Goal: Communication & Community: Answer question/provide support

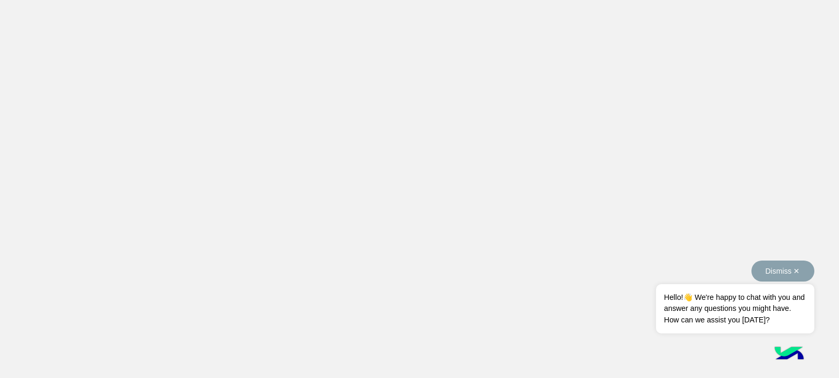
click at [800, 268] on button "Dismiss ✕" at bounding box center [783, 271] width 63 height 21
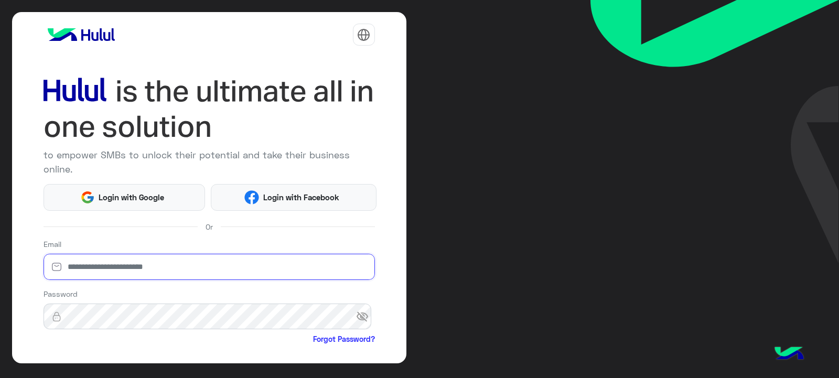
click at [277, 271] on input "email" at bounding box center [210, 267] width 332 height 26
type input "**********"
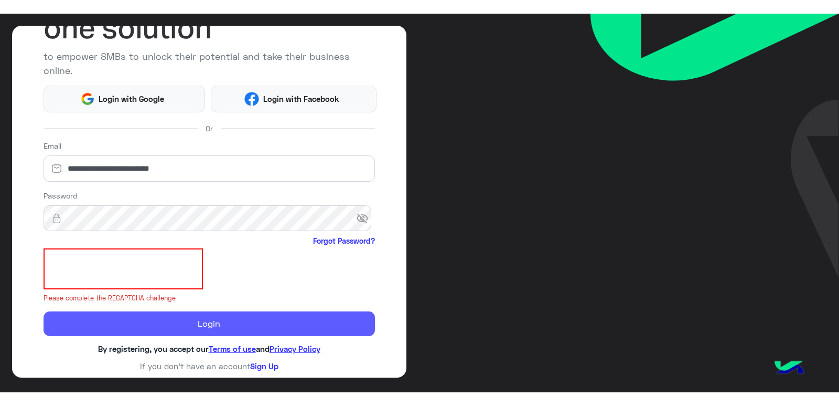
scroll to position [99, 0]
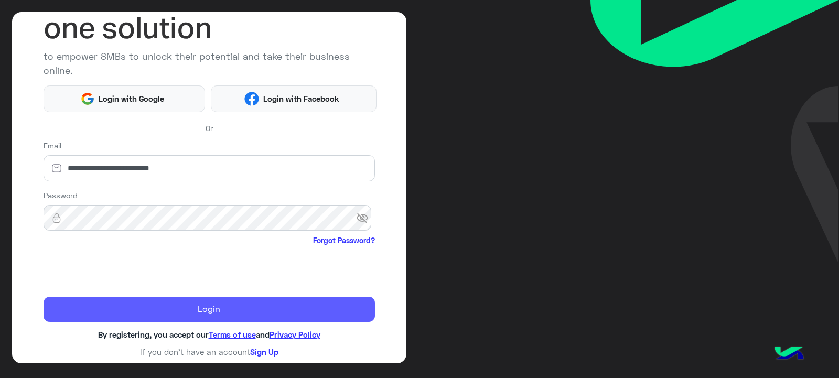
click at [246, 310] on button "Login" at bounding box center [210, 309] width 332 height 25
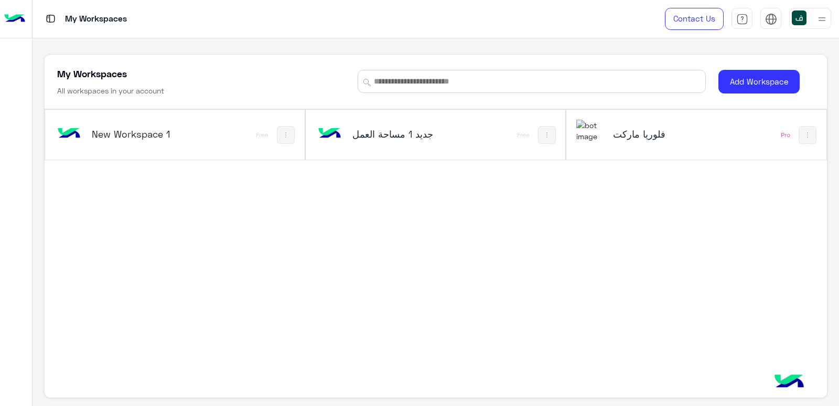
click at [620, 139] on h5 "فلوريا ماركت" at bounding box center [656, 133] width 87 height 13
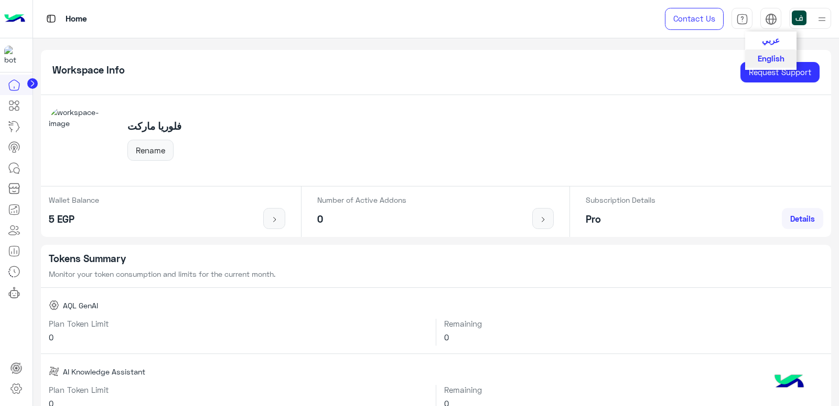
click at [768, 38] on span "عربي" at bounding box center [771, 39] width 18 height 9
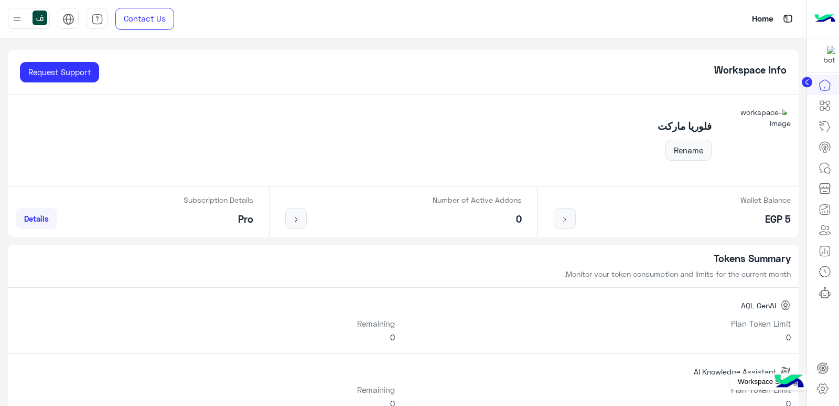
click at [825, 378] on icon at bounding box center [823, 388] width 13 height 13
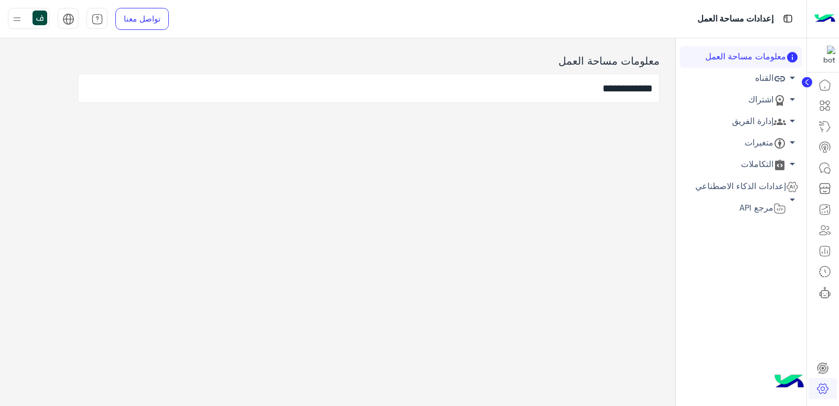
click at [753, 120] on link "إدارة الفريق arrow_drop_down" at bounding box center [741, 122] width 123 height 22
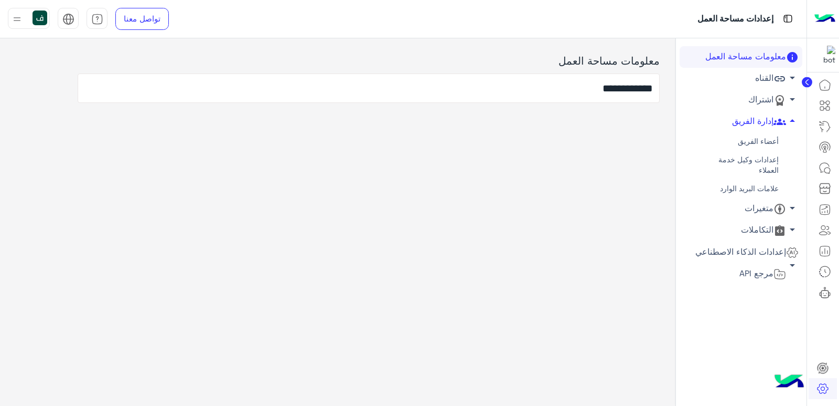
click at [749, 143] on link "أعضاء الفريق" at bounding box center [741, 141] width 123 height 18
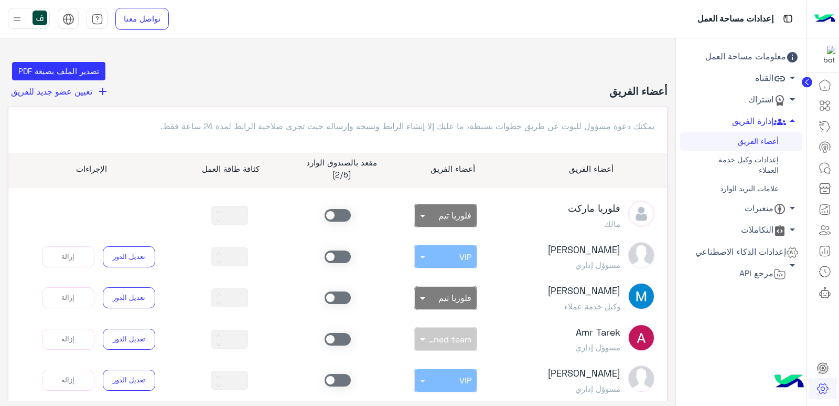
click at [349, 212] on span at bounding box center [338, 215] width 26 height 13
click at [242, 214] on input "**" at bounding box center [236, 215] width 22 height 20
click at [273, 218] on div "**" at bounding box center [229, 215] width 108 height 19
click at [828, 161] on link at bounding box center [825, 167] width 28 height 21
click at [823, 163] on icon at bounding box center [824, 167] width 9 height 9
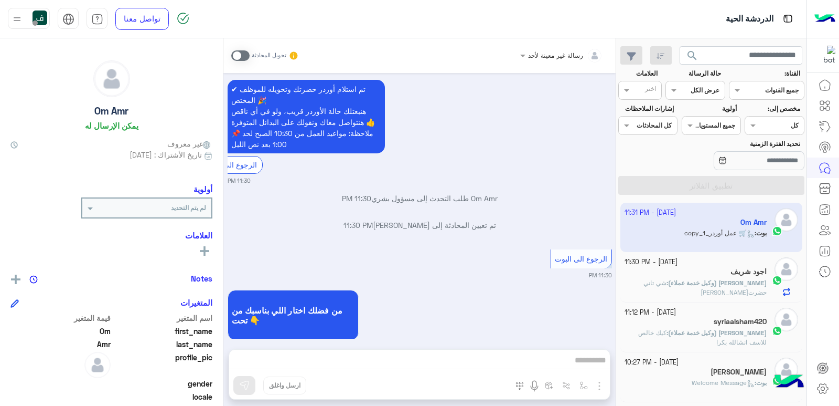
scroll to position [814, 0]
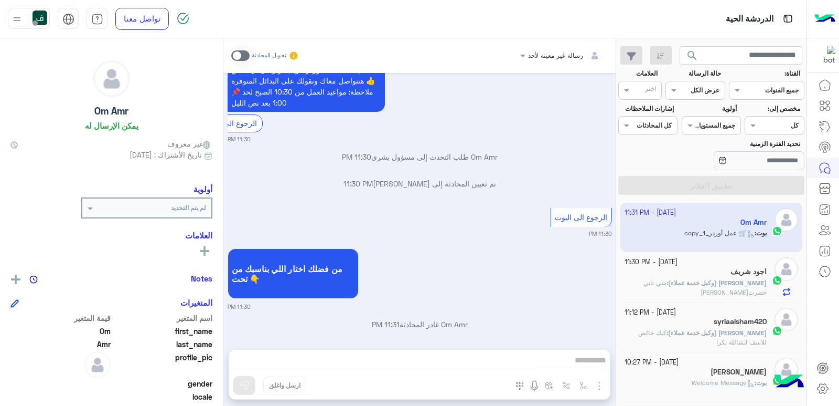
click at [764, 124] on div at bounding box center [775, 124] width 58 height 10
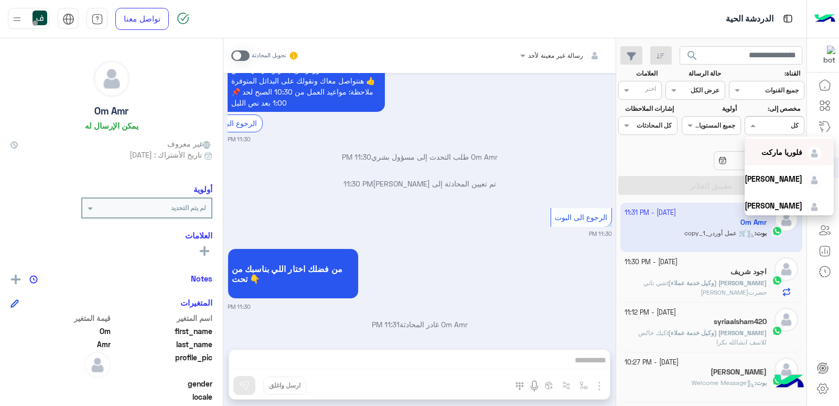
scroll to position [67, 0]
click at [776, 154] on div "فلوريا ماركت" at bounding box center [782, 148] width 41 height 11
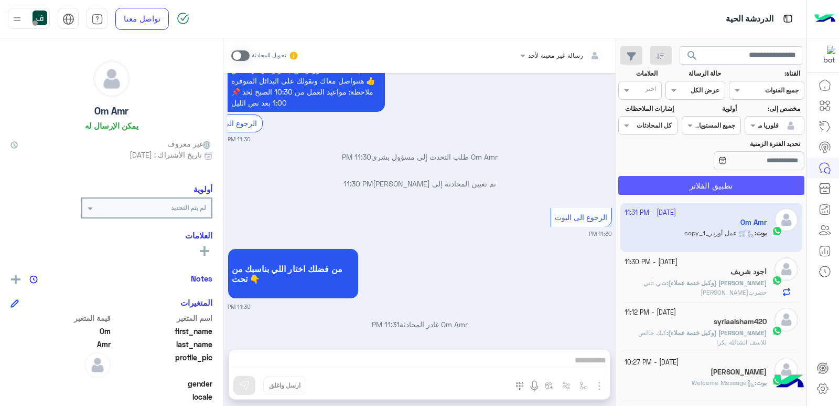
click at [729, 180] on button "تطبيق الفلاتر" at bounding box center [712, 185] width 186 height 19
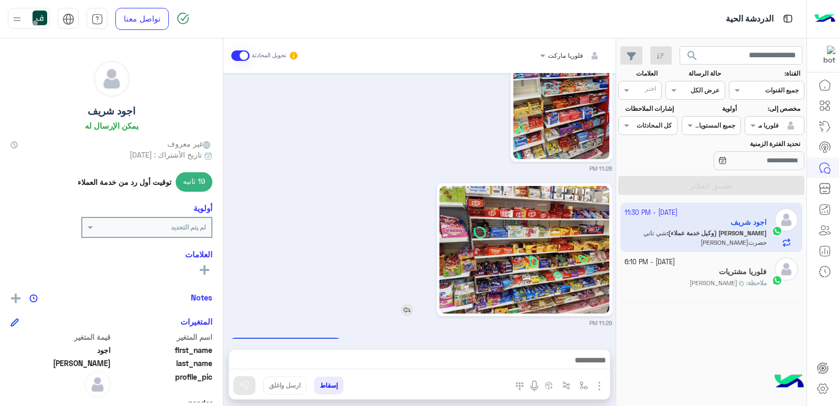
scroll to position [1129, 0]
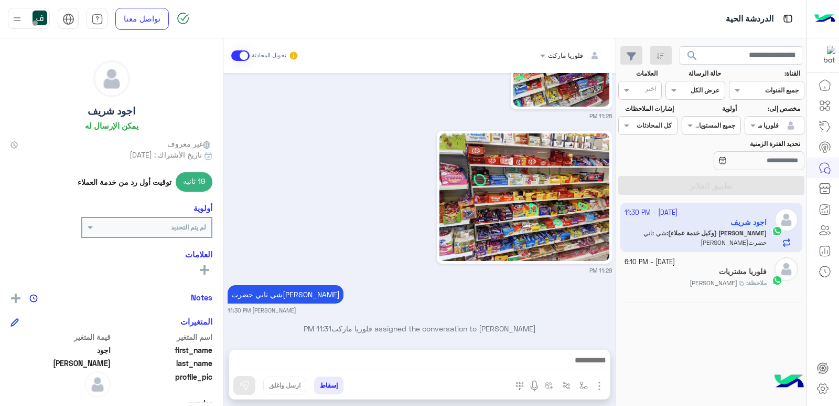
click at [42, 14] on img at bounding box center [40, 17] width 15 height 15
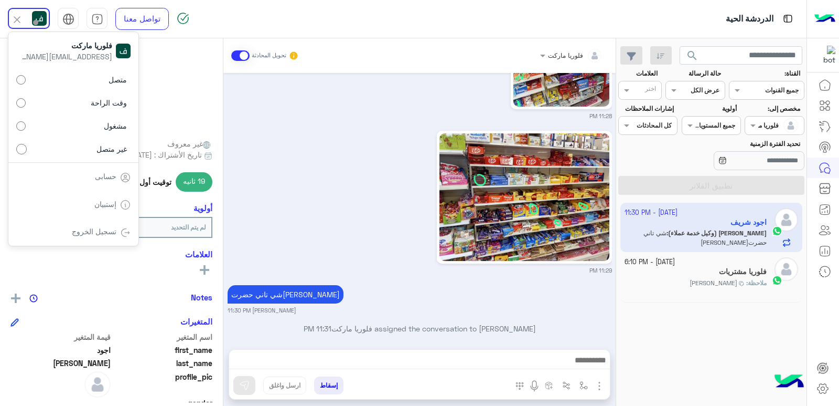
click at [99, 82] on label "متصل" at bounding box center [73, 79] width 114 height 19
click at [764, 126] on div at bounding box center [775, 124] width 58 height 10
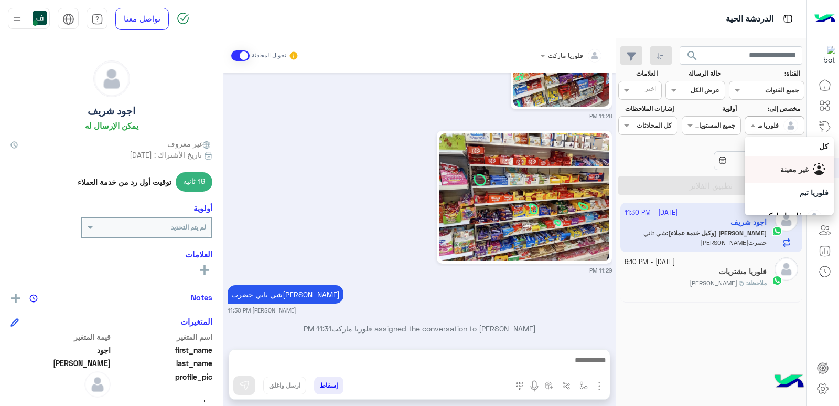
click at [781, 168] on span "غير معينة" at bounding box center [795, 169] width 28 height 9
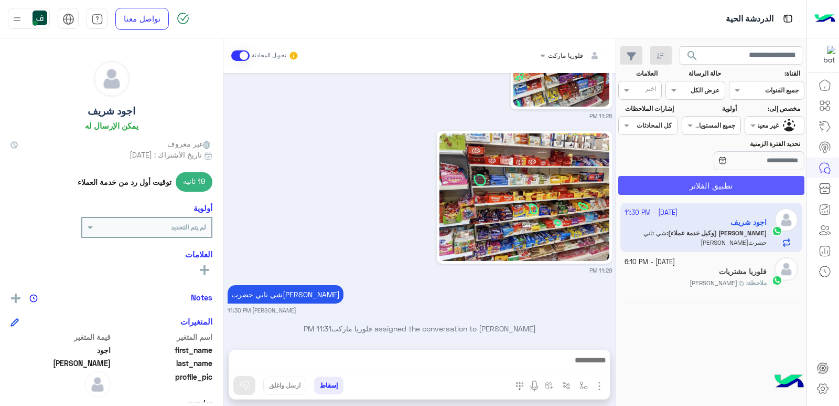
click at [721, 182] on button "تطبيق الفلاتر" at bounding box center [712, 185] width 186 height 19
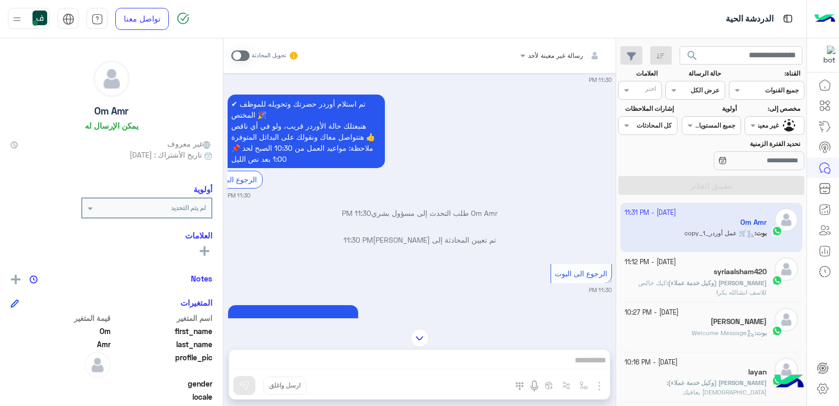
scroll to position [814, 0]
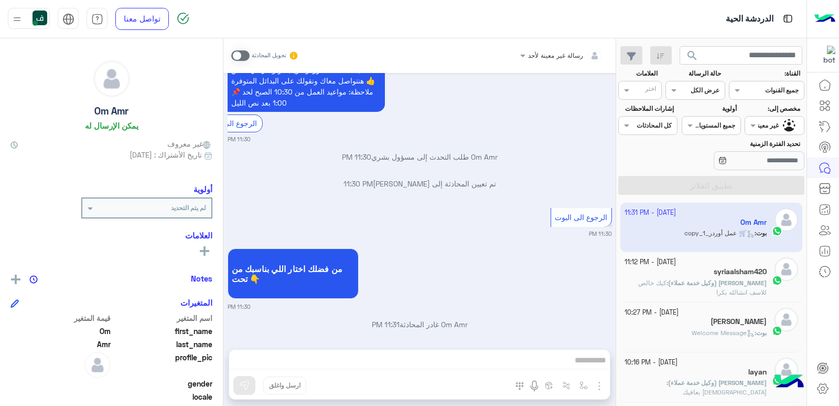
click at [240, 56] on span at bounding box center [240, 55] width 18 height 10
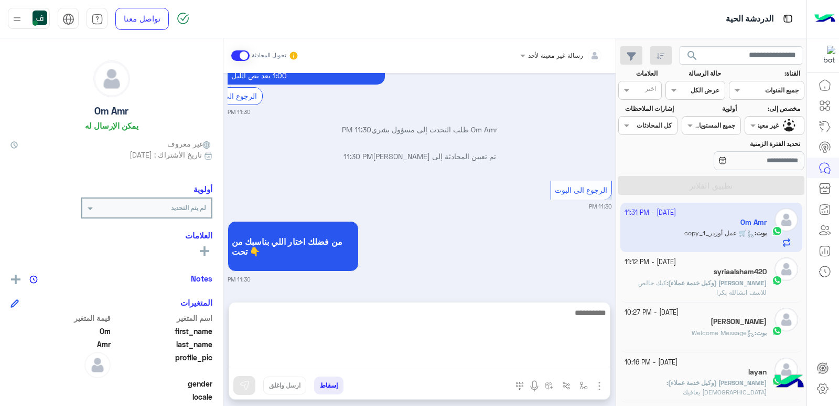
click at [498, 356] on textarea at bounding box center [419, 337] width 381 height 63
type textarea "**********"
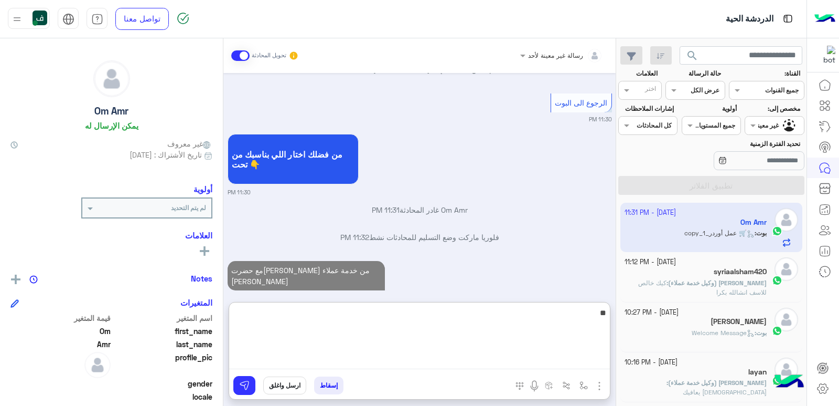
type textarea "*"
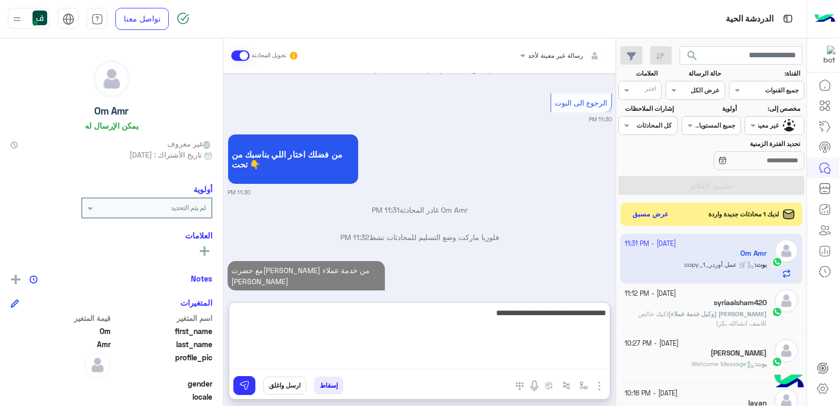
type textarea "**********"
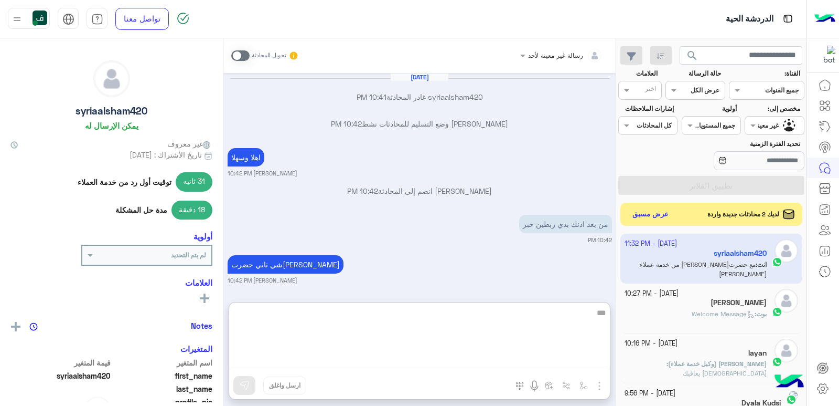
scroll to position [540, 0]
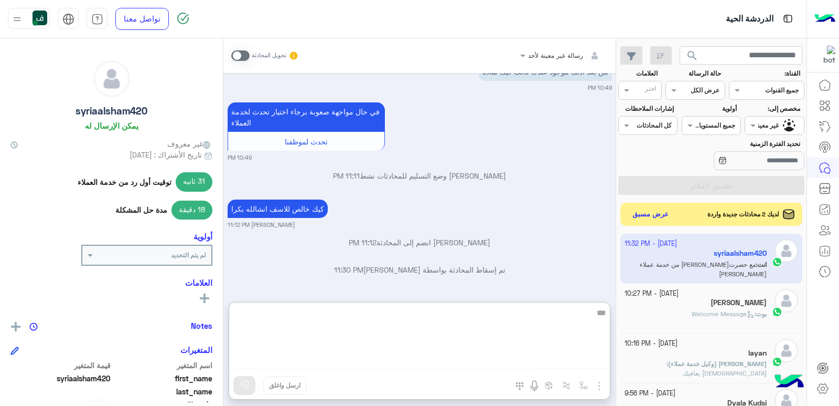
type textarea "***"
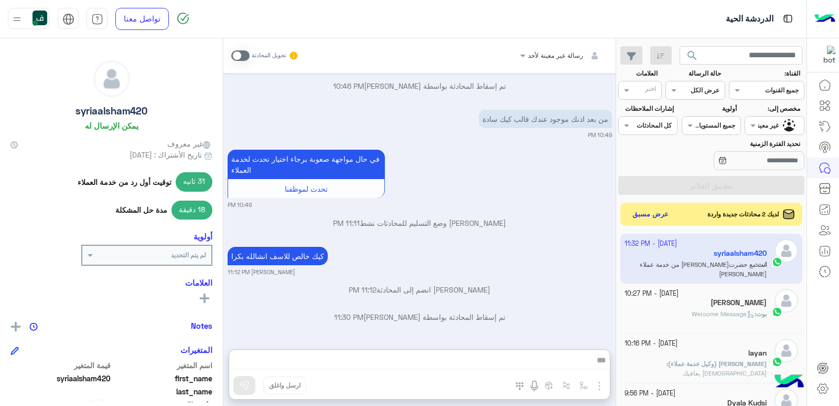
click at [543, 319] on div "رسالة غير معينة لأحد تحويل المحادثة Oct 1, 2025 syriaalsham420 غادر المحادثة 10…" at bounding box center [420, 223] width 392 height 371
click at [757, 119] on div at bounding box center [775, 124] width 58 height 10
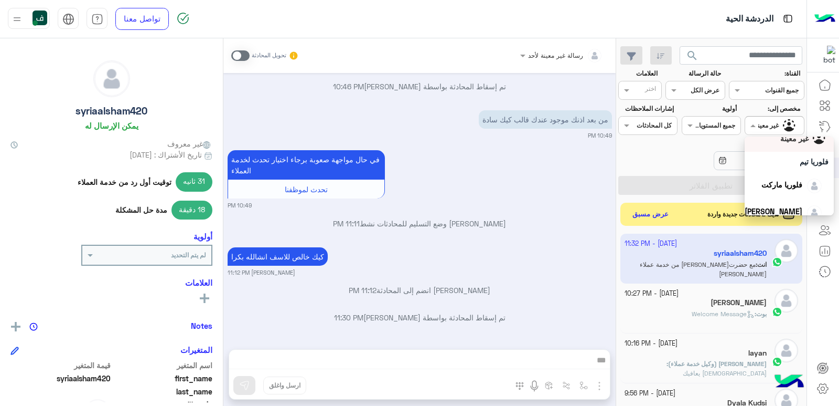
scroll to position [67, 0]
click at [770, 152] on span "فلوريا ماركت" at bounding box center [782, 148] width 41 height 9
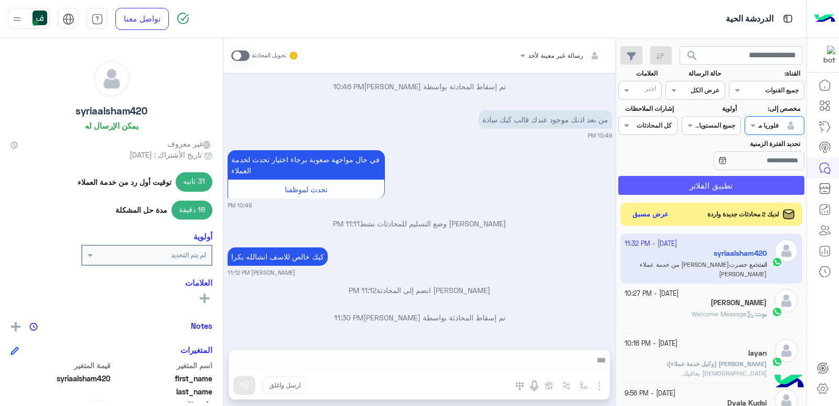
click at [736, 179] on button "تطبيق الفلاتر" at bounding box center [712, 185] width 186 height 19
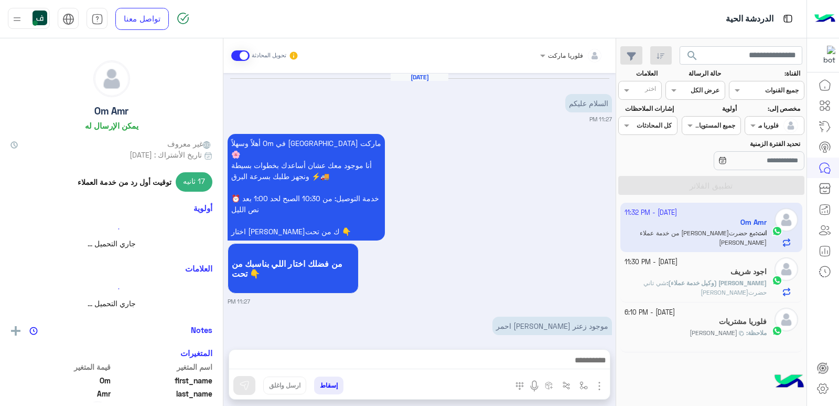
scroll to position [908, 0]
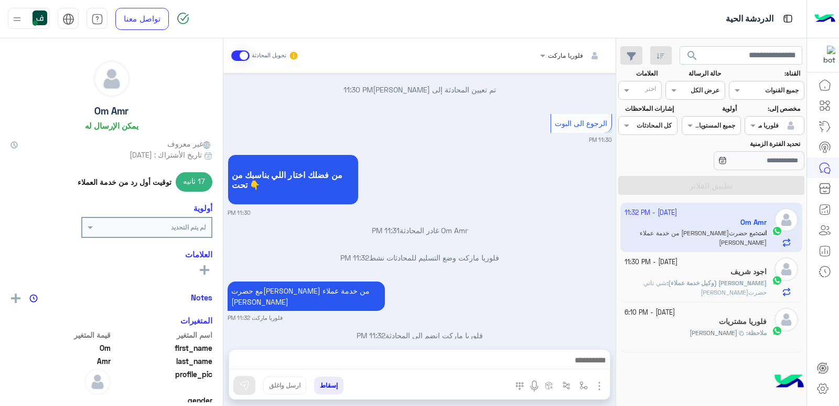
click at [493, 349] on div "إسقاط ارسل واغلق" at bounding box center [420, 374] width 382 height 50
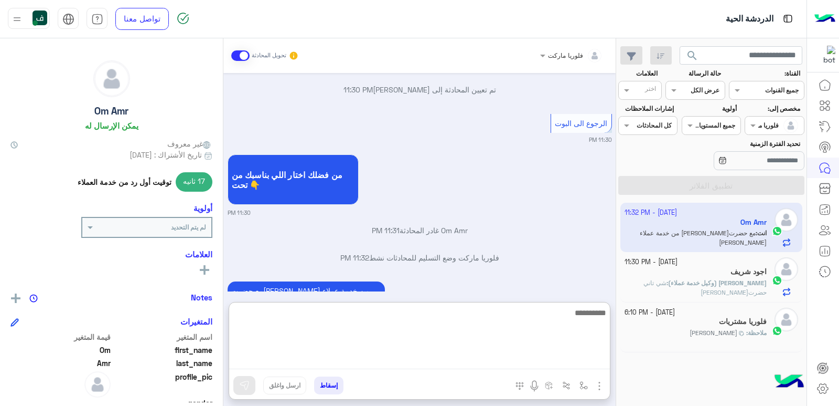
click at [495, 354] on textarea at bounding box center [419, 337] width 381 height 63
type textarea "**********"
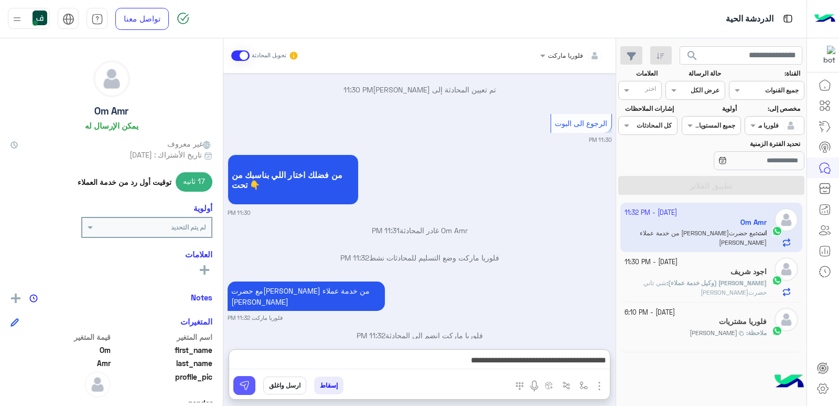
click at [248, 378] on img at bounding box center [244, 385] width 10 height 10
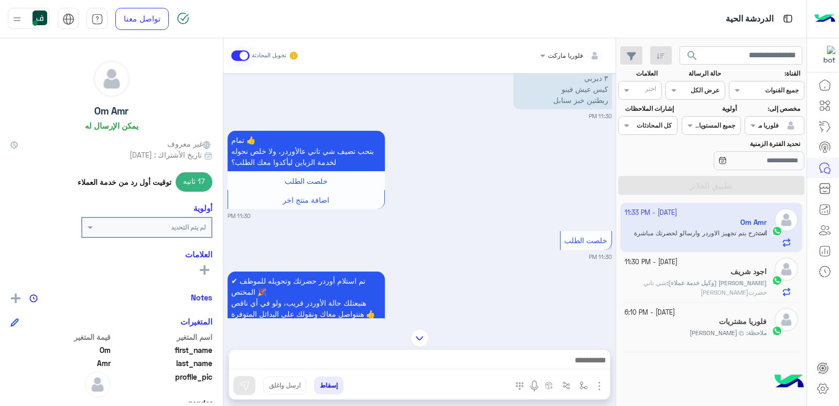
scroll to position [476, 0]
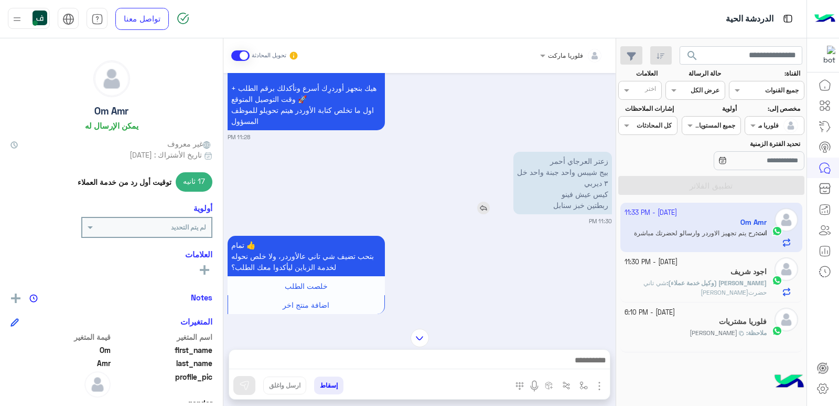
drag, startPoint x: 531, startPoint y: 180, endPoint x: 554, endPoint y: 183, distance: 22.7
click at [554, 183] on p "زعتر العرجاي أحمر بيج شيبس واحد جبنة واحد خل ٣ ديربي كيس عيش فينو ربطتين خبز سن…" at bounding box center [563, 183] width 99 height 62
drag, startPoint x: 606, startPoint y: 152, endPoint x: 555, endPoint y: 194, distance: 66.0
click at [555, 194] on p "زعتر العرجاي أحمر بيج شيبس واحد جبنة واحد خل ٣ ديربي كيس عيش فينو ربطتين خبز سن…" at bounding box center [563, 183] width 99 height 62
copy p "عتر العرجاي أحمر بيج شيبس واحد جبنة واحد خل ٣ ديربي كيس عيش فينو ربطتين خبز سنا…"
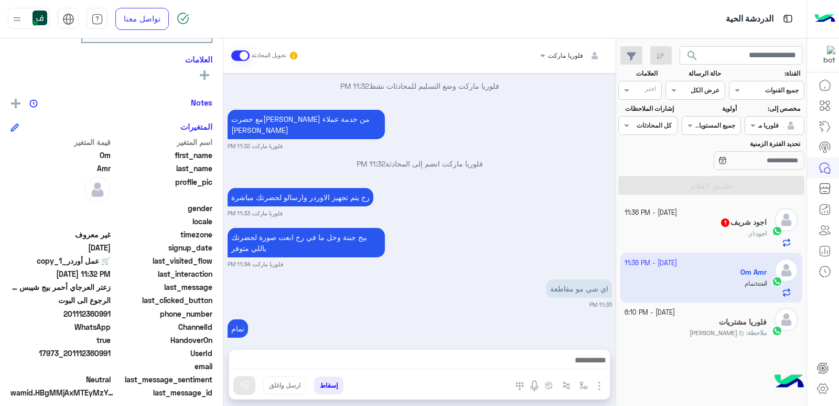
scroll to position [203, 0]
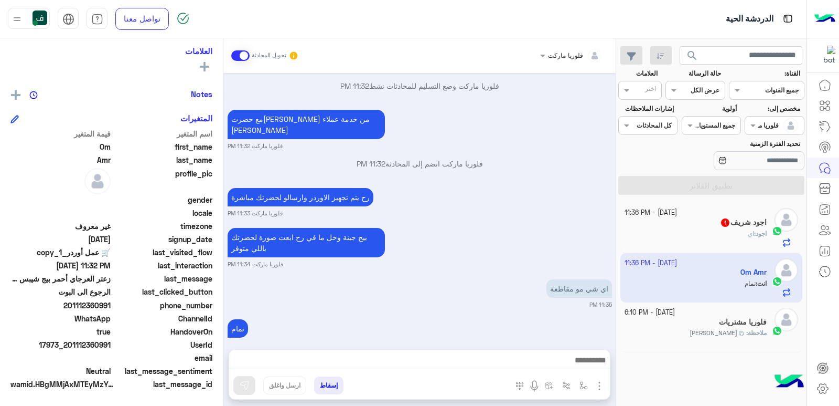
click at [95, 306] on span "201112360991" at bounding box center [60, 305] width 100 height 11
click at [92, 307] on span "201112360991" at bounding box center [60, 305] width 100 height 11
drag, startPoint x: 79, startPoint y: 305, endPoint x: 112, endPoint y: 304, distance: 32.5
click at [111, 304] on span "201112360991" at bounding box center [60, 305] width 100 height 11
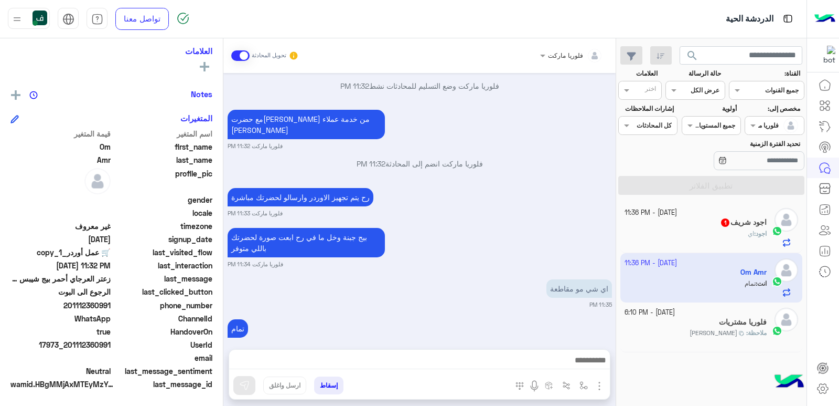
copy span "12360991"
click at [584, 378] on img "button" at bounding box center [584, 385] width 8 height 8
click at [554, 365] on input "text" at bounding box center [560, 360] width 53 height 9
type input "*****"
click at [564, 343] on span "تم تجهيز الاوردر" at bounding box center [561, 342] width 52 height 9
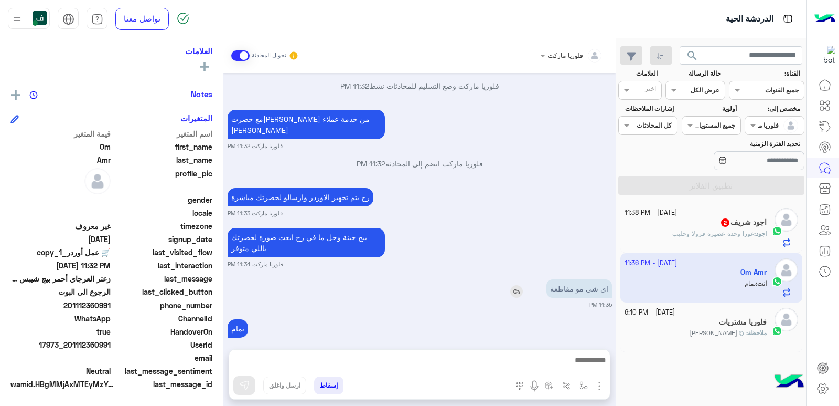
type textarea "**********"
click at [243, 378] on img at bounding box center [244, 385] width 10 height 10
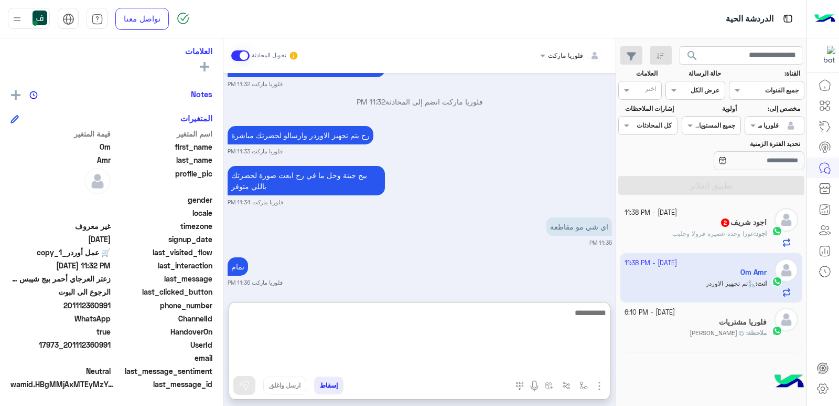
click at [544, 358] on textarea at bounding box center [419, 337] width 381 height 63
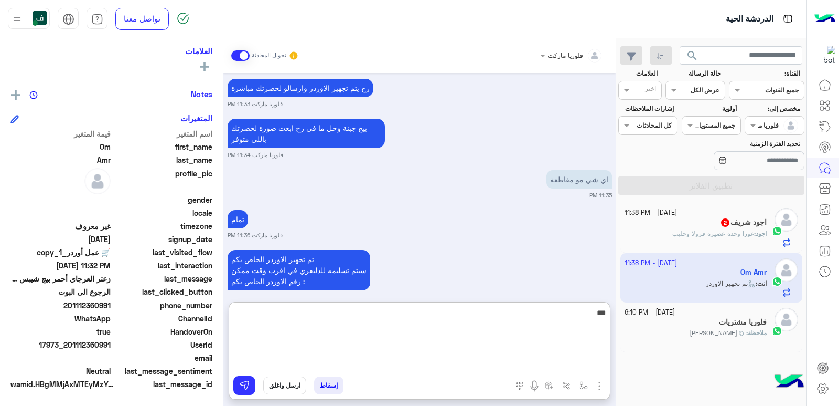
type textarea "****"
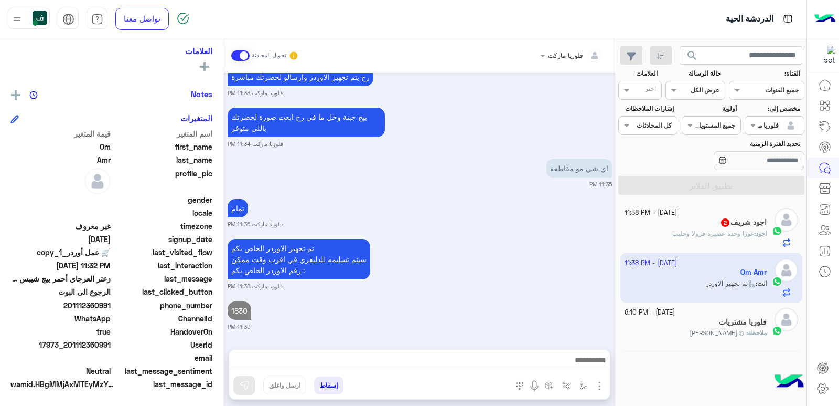
click at [734, 225] on h5 "اجود شريف 2" at bounding box center [743, 222] width 47 height 9
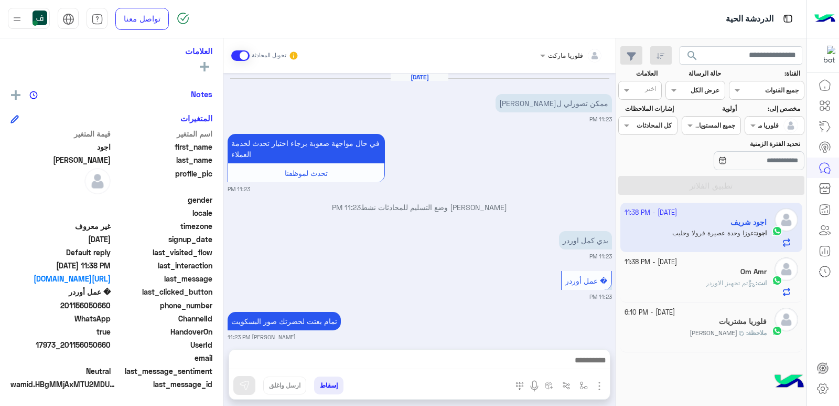
scroll to position [1011, 0]
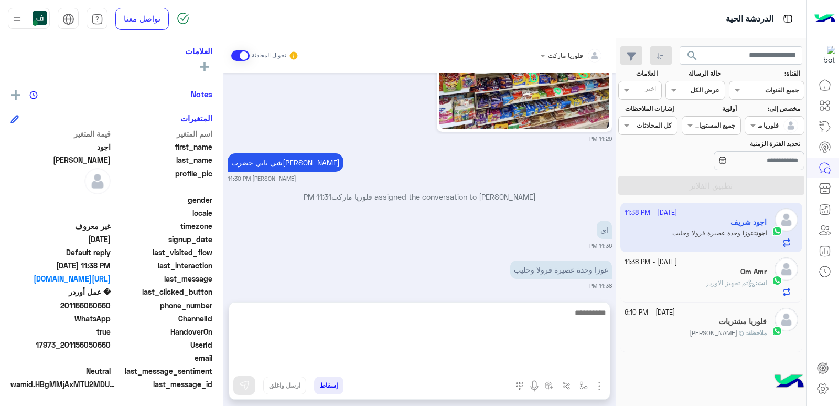
click at [514, 355] on textarea at bounding box center [419, 337] width 381 height 63
type textarea "****"
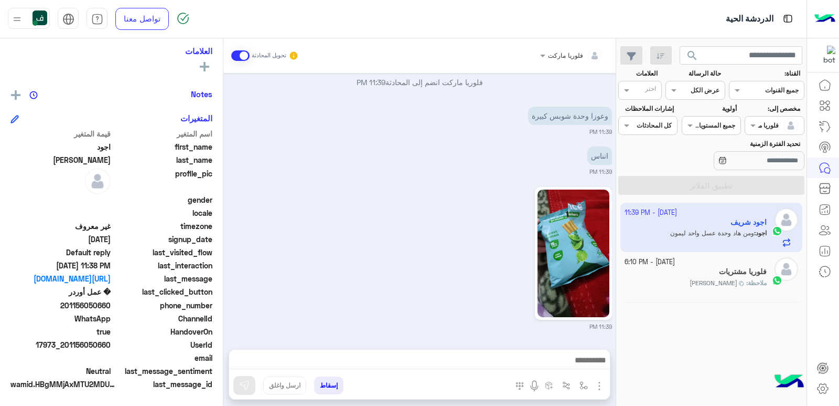
scroll to position [1353, 0]
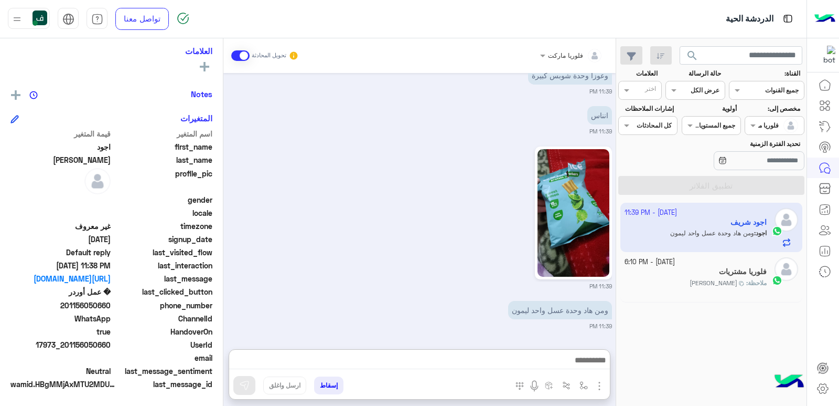
click at [759, 123] on div at bounding box center [775, 124] width 58 height 10
click at [686, 55] on span "search" at bounding box center [692, 55] width 13 height 13
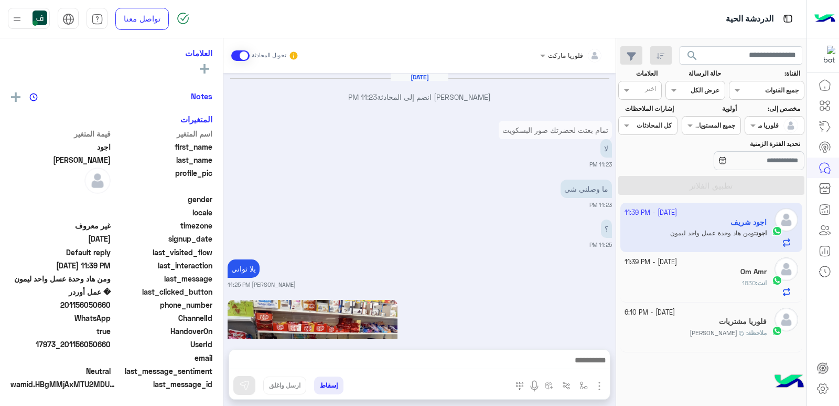
scroll to position [1095, 0]
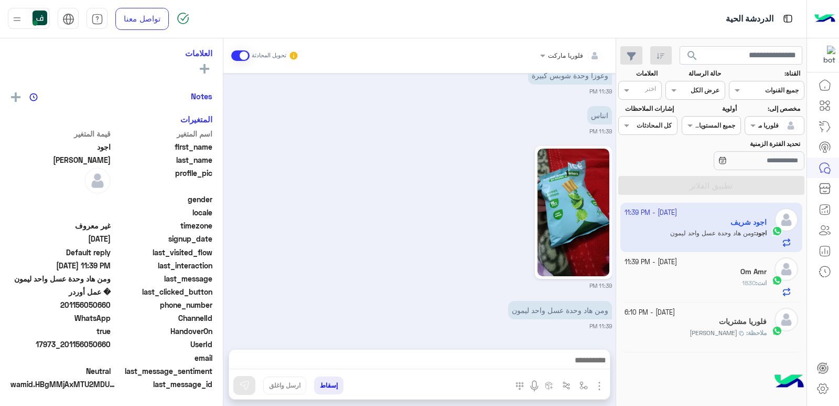
click at [701, 299] on div "1 October - 11:39 PM Om Amr انت : 1830" at bounding box center [712, 277] width 183 height 50
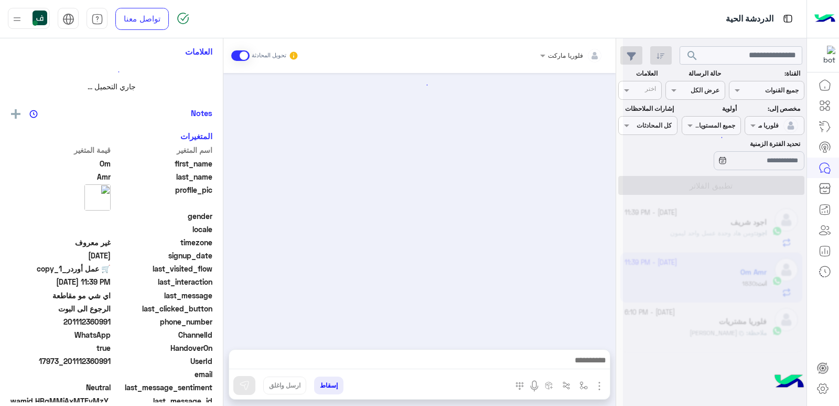
click at [686, 269] on div at bounding box center [715, 207] width 184 height 406
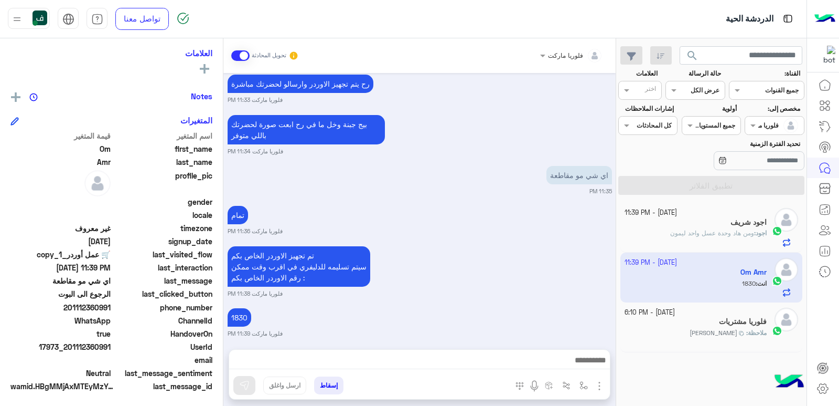
scroll to position [203, 0]
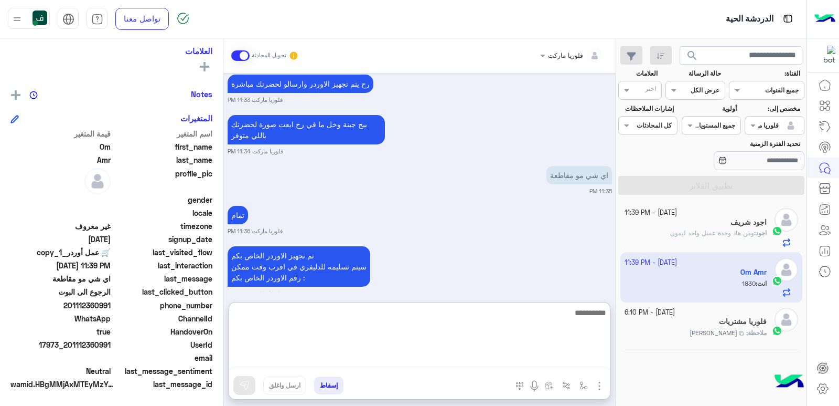
click at [586, 356] on textarea at bounding box center [419, 337] width 381 height 63
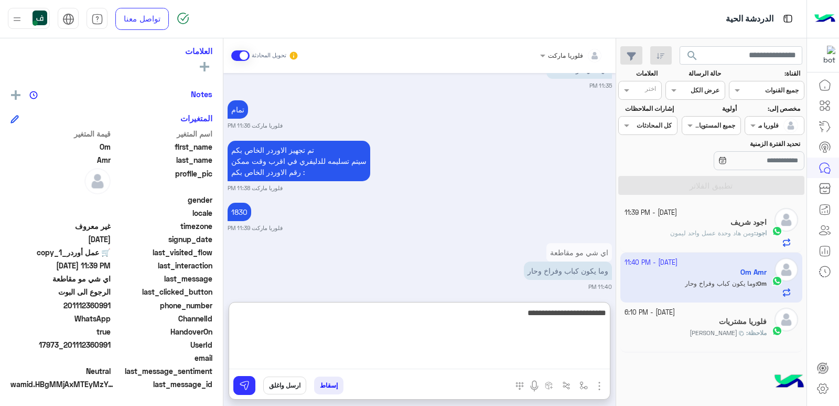
type textarea "**********"
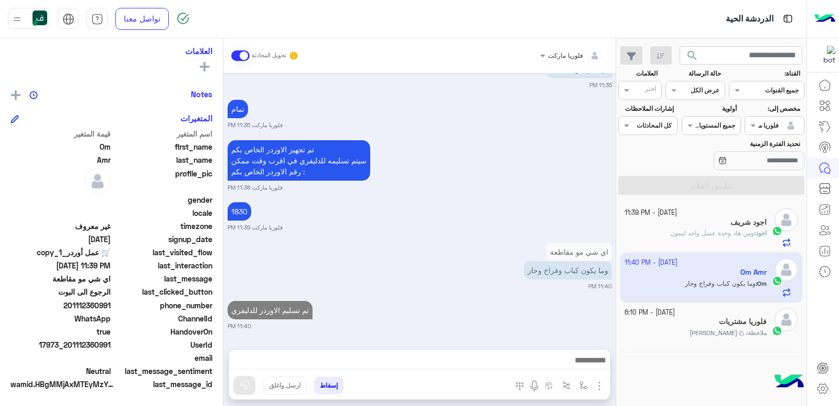
click at [699, 232] on span "ومن هاد وحدة عسل واحد ليمون" at bounding box center [713, 233] width 84 height 8
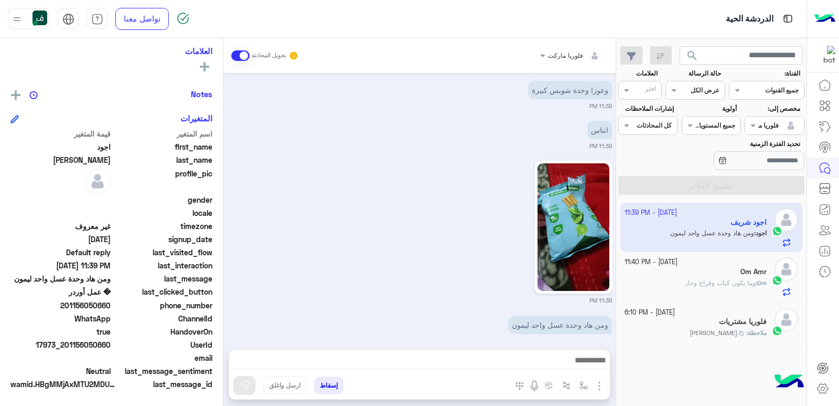
scroll to position [1094, 0]
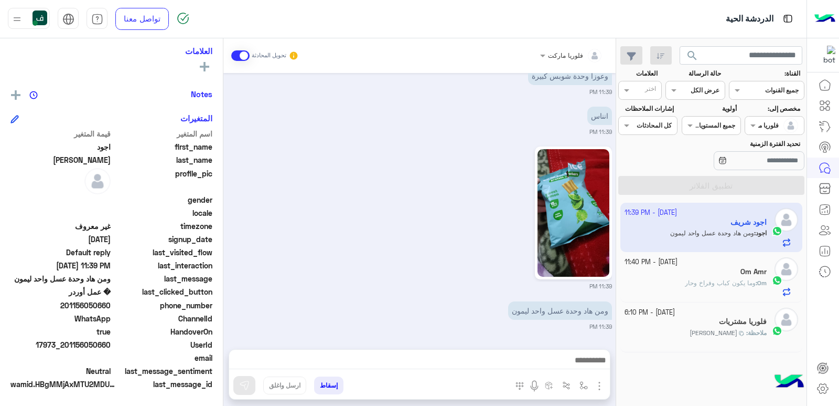
click at [348, 254] on div "11:39 PM" at bounding box center [420, 217] width 385 height 146
click at [693, 54] on span "search" at bounding box center [692, 55] width 13 height 13
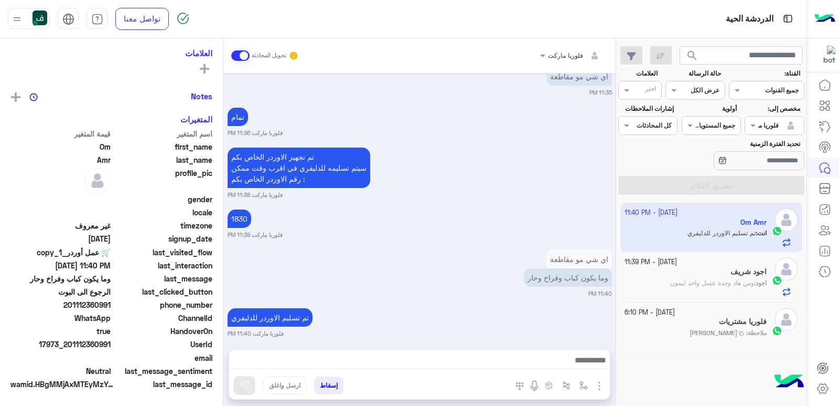
scroll to position [203, 0]
click at [692, 279] on span "ومن هاد وحدة عسل واحد ليمون" at bounding box center [713, 283] width 84 height 8
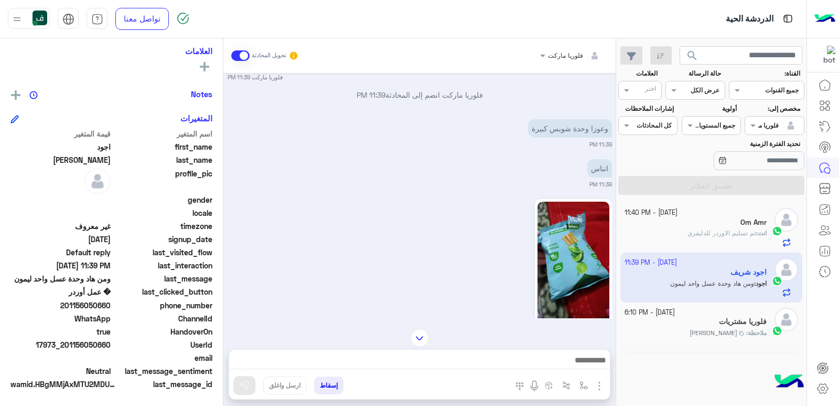
scroll to position [1094, 0]
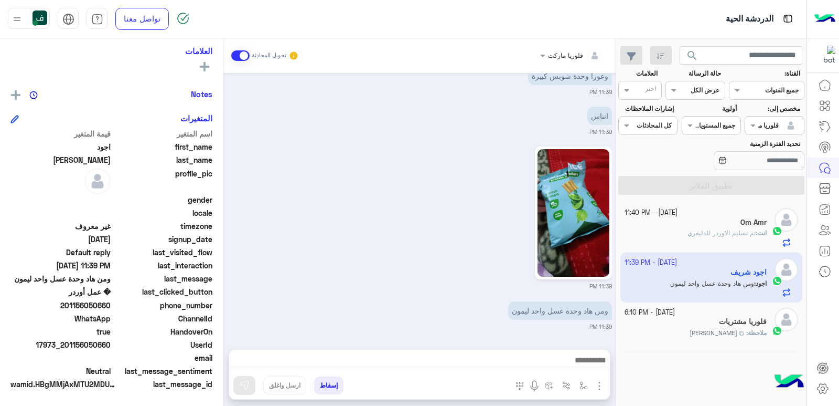
drag, startPoint x: 74, startPoint y: 303, endPoint x: 111, endPoint y: 303, distance: 36.7
click at [111, 303] on span "201156050660" at bounding box center [60, 305] width 100 height 11
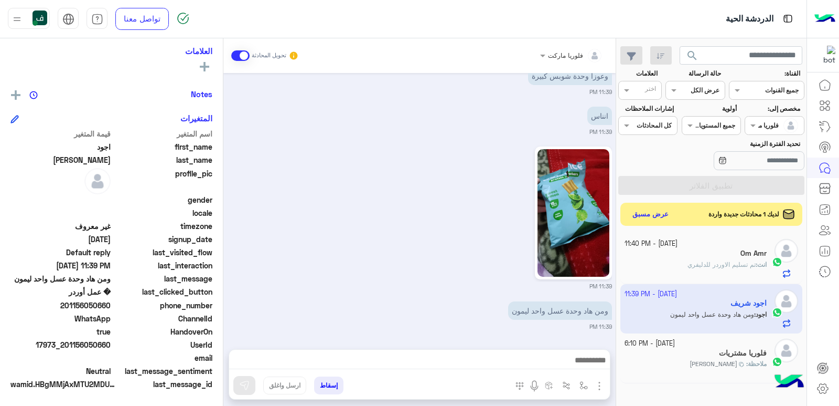
copy span "156050660"
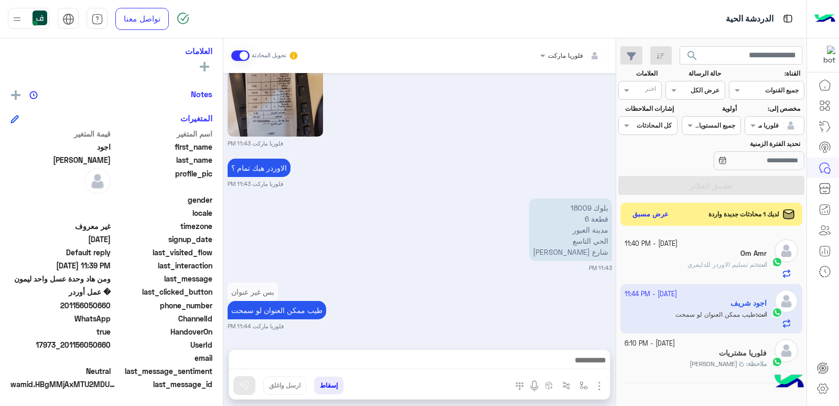
scroll to position [1606, 0]
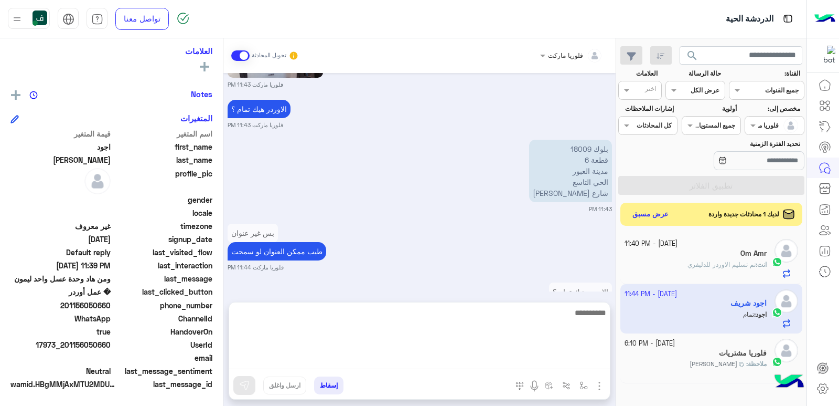
click at [533, 360] on textarea at bounding box center [419, 337] width 381 height 63
type textarea "****"
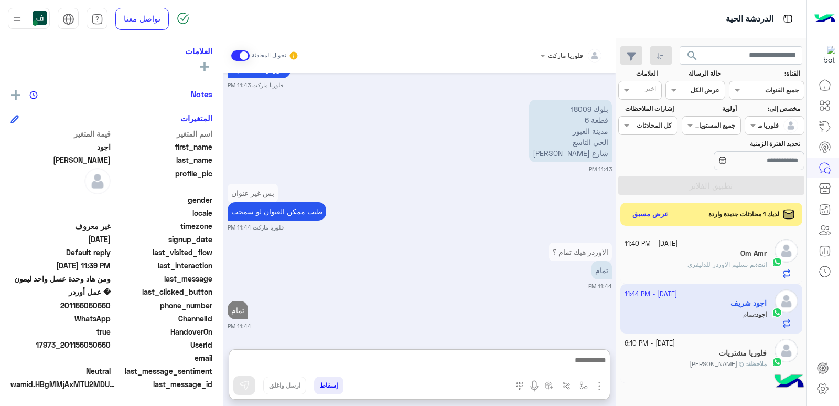
click at [707, 264] on span "تم تسليم الاوردر للدليفري" at bounding box center [722, 264] width 68 height 8
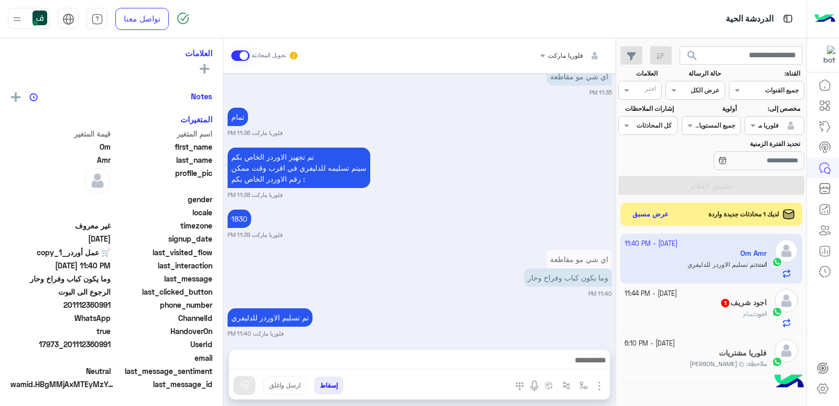
scroll to position [203, 0]
click at [330, 378] on button "إسقاط" at bounding box center [328, 385] width 29 height 18
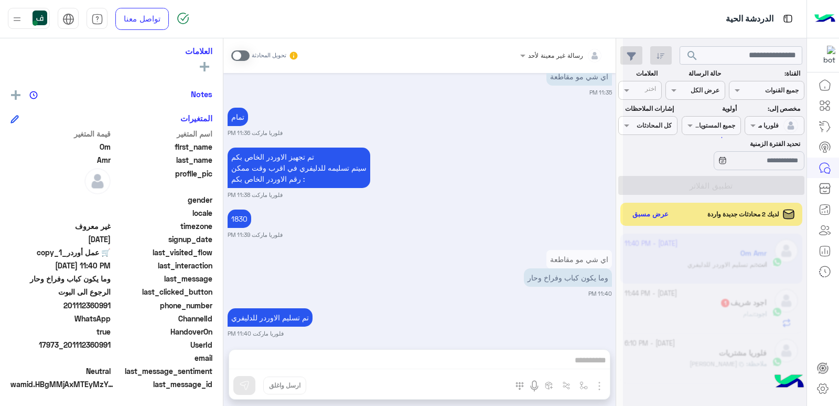
scroll to position [784, 0]
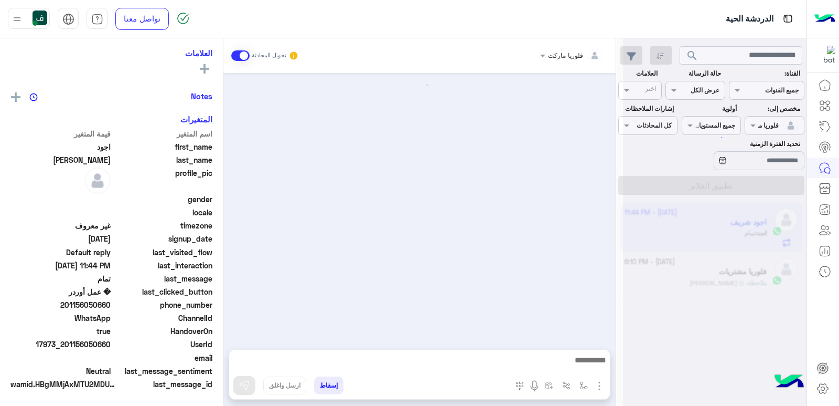
scroll to position [833, 0]
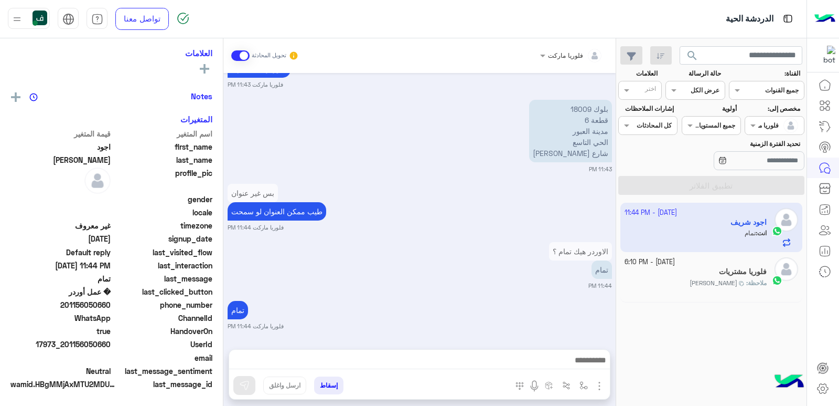
click at [707, 234] on app-inbox-user "1 October - 11:44 PM اجود شريف انت : تمام" at bounding box center [712, 227] width 183 height 49
click at [697, 278] on div "ملاحظة : بشار قطان" at bounding box center [696, 287] width 143 height 18
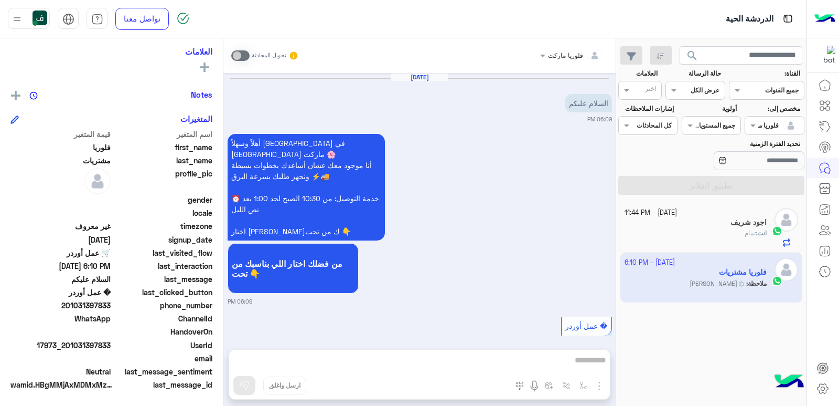
scroll to position [302, 0]
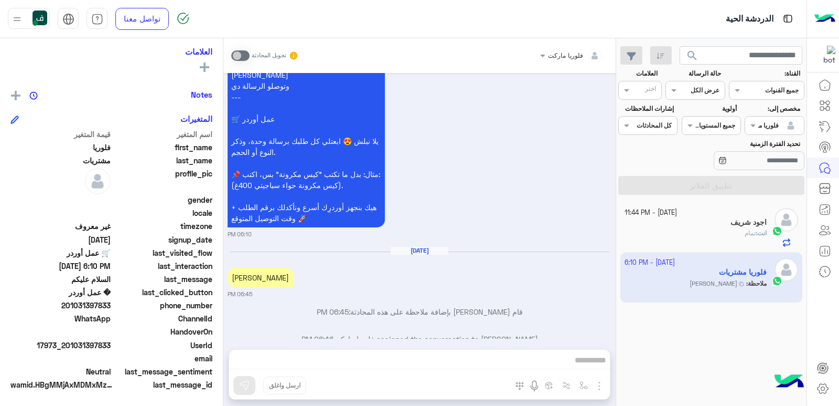
drag, startPoint x: 687, startPoint y: 282, endPoint x: 698, endPoint y: 283, distance: 11.6
click at [698, 283] on app-inbox-user "22 September - 6:10 PM فلوريا مشتريات ملاحظة : بشار قطان" at bounding box center [712, 276] width 183 height 49
click at [237, 57] on span at bounding box center [240, 55] width 18 height 10
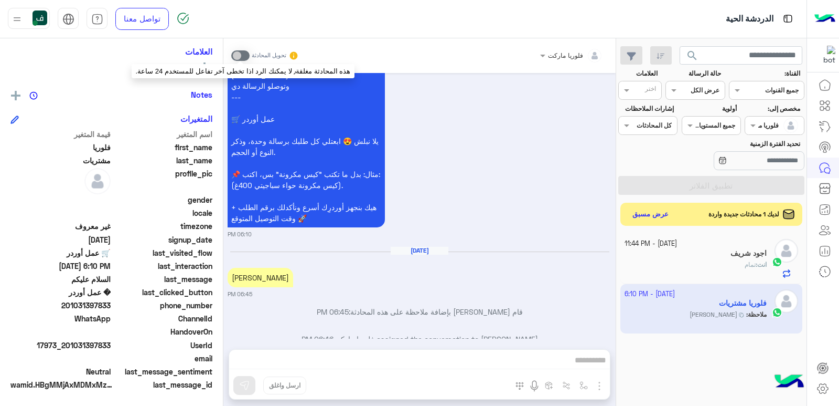
click at [243, 55] on span at bounding box center [240, 55] width 18 height 10
click at [714, 252] on div "اجود شريف" at bounding box center [696, 254] width 143 height 11
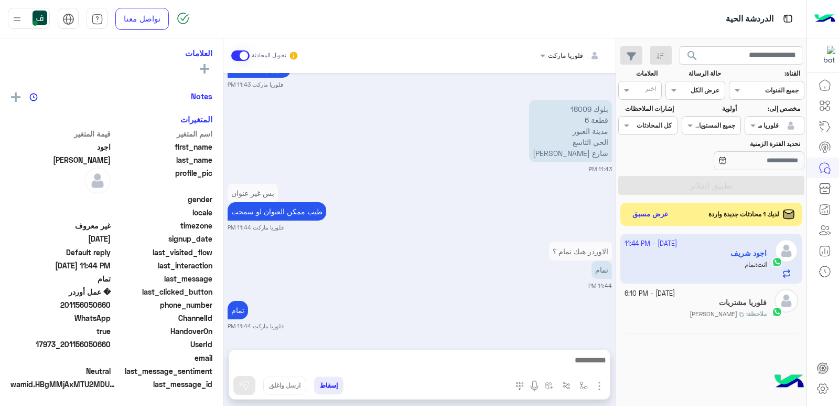
scroll to position [203, 0]
drag, startPoint x: 544, startPoint y: 151, endPoint x: 608, endPoint y: 106, distance: 78.0
click at [608, 106] on p "بلوك 18009 قطعة 6 مدينة العبور الحي التاسع شارع علي محمود طه" at bounding box center [570, 131] width 83 height 62
copy p "بلوك 18009 قطعة 6 مدينة العبور الحي التاسع شارع علي محمود طه"
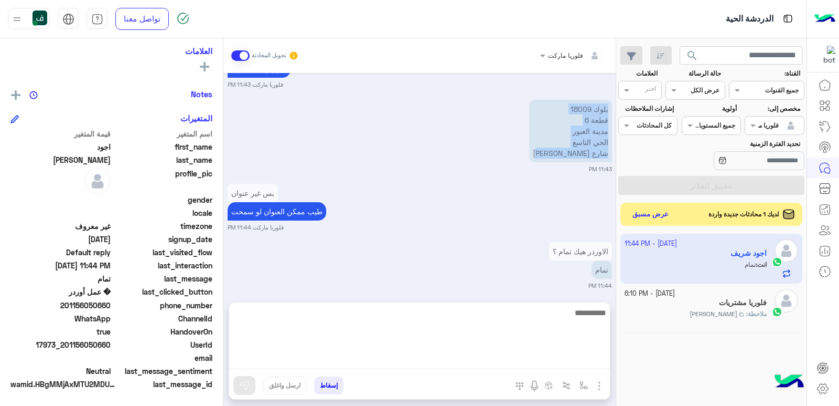
click at [556, 365] on textarea at bounding box center [419, 337] width 381 height 63
type textarea "**********"
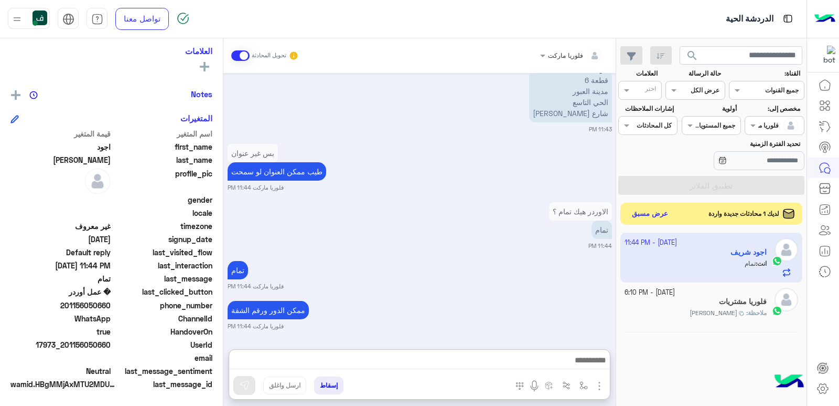
click at [654, 213] on button "عرض مسبق" at bounding box center [651, 214] width 44 height 14
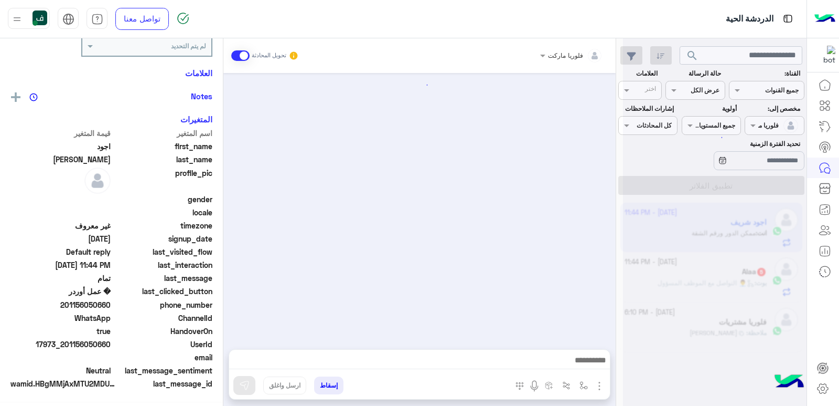
scroll to position [833, 0]
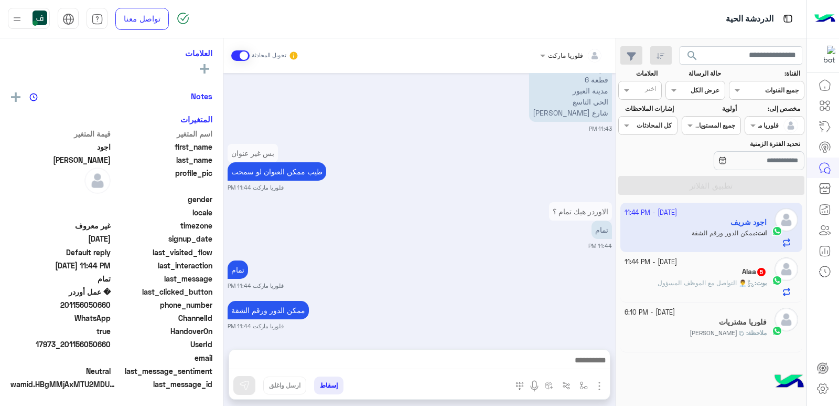
click at [700, 273] on div "Alaa 5" at bounding box center [696, 272] width 143 height 11
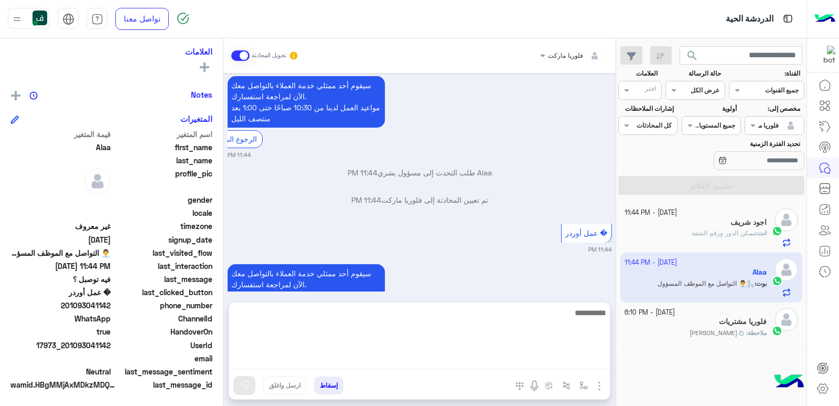
click at [483, 357] on textarea at bounding box center [419, 337] width 381 height 63
type textarea "**********"
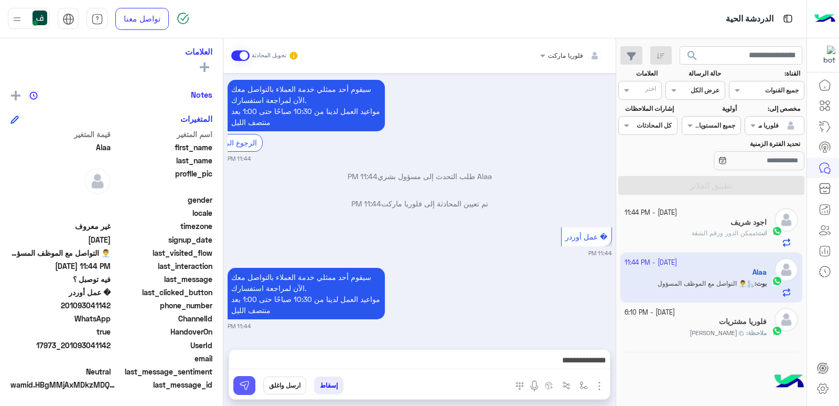
click at [246, 378] on img at bounding box center [244, 385] width 10 height 10
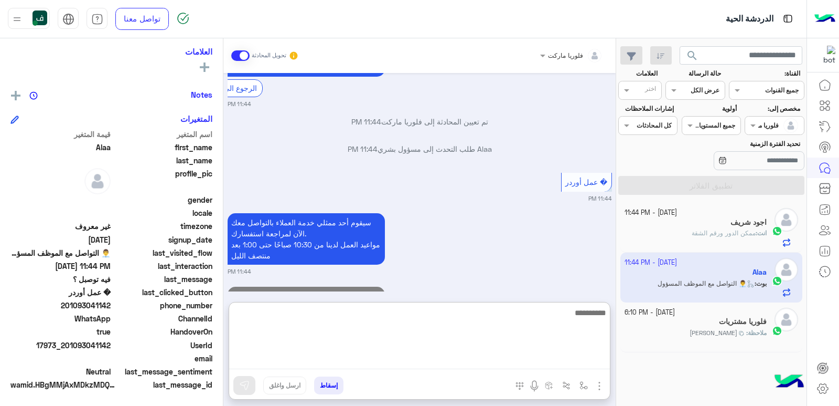
click at [429, 360] on textarea at bounding box center [419, 337] width 381 height 63
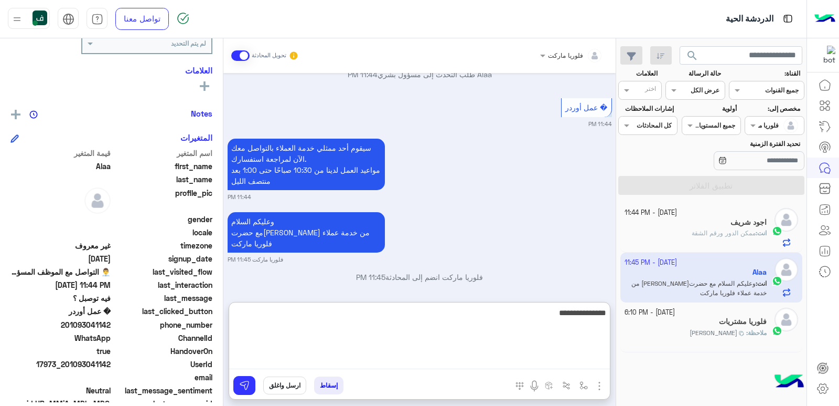
scroll to position [203, 0]
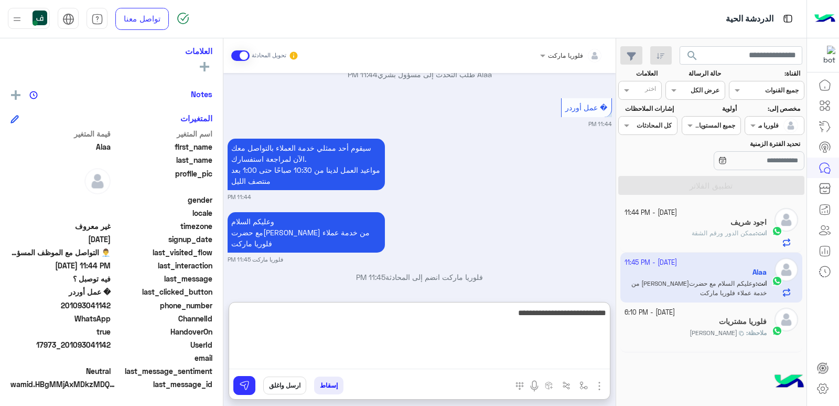
type textarea "**********"
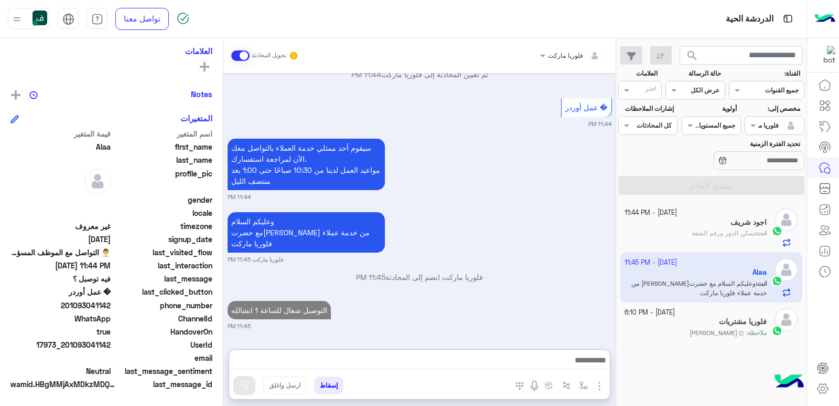
click at [677, 237] on div "انت : ممكن الدور ورقم الشقة" at bounding box center [696, 237] width 143 height 18
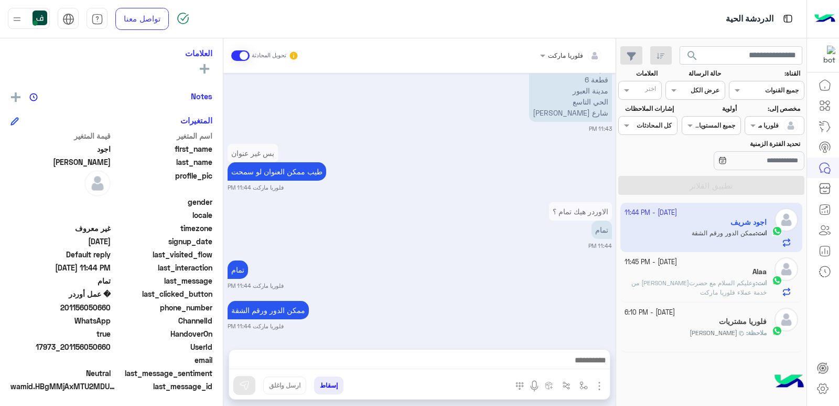
scroll to position [203, 0]
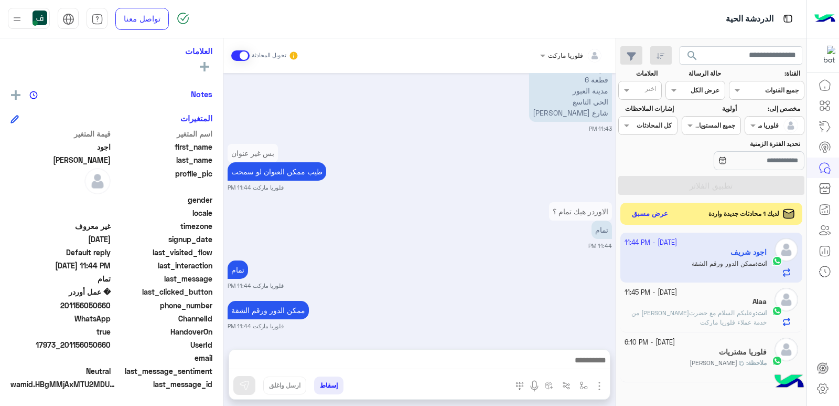
click at [658, 214] on button "عرض مسبق" at bounding box center [651, 214] width 44 height 14
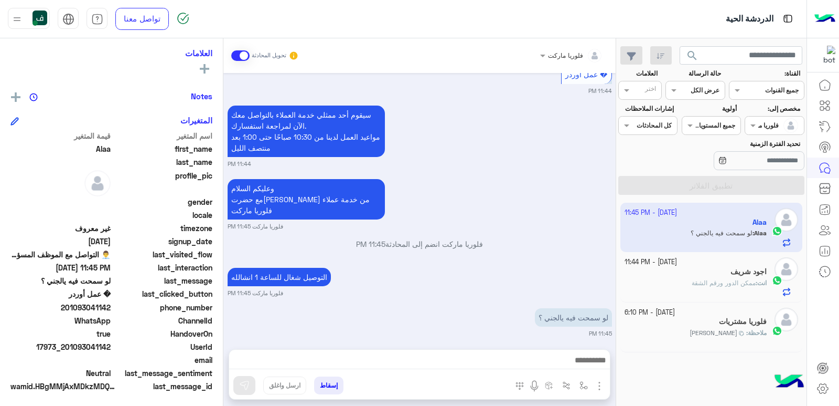
scroll to position [203, 0]
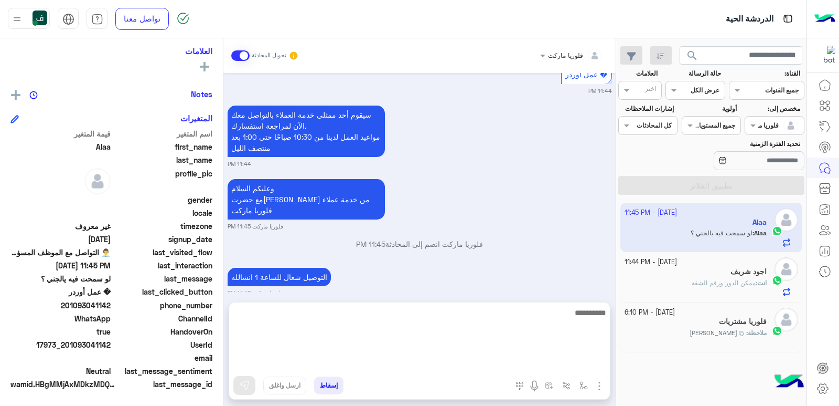
click at [534, 357] on textarea at bounding box center [419, 337] width 381 height 63
type textarea "**"
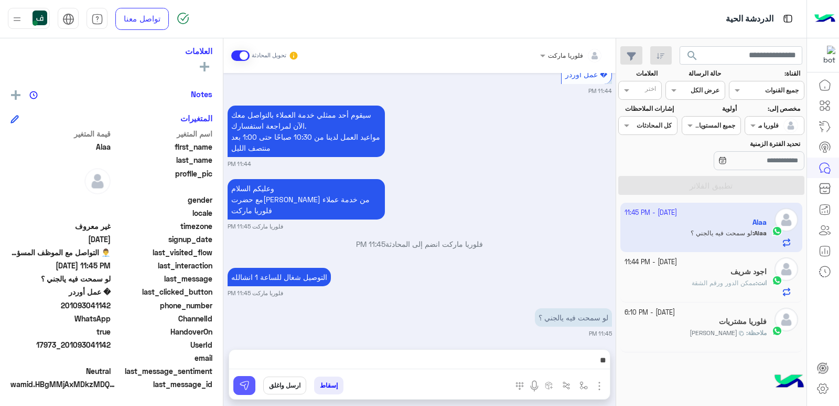
click at [245, 378] on img at bounding box center [244, 385] width 10 height 10
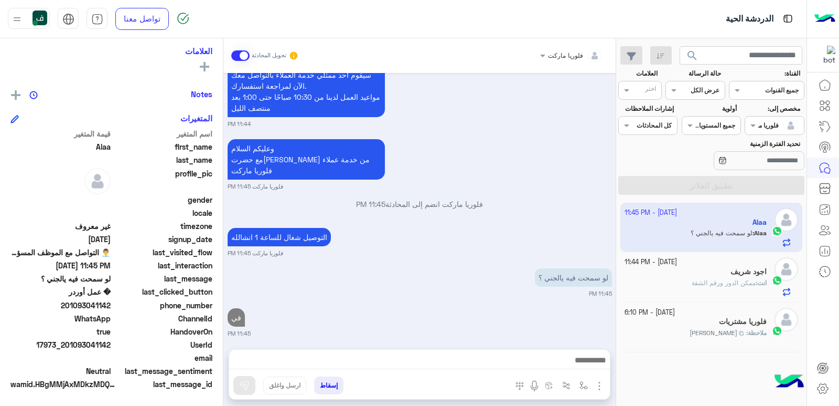
click at [716, 277] on div "اجود شريف" at bounding box center [696, 272] width 143 height 11
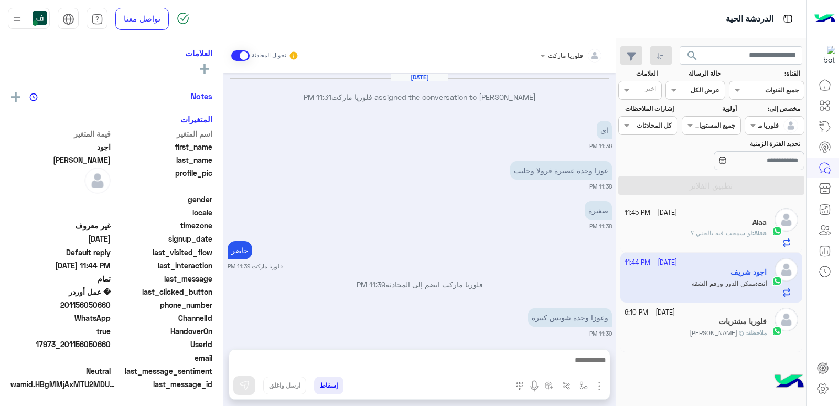
scroll to position [833, 0]
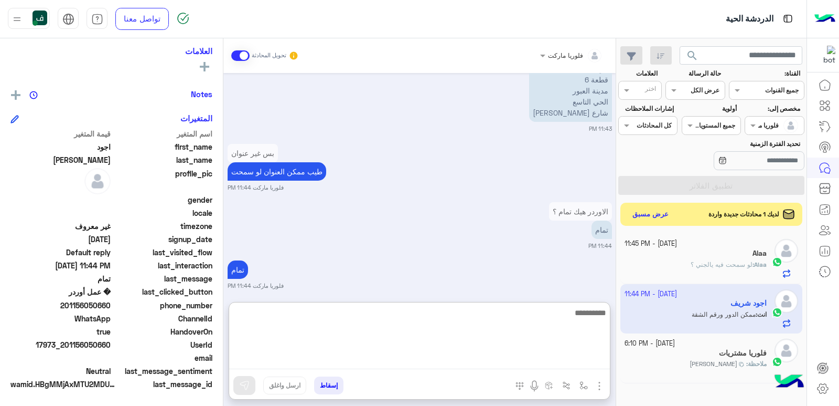
click at [538, 354] on textarea at bounding box center [419, 337] width 381 height 63
type textarea "*"
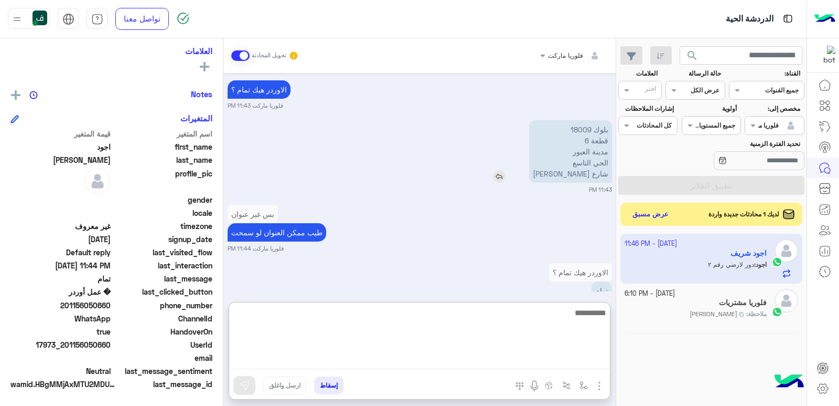
scroll to position [960, 0]
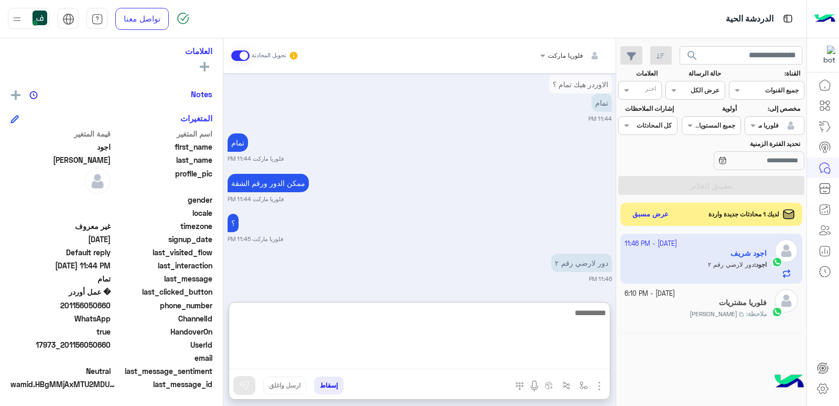
click at [540, 308] on textarea at bounding box center [419, 337] width 381 height 63
type textarea "****"
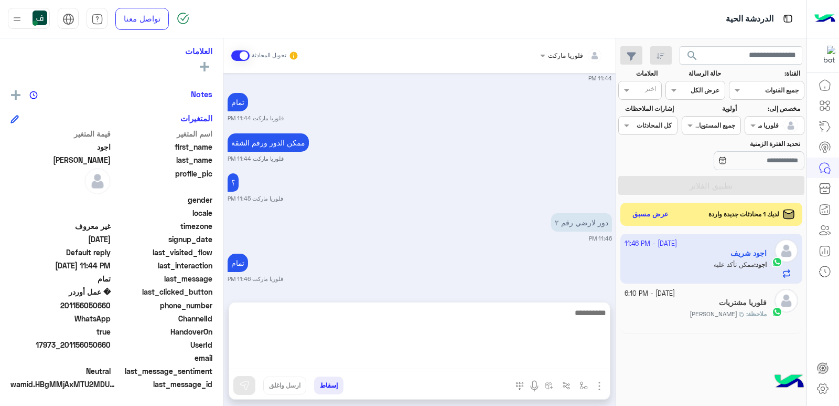
scroll to position [1000, 0]
click at [490, 314] on textarea at bounding box center [419, 337] width 381 height 63
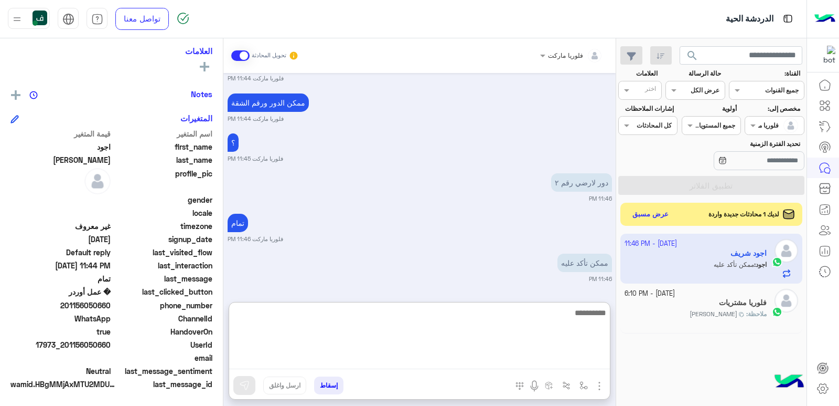
click at [496, 328] on textarea at bounding box center [419, 337] width 381 height 63
type textarea "*"
type textarea "**********"
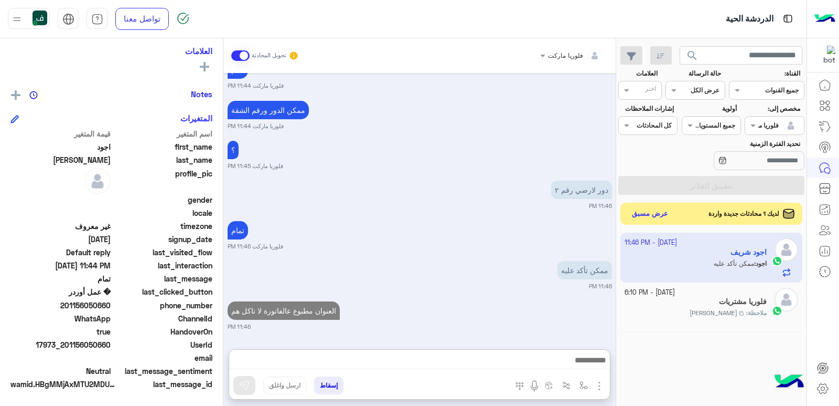
click at [665, 215] on button "عرض مسبق" at bounding box center [651, 214] width 44 height 14
click at [658, 216] on button "عرض مسبق" at bounding box center [651, 214] width 44 height 14
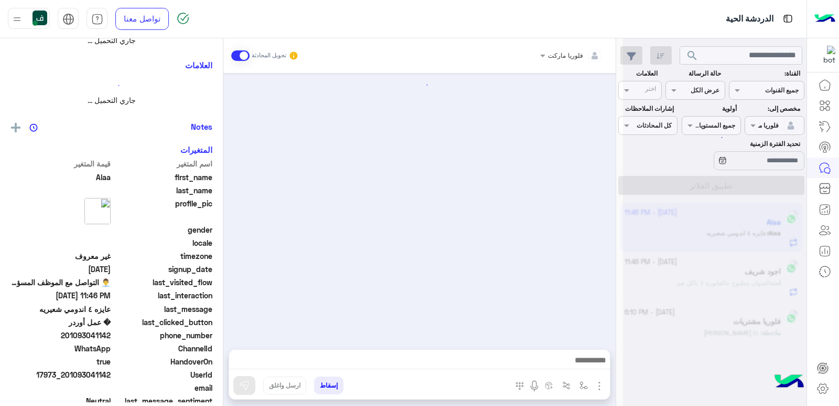
scroll to position [217, 0]
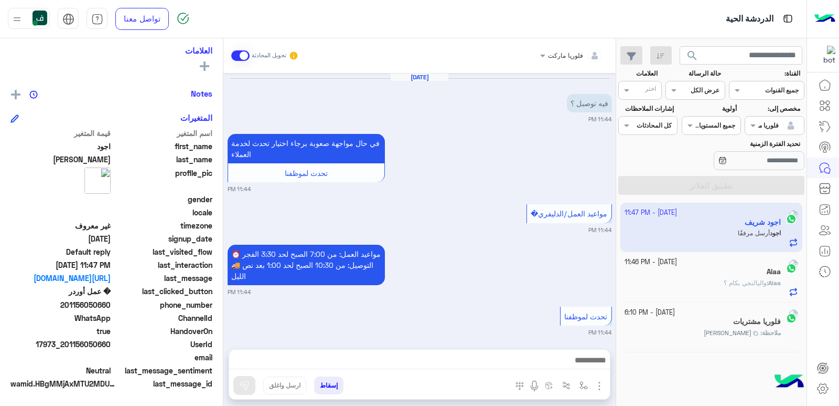
scroll to position [681, 0]
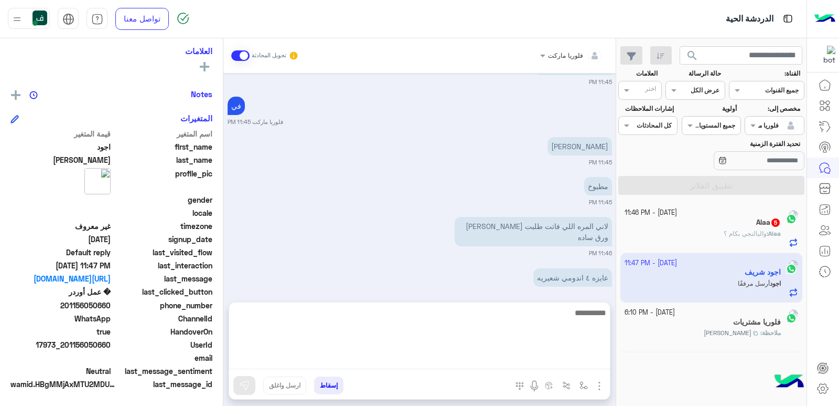
click at [542, 359] on textarea at bounding box center [419, 337] width 381 height 63
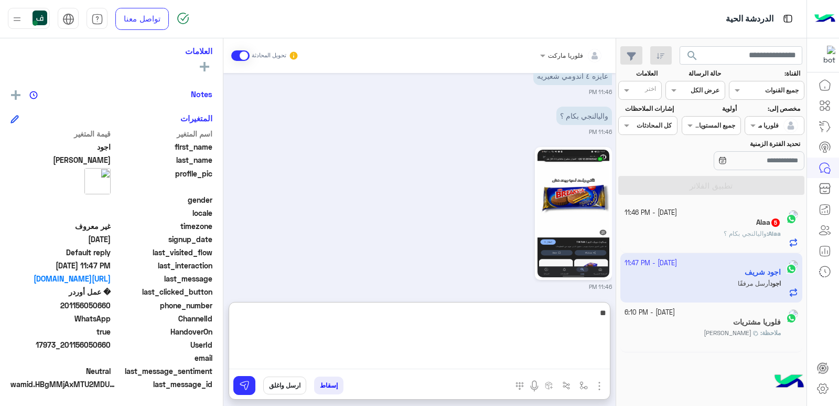
type textarea "*"
type textarea "**********"
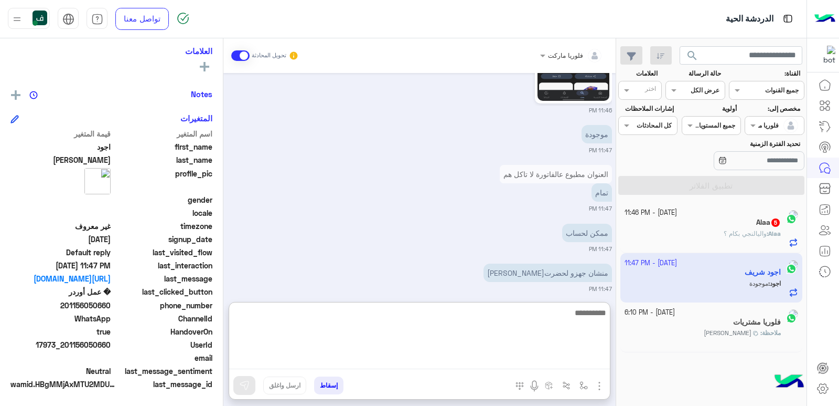
scroll to position [1852, 0]
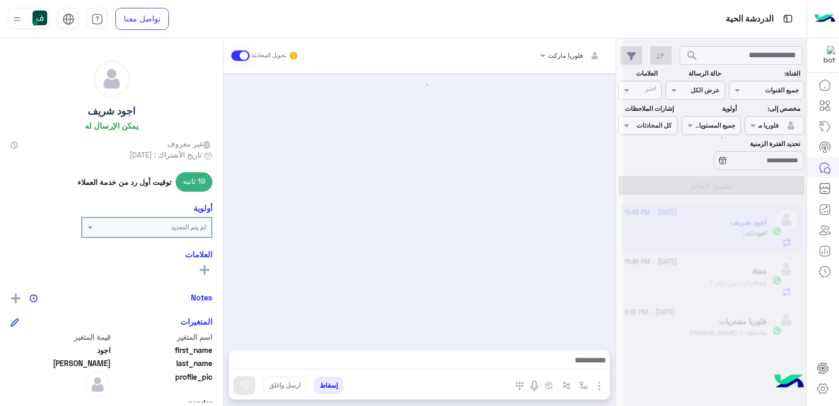
scroll to position [896, 0]
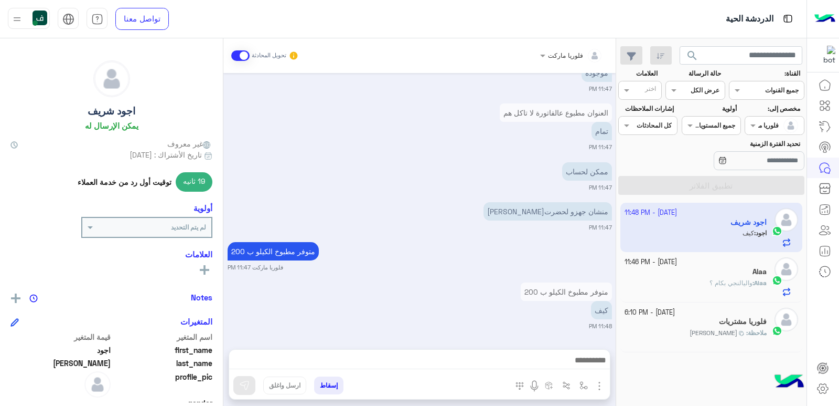
click at [723, 271] on div "Alaa" at bounding box center [696, 272] width 143 height 11
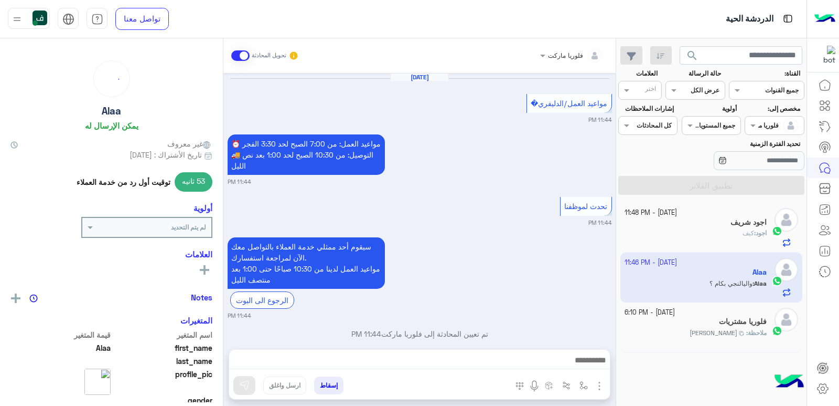
scroll to position [665, 0]
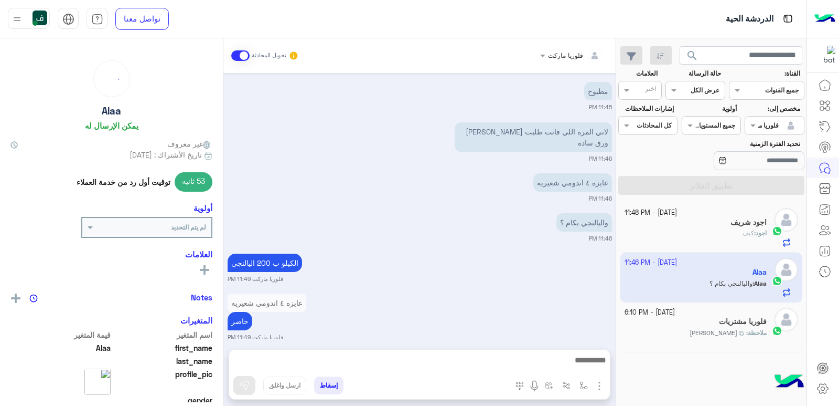
click at [709, 230] on div "اجود : كيف" at bounding box center [696, 237] width 143 height 18
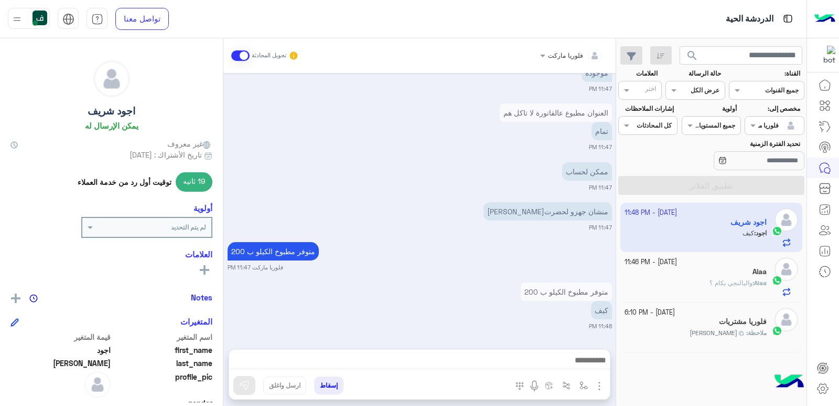
scroll to position [895, 0]
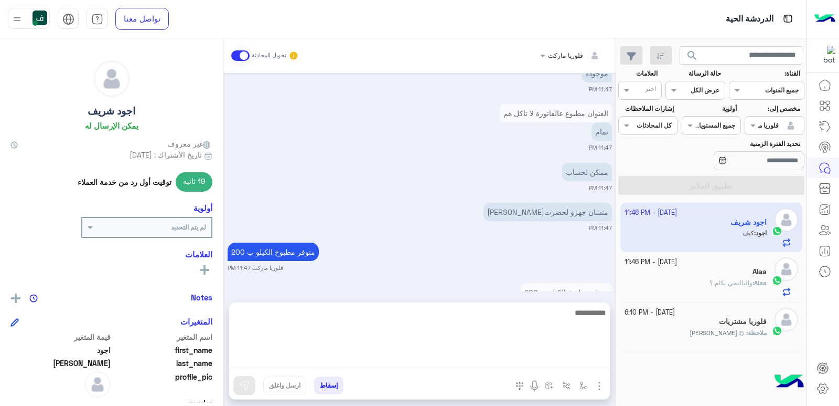
click at [519, 358] on textarea at bounding box center [419, 337] width 381 height 63
type textarea "**********"
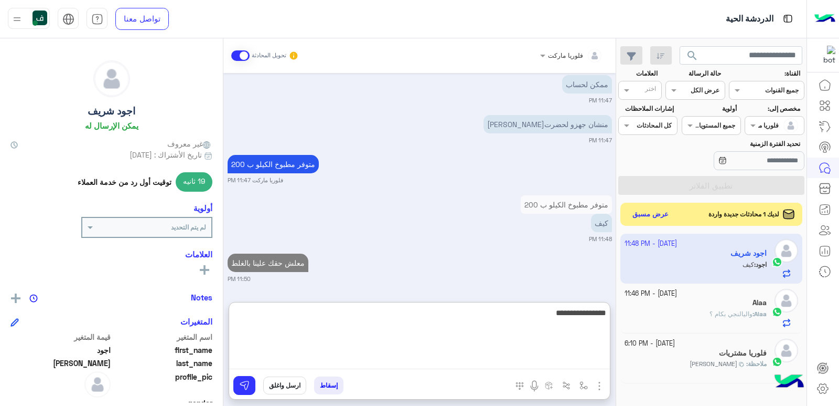
type textarea "**********"
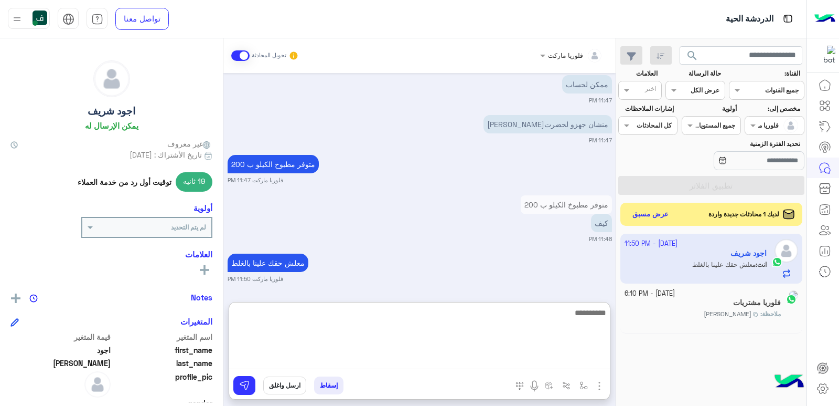
scroll to position [1023, 0]
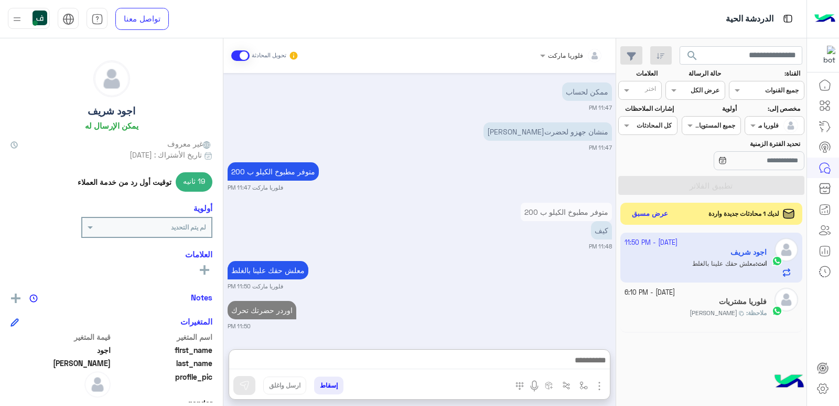
click at [640, 215] on button "عرض مسبق" at bounding box center [651, 214] width 44 height 14
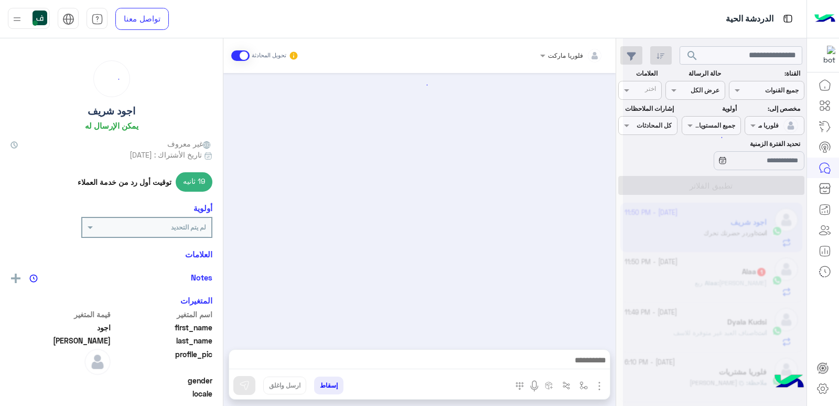
scroll to position [787, 0]
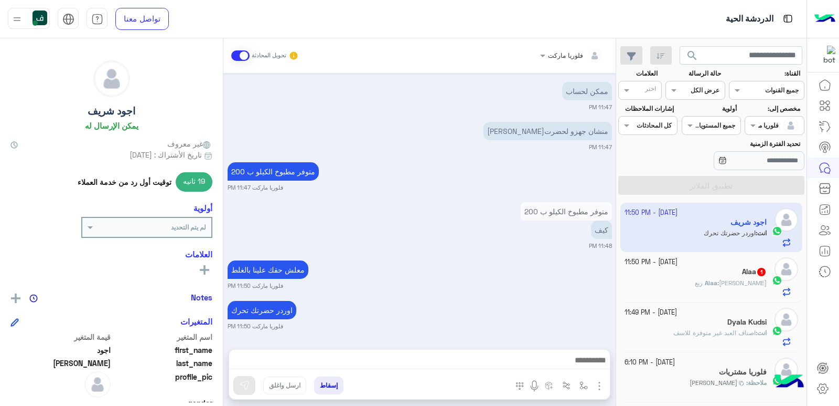
click at [716, 271] on div "Alaa 1" at bounding box center [696, 272] width 143 height 11
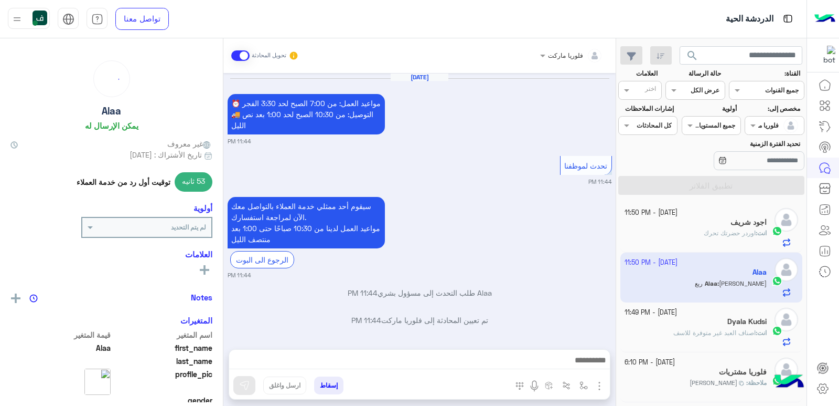
scroll to position [683, 0]
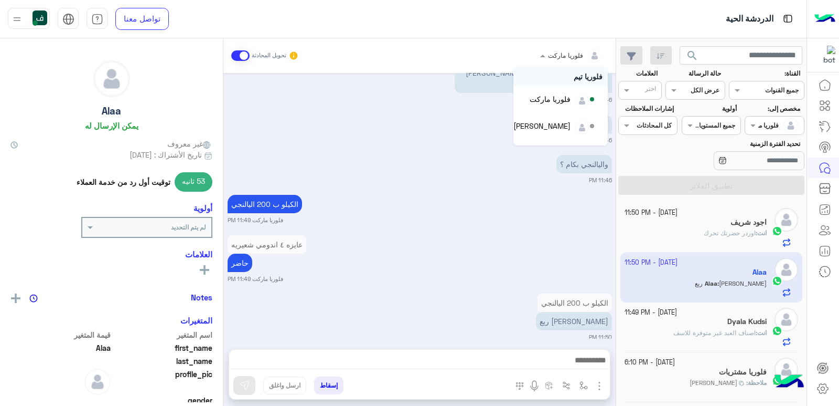
click at [564, 58] on div at bounding box center [571, 54] width 73 height 10
click at [570, 98] on div "فلوريا تيم" at bounding box center [561, 102] width 94 height 19
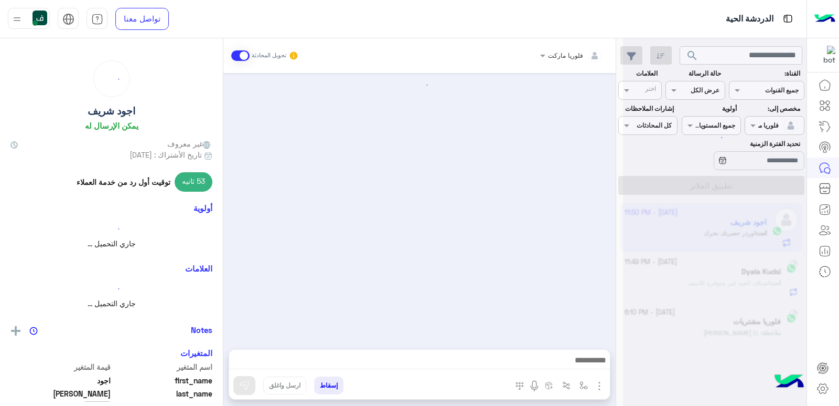
click at [559, 54] on div at bounding box center [571, 54] width 73 height 10
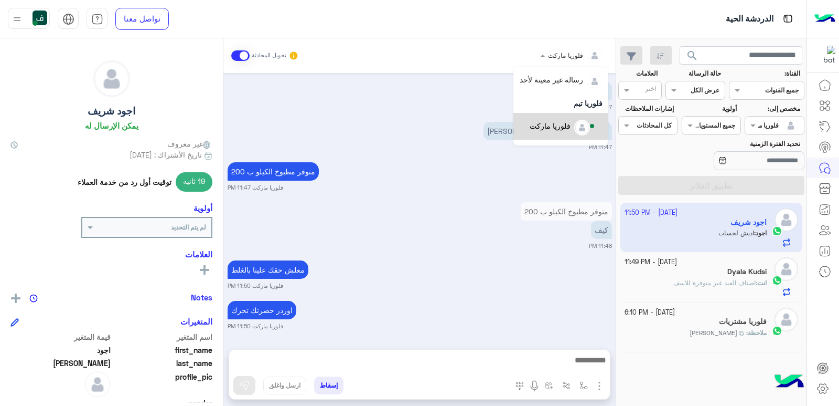
scroll to position [826, 0]
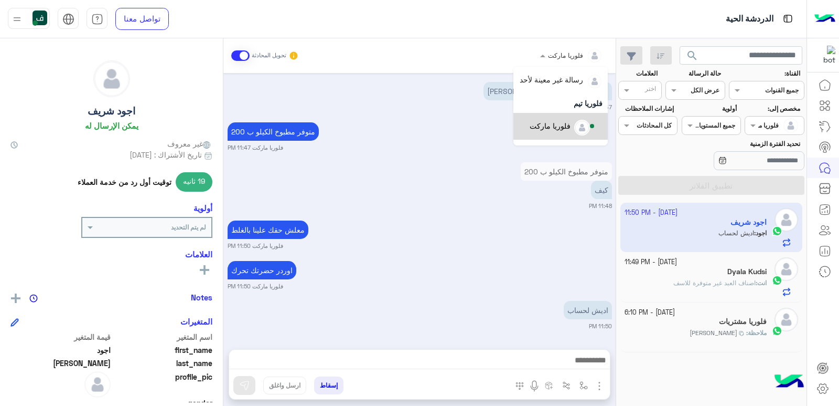
click at [563, 127] on div "فلوريا ماركت" at bounding box center [550, 125] width 41 height 11
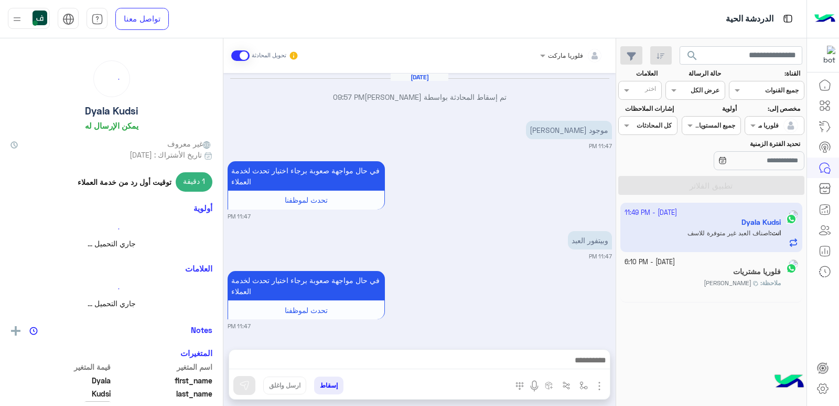
scroll to position [696, 0]
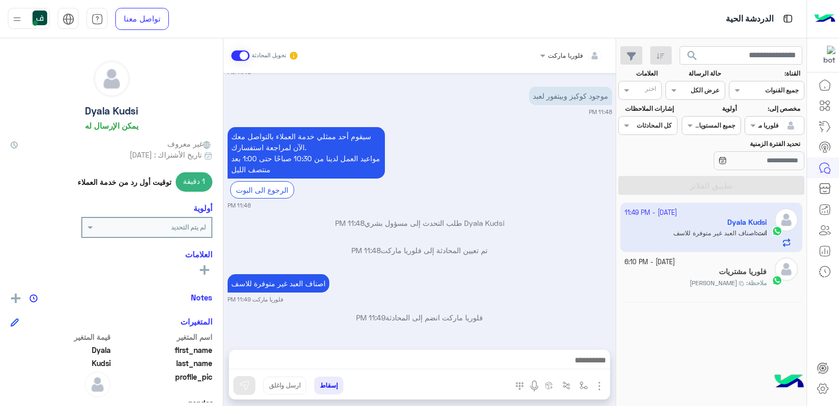
click at [690, 52] on span "search" at bounding box center [692, 55] width 13 height 13
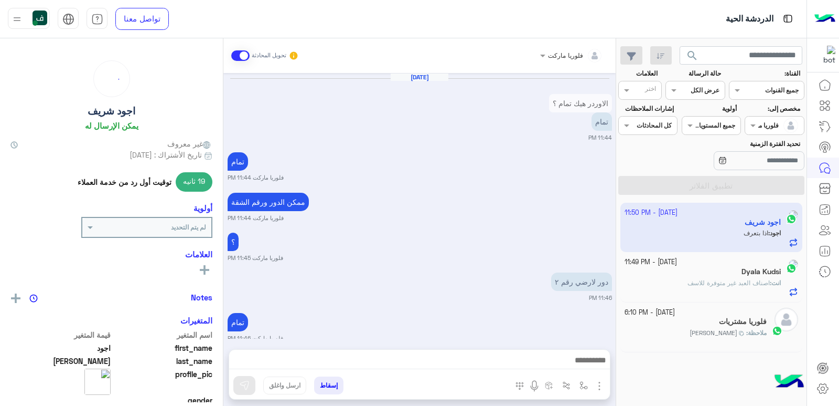
scroll to position [711, 0]
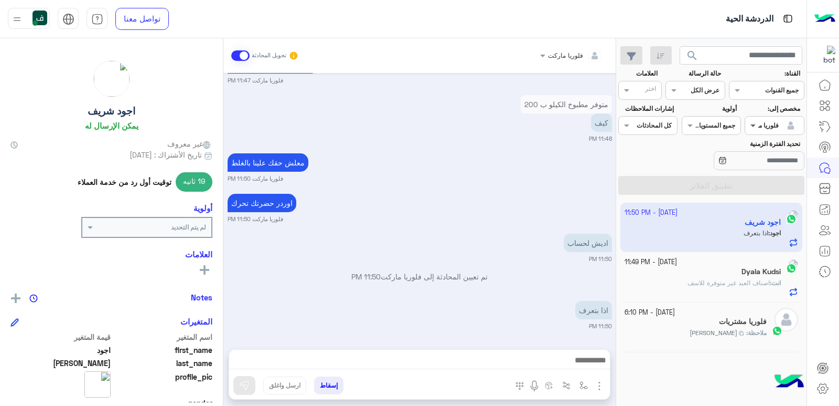
click at [757, 129] on span at bounding box center [752, 125] width 13 height 11
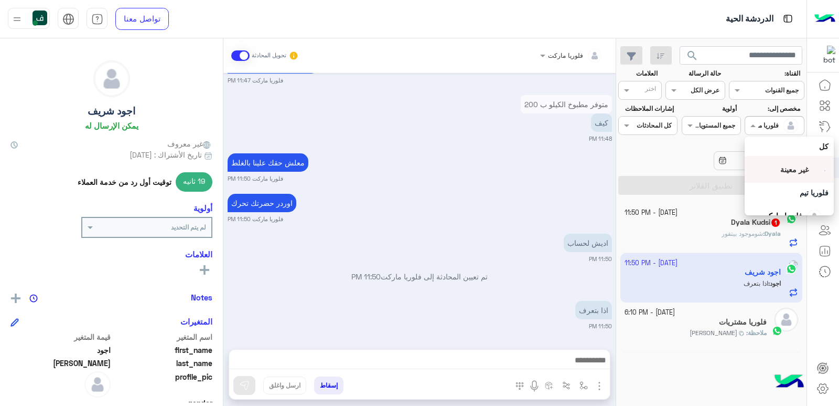
click at [781, 172] on span "غير معينة" at bounding box center [795, 169] width 28 height 9
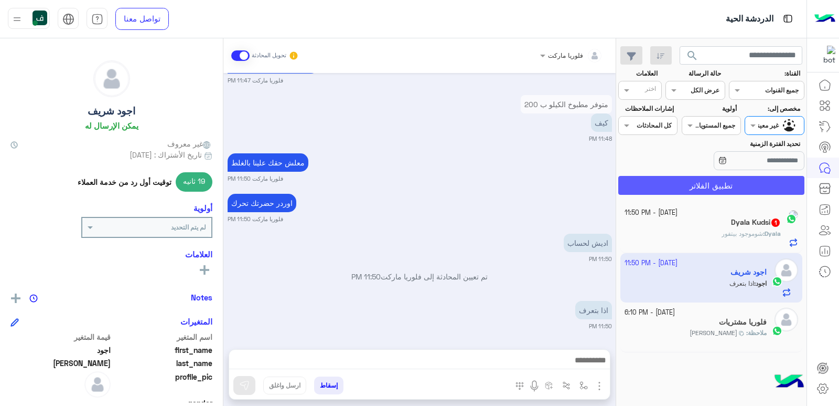
click at [726, 180] on button "تطبيق الفلاتر" at bounding box center [712, 185] width 186 height 19
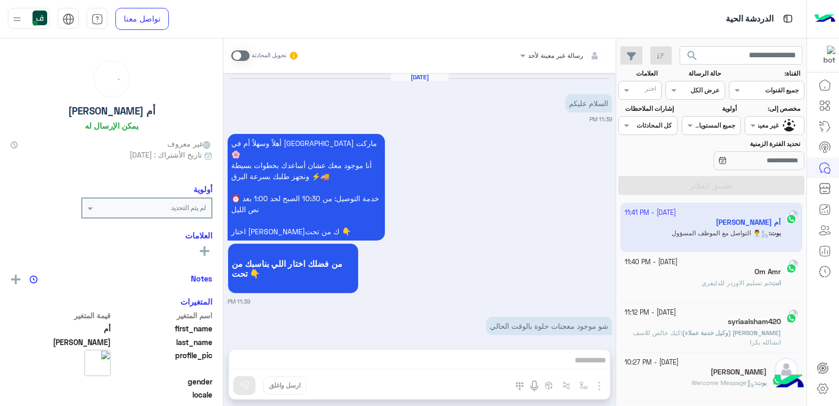
scroll to position [527, 0]
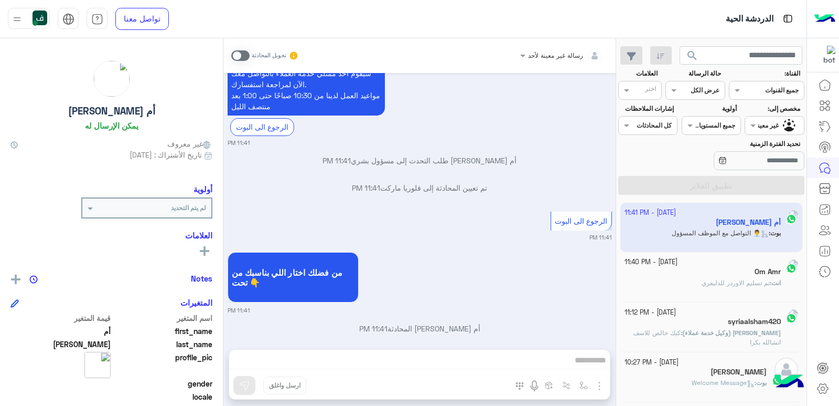
click at [761, 123] on div at bounding box center [775, 124] width 58 height 10
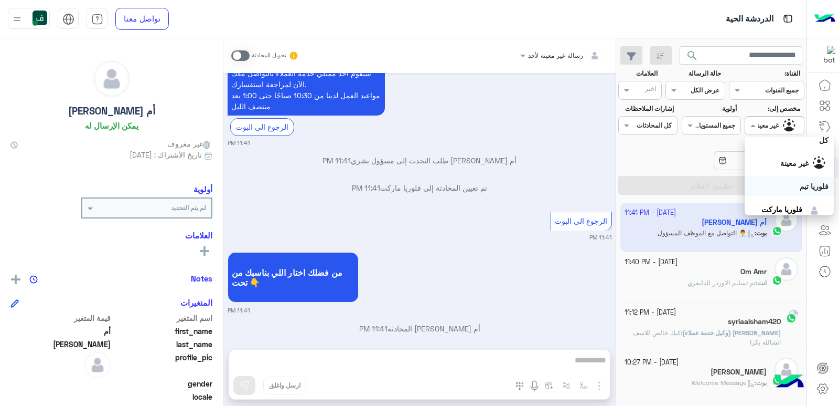
scroll to position [0, 0]
click at [796, 151] on div "كل" at bounding box center [789, 146] width 79 height 11
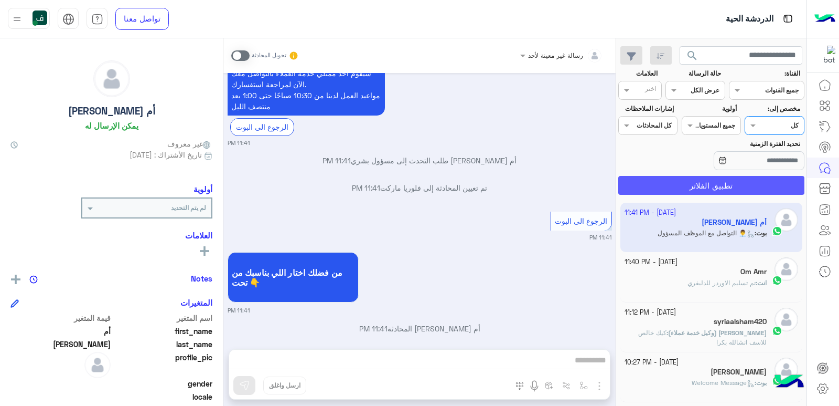
click at [724, 184] on button "تطبيق الفلاتر" at bounding box center [712, 185] width 186 height 19
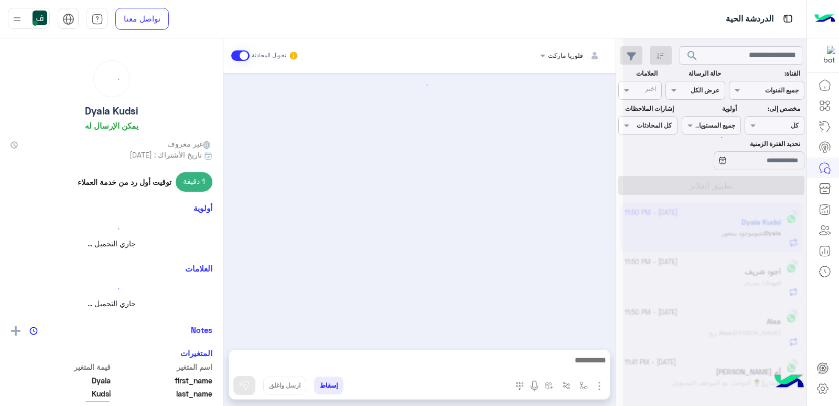
scroll to position [709, 0]
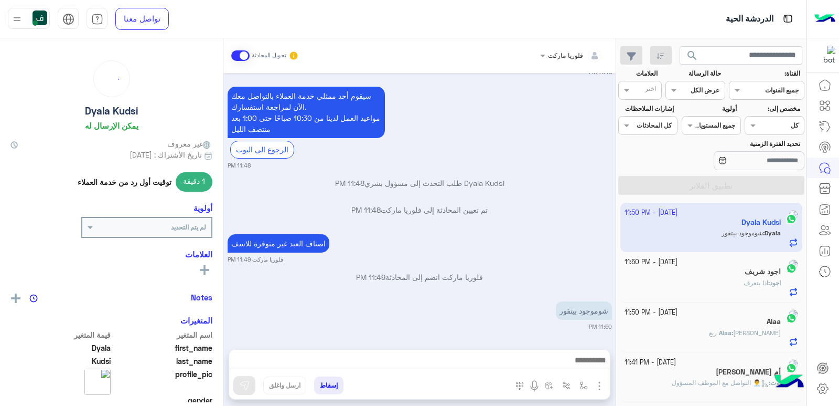
click at [678, 91] on span at bounding box center [672, 89] width 13 height 11
click at [702, 133] on b "مفتوحة" at bounding box center [709, 130] width 23 height 9
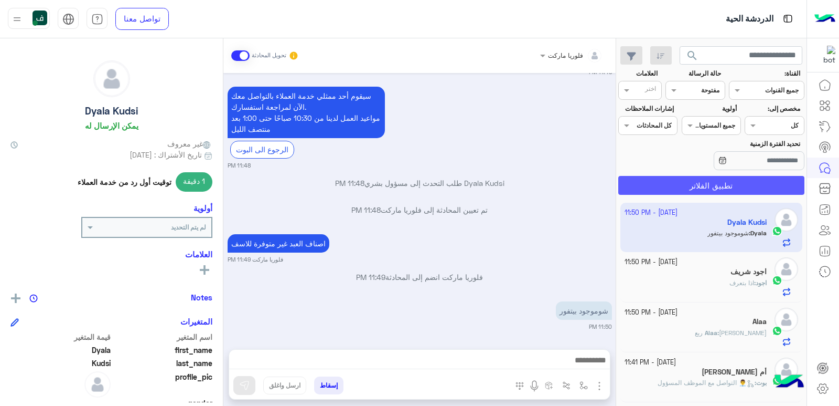
click at [726, 179] on button "تطبيق الفلاتر" at bounding box center [712, 185] width 186 height 19
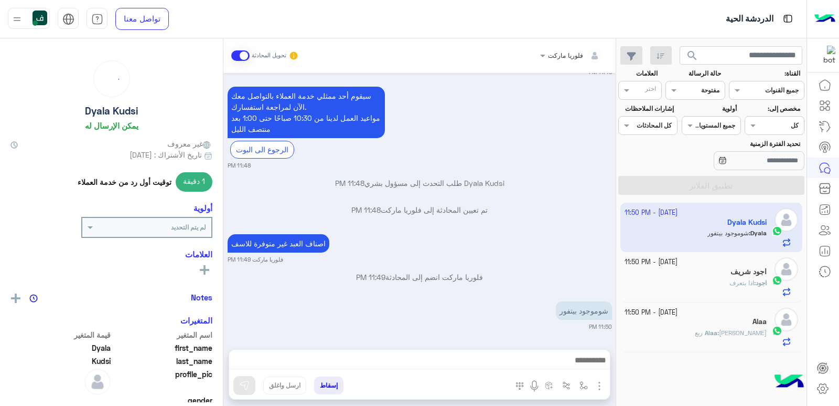
click at [725, 324] on div "Alaa" at bounding box center [696, 322] width 143 height 11
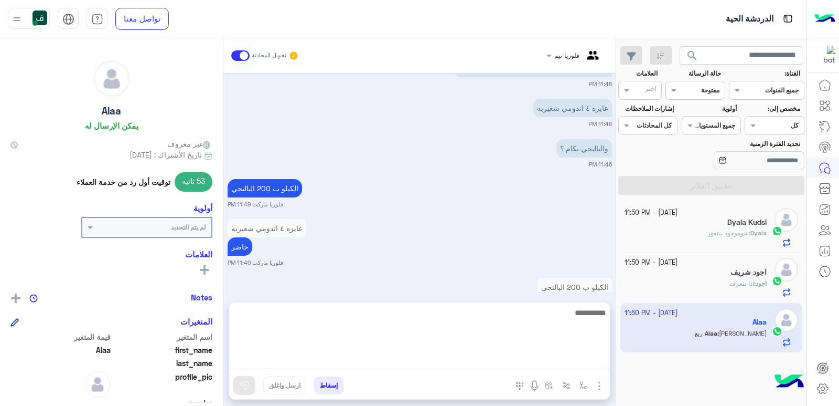
click at [550, 357] on textarea at bounding box center [419, 337] width 381 height 63
type textarea "****"
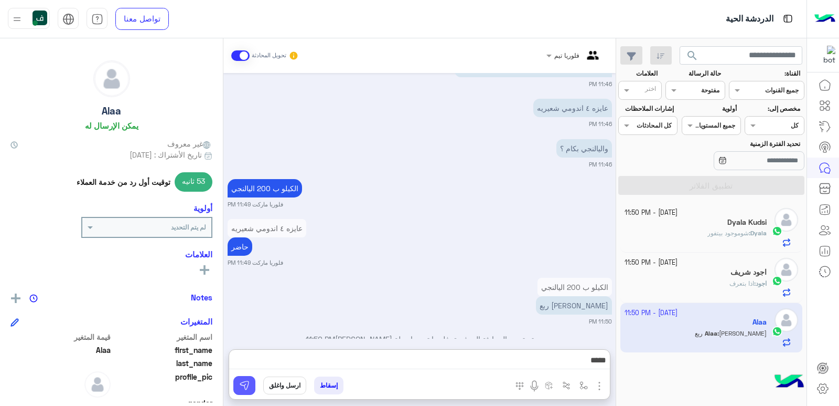
click at [247, 379] on button at bounding box center [244, 385] width 22 height 19
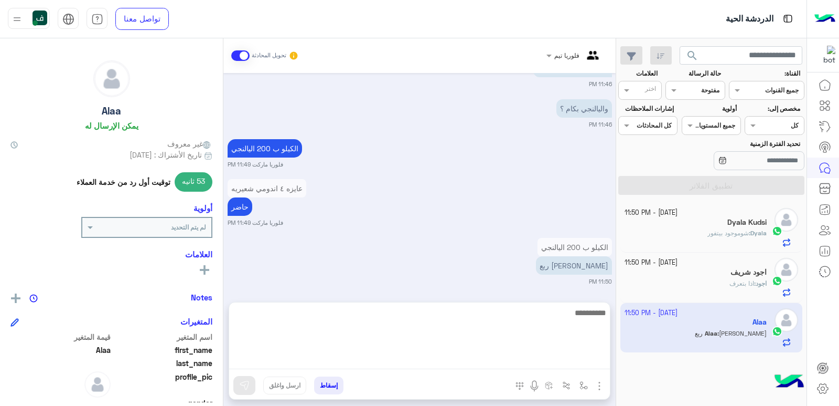
click at [430, 356] on textarea at bounding box center [419, 337] width 381 height 63
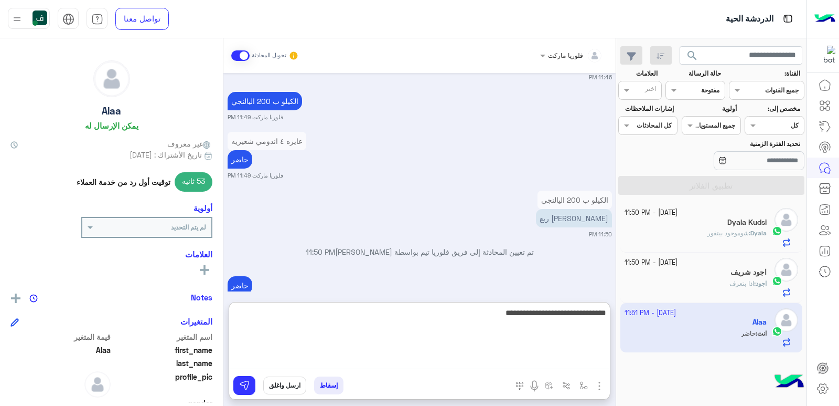
type textarea "**********"
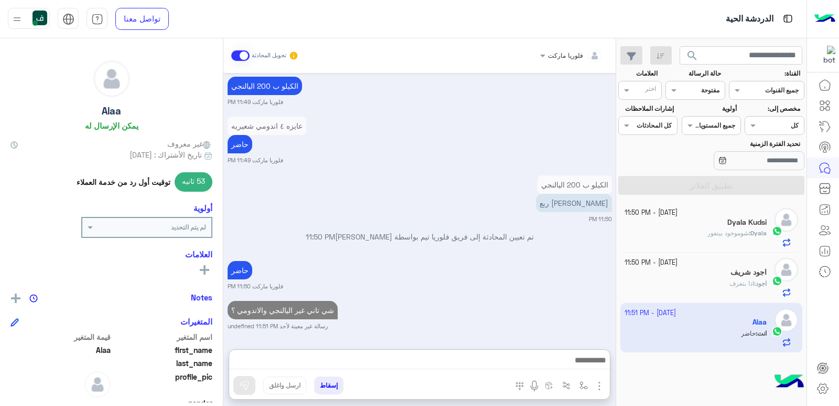
click at [710, 229] on span "شوموجود بيتفور" at bounding box center [728, 233] width 41 height 8
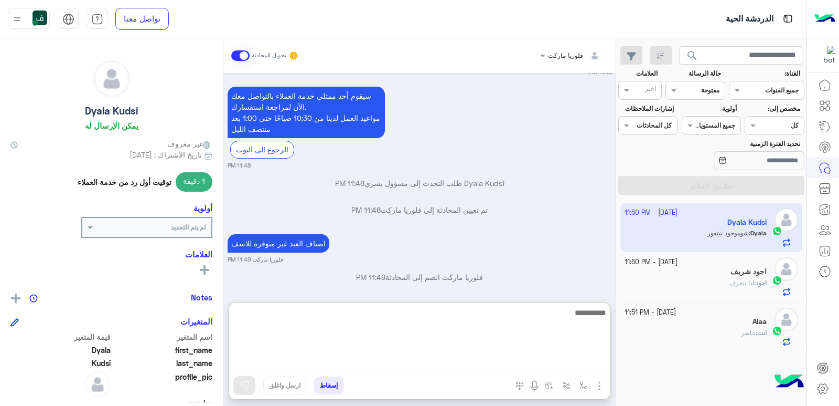
click at [560, 364] on textarea at bounding box center [419, 337] width 381 height 63
type textarea "**********"
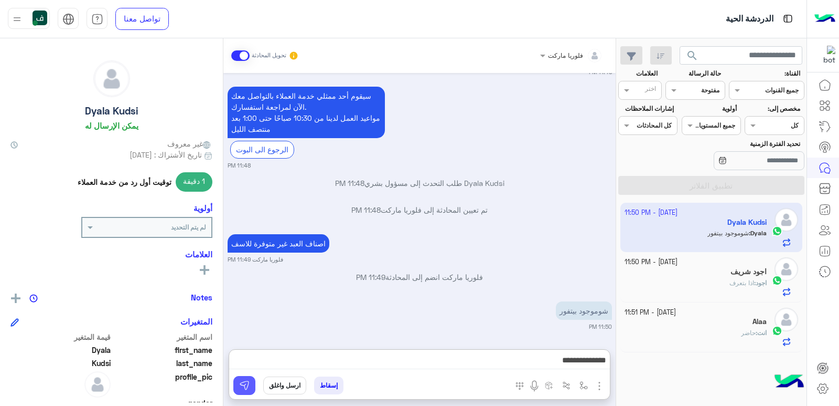
click at [237, 383] on button at bounding box center [244, 385] width 22 height 19
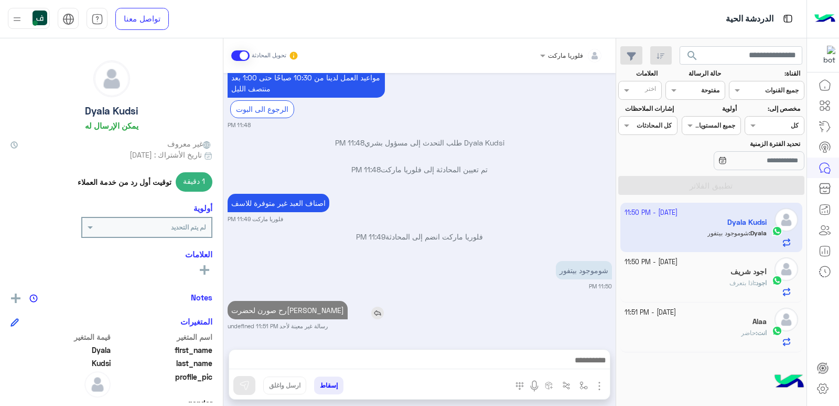
scroll to position [750, 0]
click at [690, 272] on div "اجود شريف" at bounding box center [696, 272] width 143 height 11
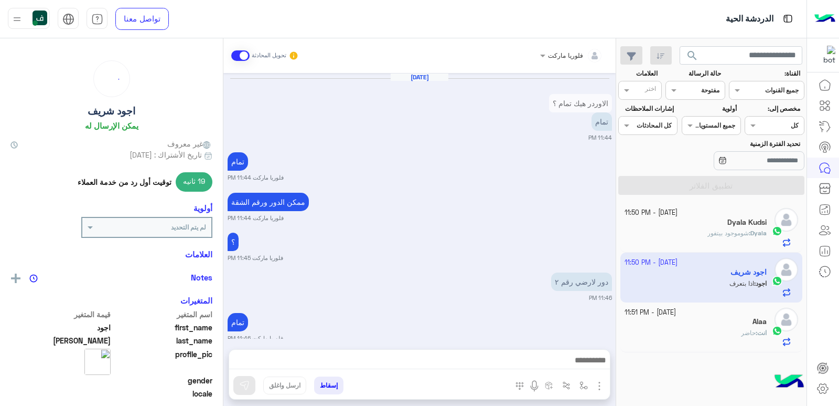
scroll to position [711, 0]
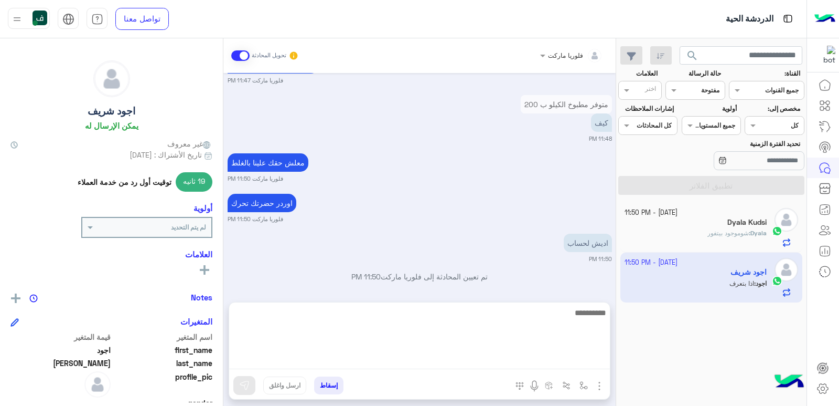
click at [488, 356] on textarea at bounding box center [419, 337] width 381 height 63
type textarea "***"
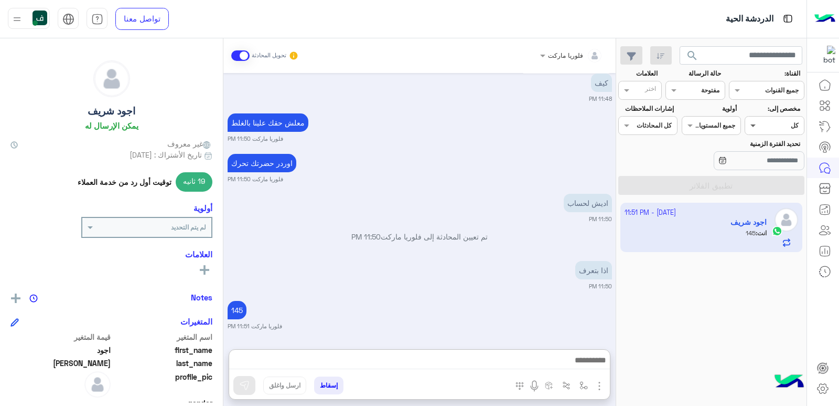
click at [753, 122] on span at bounding box center [752, 125] width 13 height 11
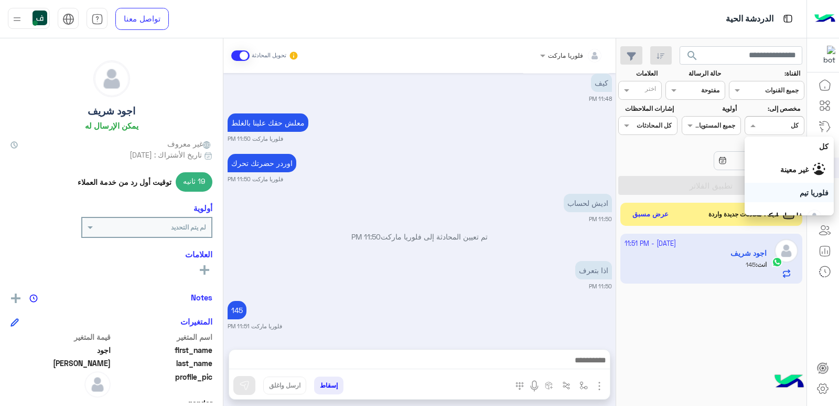
scroll to position [52, 0]
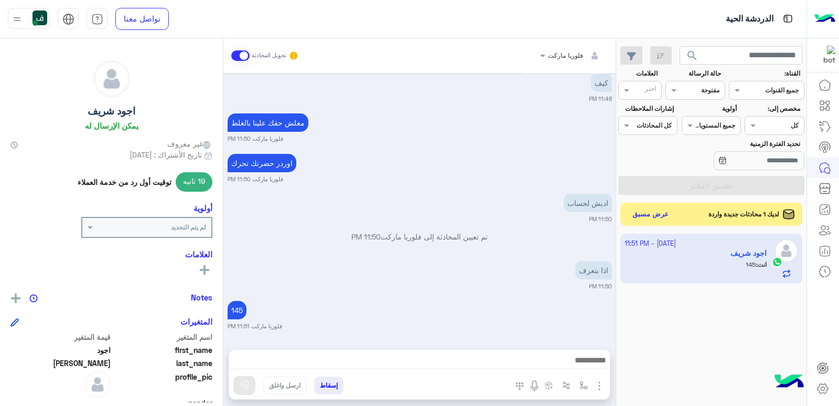
click at [727, 305] on div "[DATE] - 11:51 PM اجود [PERSON_NAME] : 145" at bounding box center [712, 320] width 190 height 180
click at [651, 215] on button "عرض مسبق" at bounding box center [651, 214] width 44 height 14
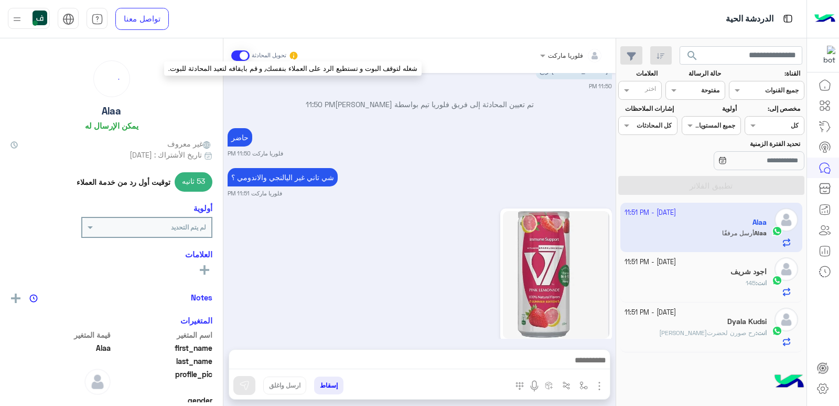
scroll to position [751, 0]
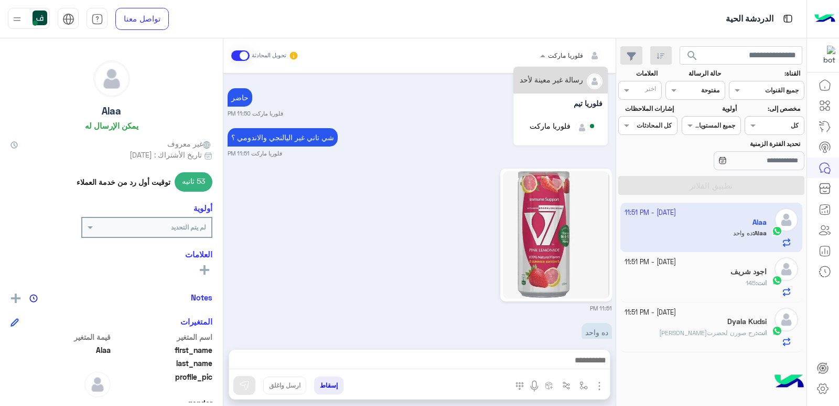
click at [541, 56] on span at bounding box center [541, 55] width 13 height 11
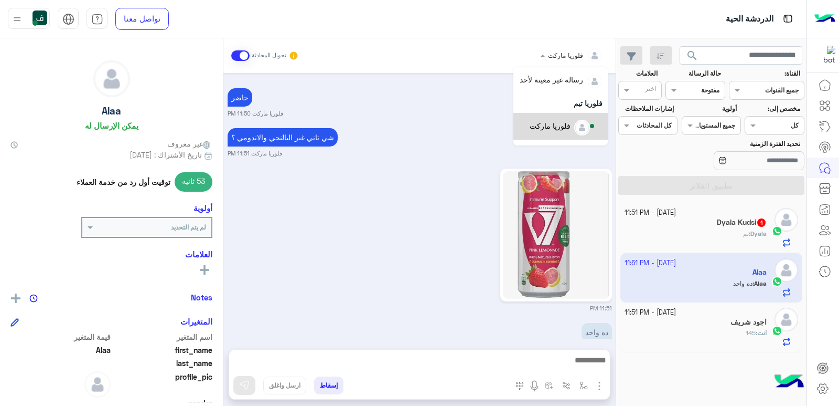
click at [556, 123] on div "فلوريا ماركت" at bounding box center [550, 125] width 41 height 11
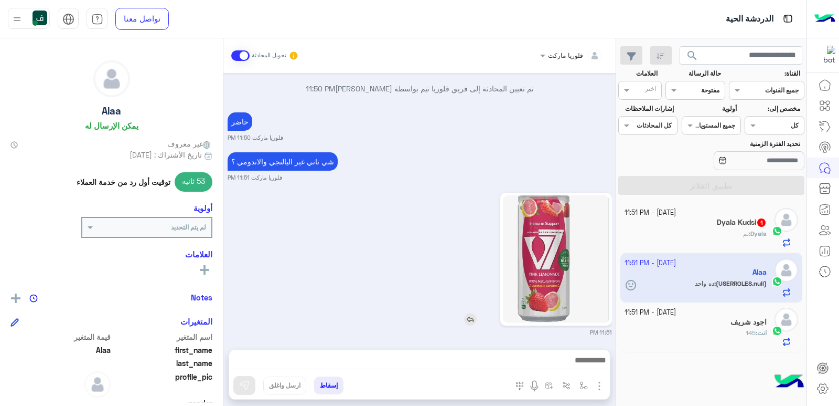
scroll to position [785, 0]
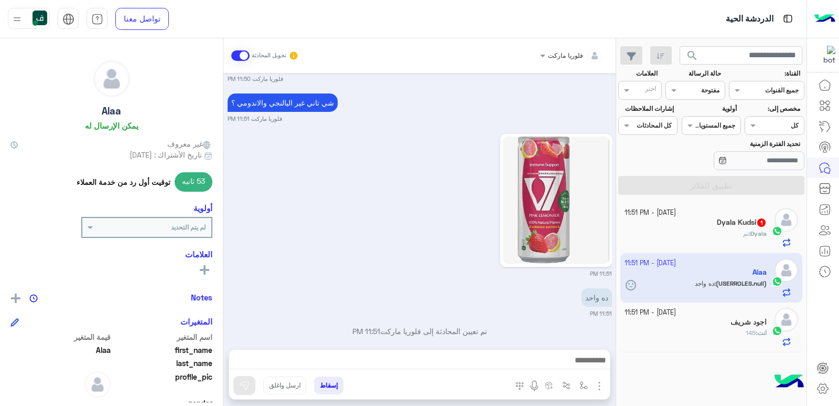
click at [693, 231] on div "Dyala : تم" at bounding box center [696, 238] width 143 height 18
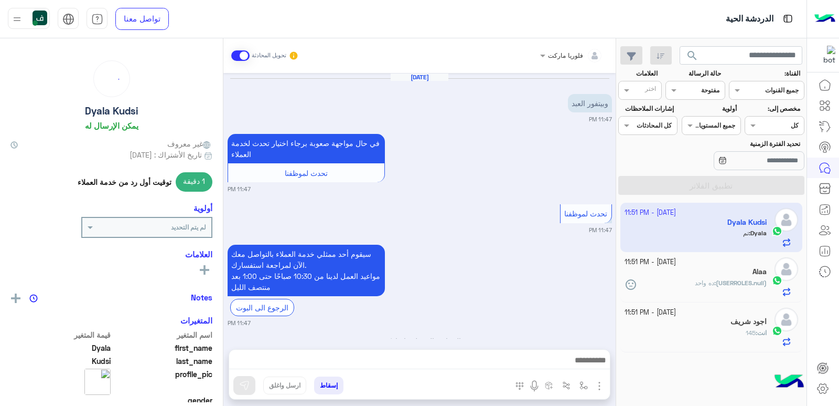
scroll to position [679, 0]
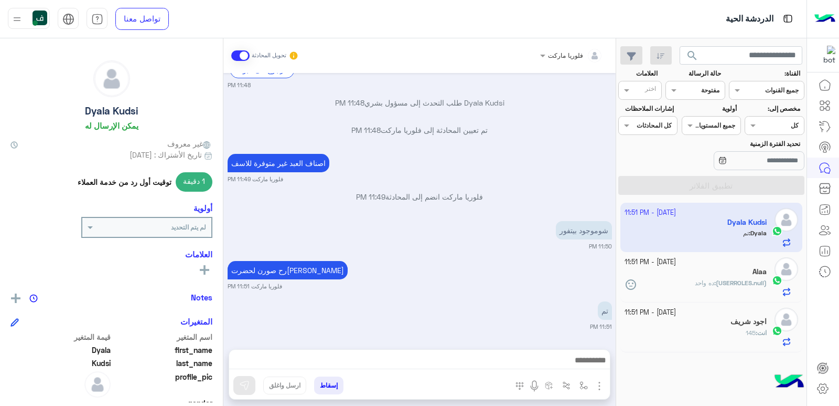
click at [649, 241] on app-inbox-user "[DATE] - 11:51 PM Dyala Kudsi Dyala : تم" at bounding box center [712, 227] width 183 height 49
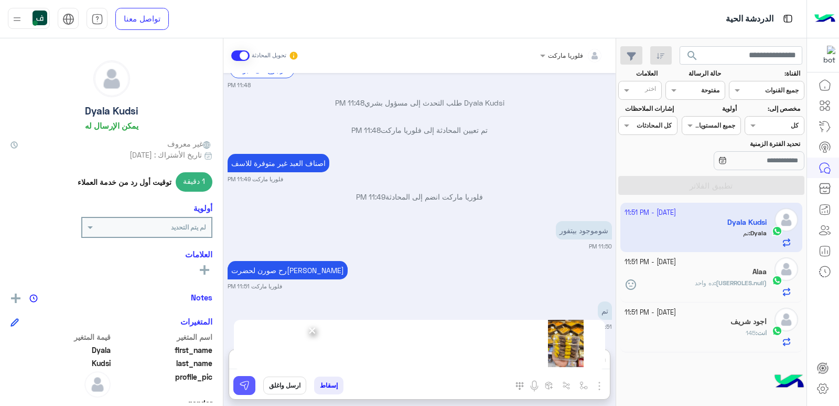
click at [246, 380] on img at bounding box center [244, 385] width 10 height 10
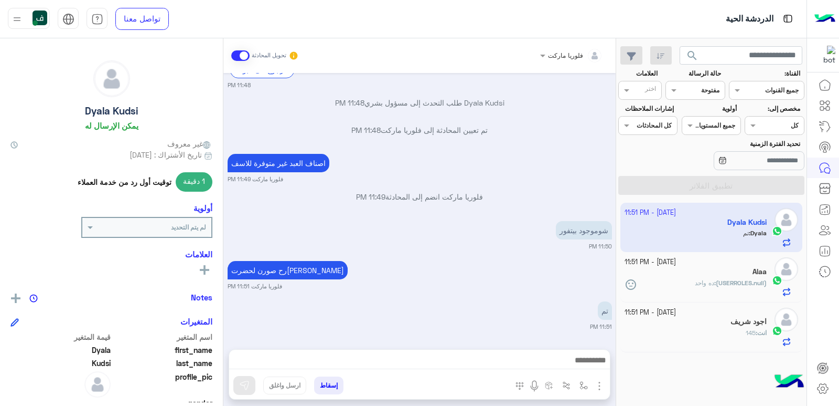
click at [714, 271] on div "Alaa" at bounding box center [696, 272] width 143 height 11
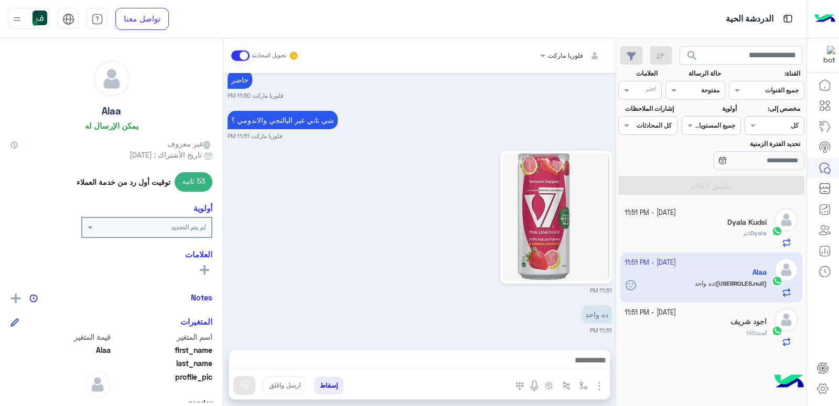
scroll to position [710, 0]
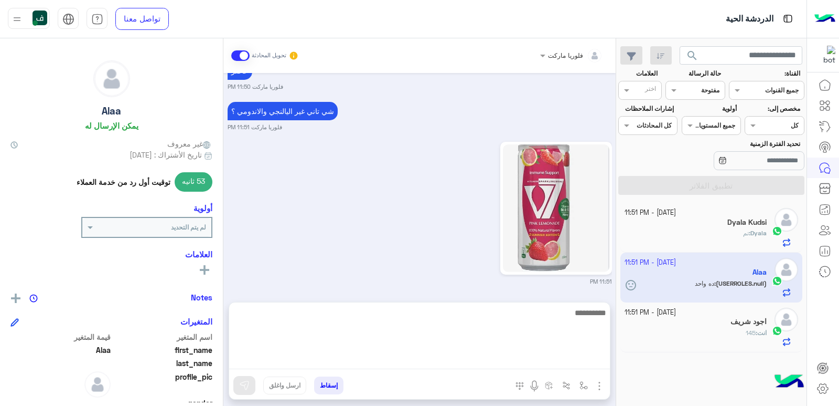
click at [534, 360] on textarea at bounding box center [419, 337] width 381 height 63
type textarea "****"
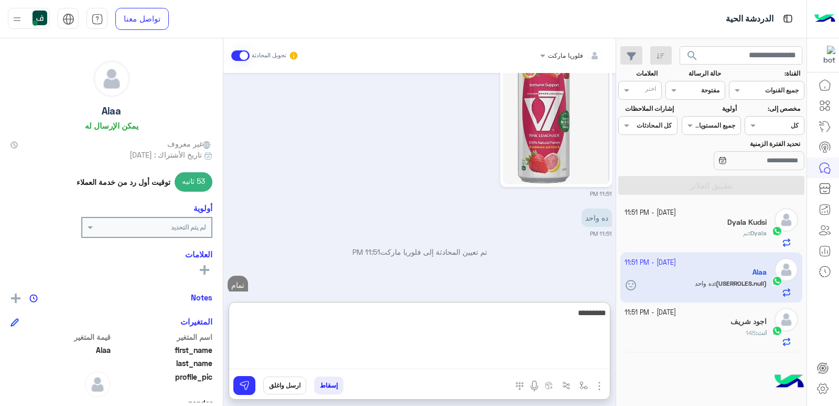
type textarea "*********"
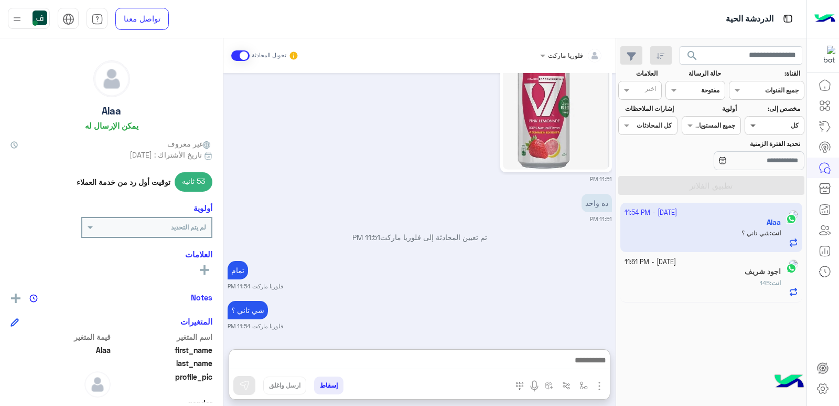
click at [752, 127] on span at bounding box center [752, 125] width 13 height 11
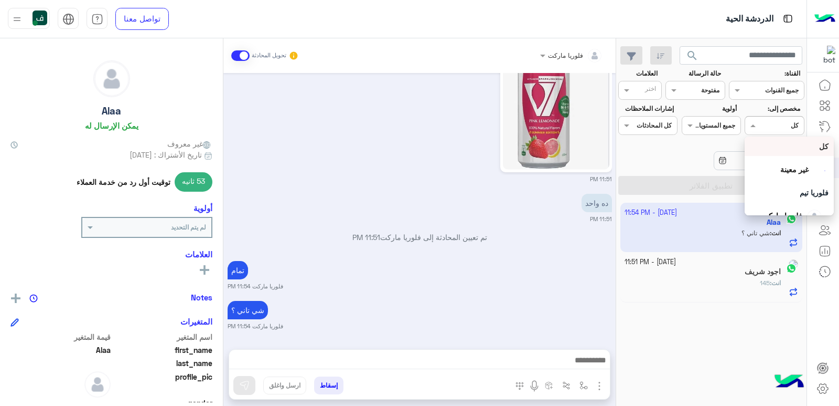
scroll to position [790, 0]
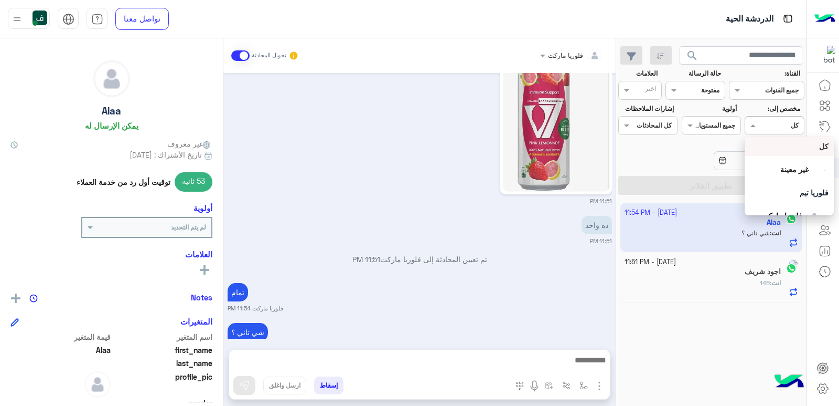
click at [752, 127] on span at bounding box center [752, 125] width 13 height 11
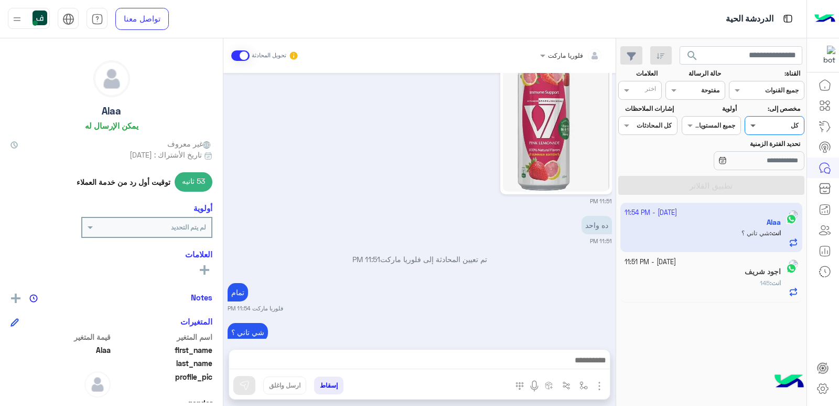
click at [753, 129] on span at bounding box center [752, 125] width 13 height 11
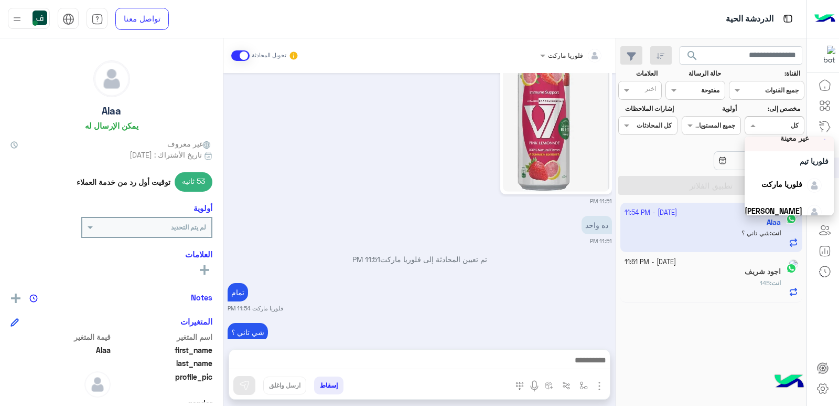
scroll to position [52, 0]
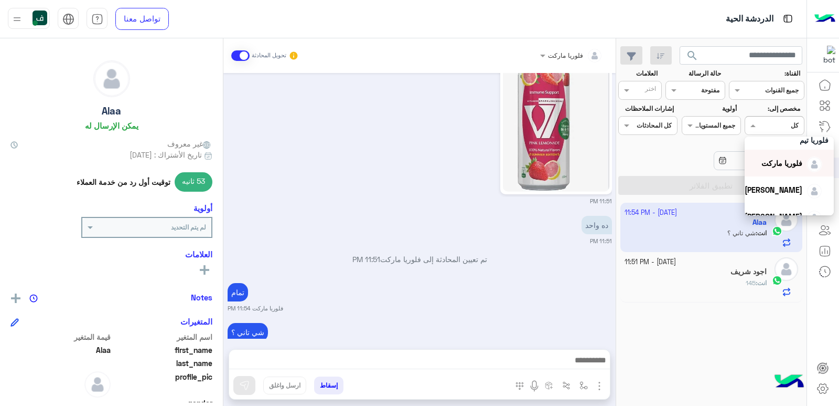
click at [781, 164] on span "فلوريا ماركت" at bounding box center [782, 162] width 41 height 9
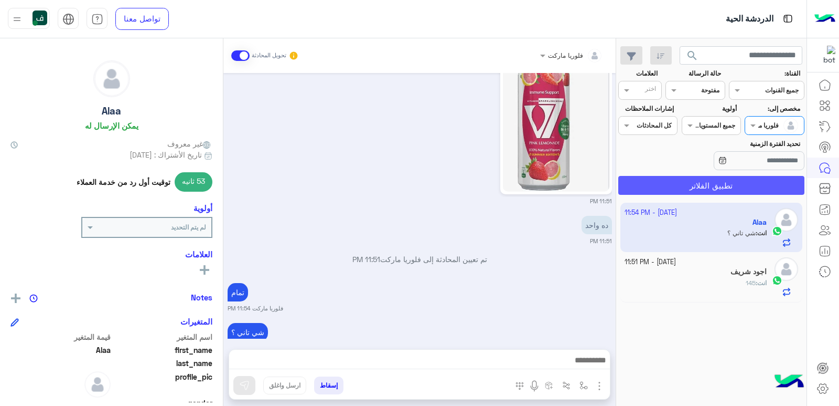
click at [749, 185] on button "تطبيق الفلاتر" at bounding box center [712, 185] width 186 height 19
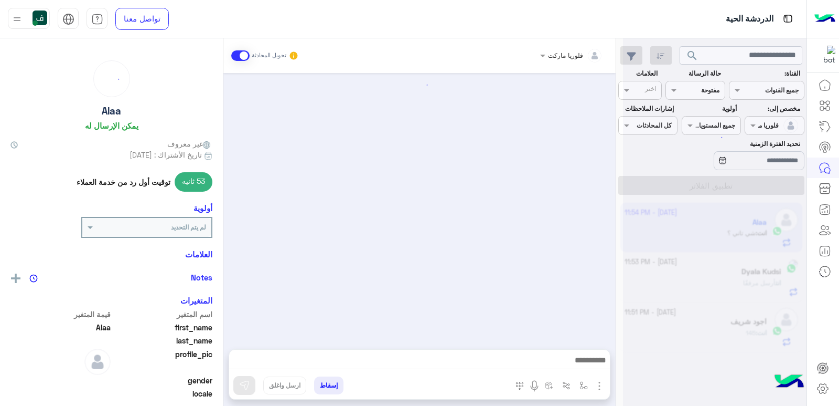
scroll to position [666, 0]
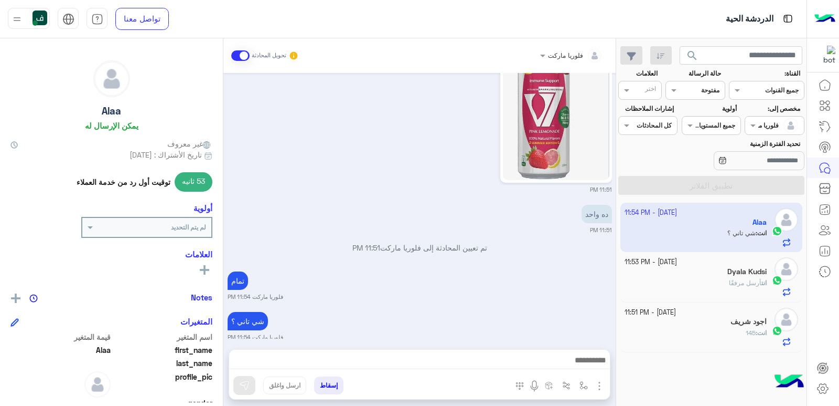
click at [719, 274] on div "Dyala Kudsi" at bounding box center [696, 272] width 143 height 11
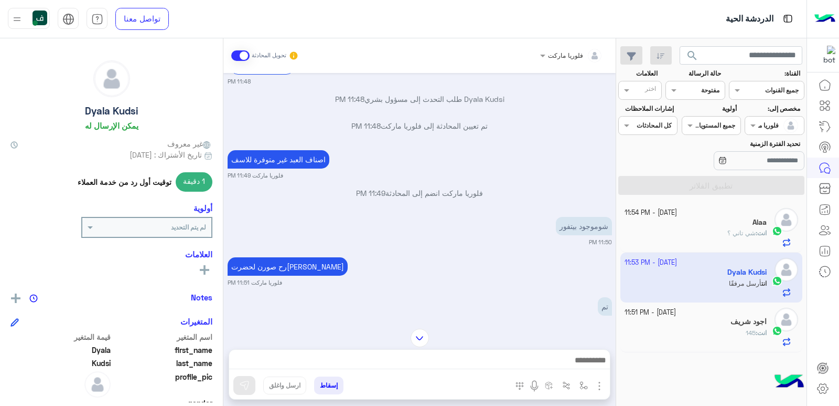
scroll to position [789, 0]
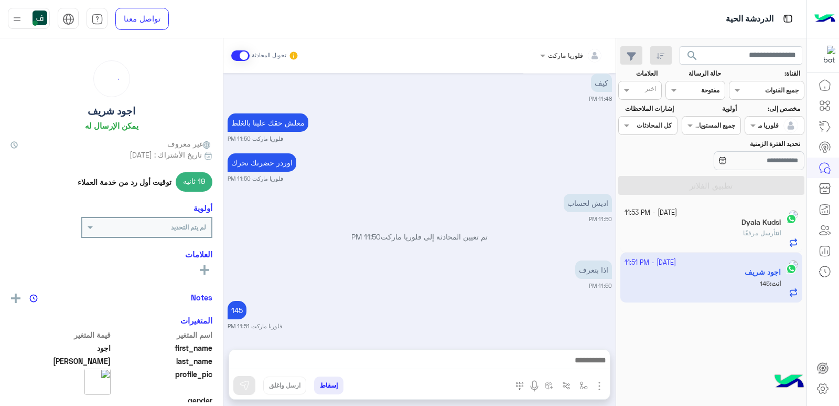
scroll to position [692, 0]
click at [753, 126] on span at bounding box center [752, 125] width 13 height 11
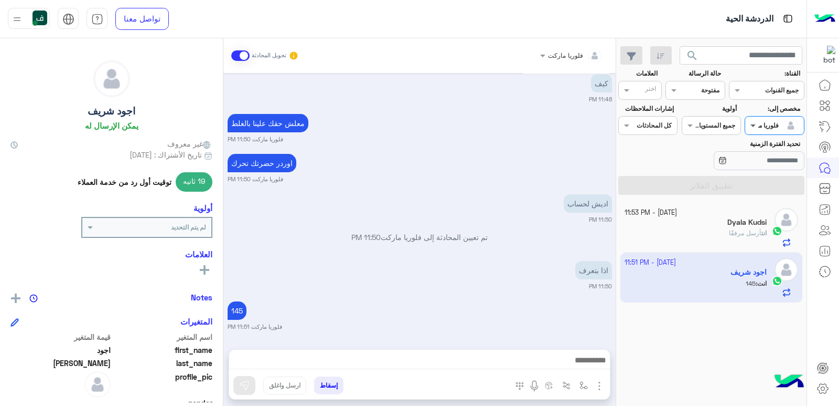
click at [753, 126] on span at bounding box center [752, 125] width 13 height 11
click at [697, 92] on input "text" at bounding box center [708, 88] width 24 height 9
click at [757, 125] on span at bounding box center [752, 125] width 13 height 11
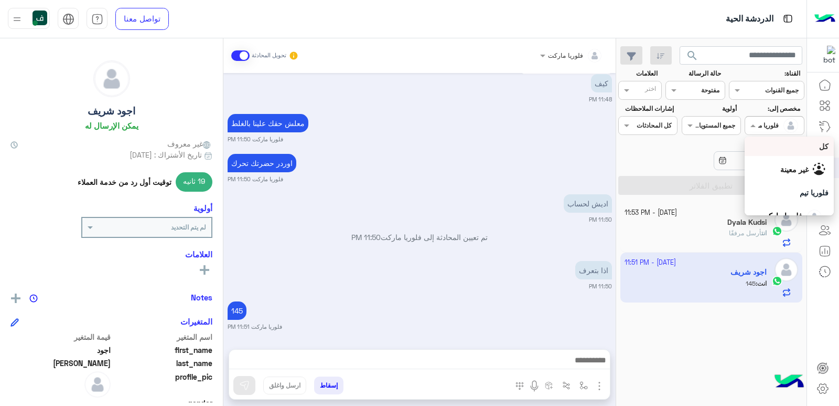
click at [782, 149] on div "كل" at bounding box center [789, 146] width 79 height 11
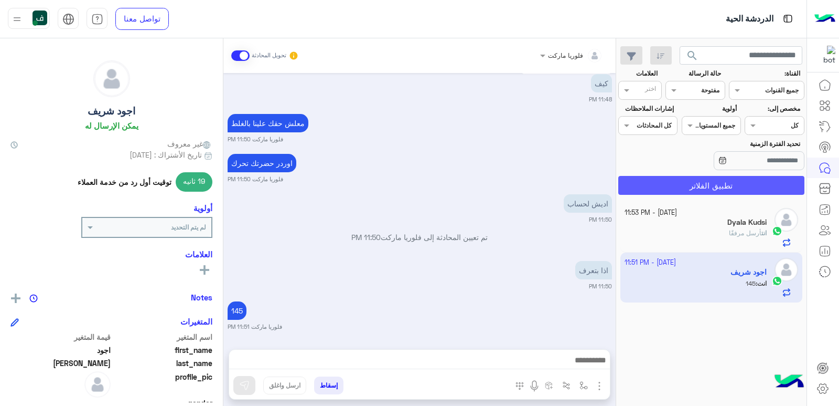
click at [744, 181] on button "تطبيق الفلاتر" at bounding box center [712, 185] width 186 height 19
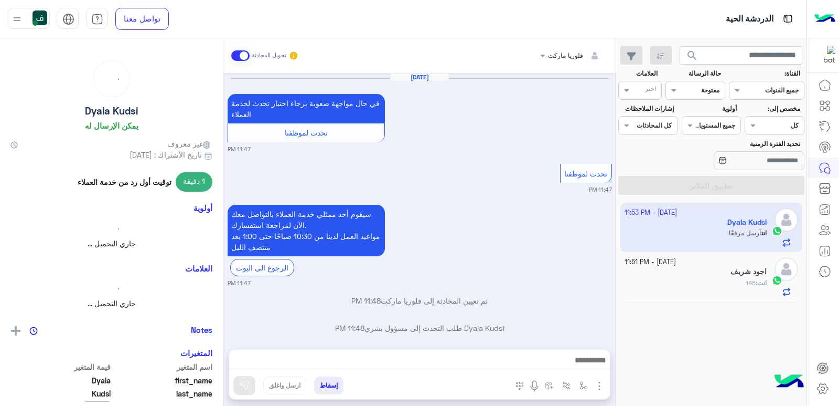
scroll to position [789, 0]
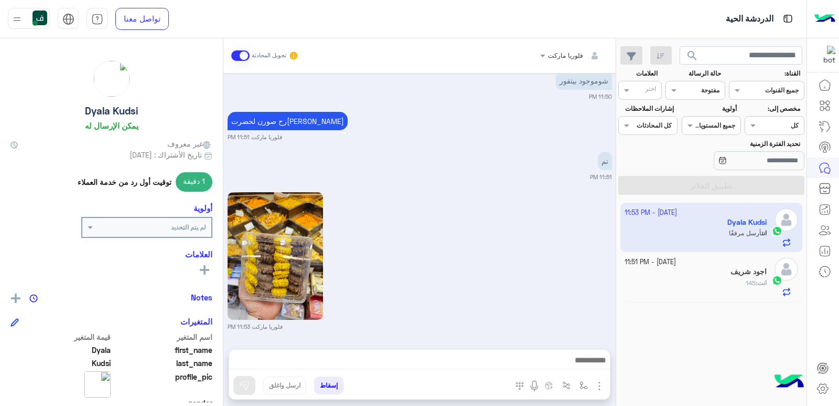
click at [737, 277] on div "اجود شريف" at bounding box center [696, 272] width 143 height 11
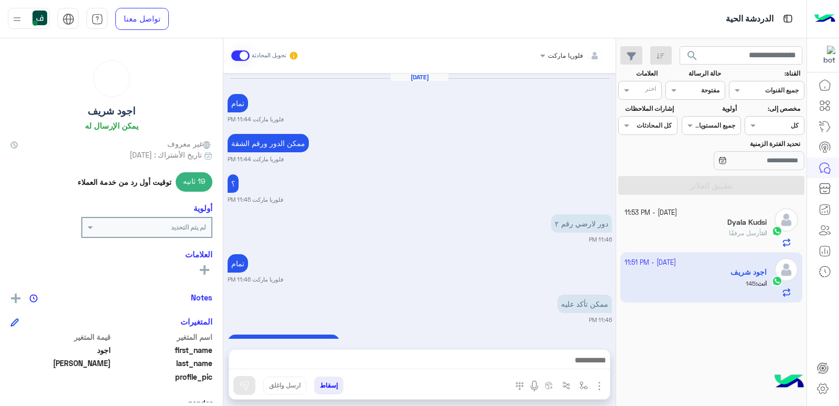
scroll to position [693, 0]
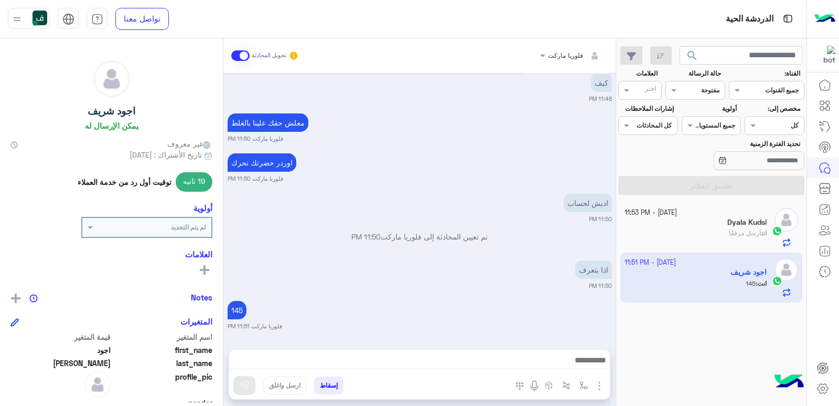
click at [329, 382] on button "إسقاط" at bounding box center [328, 385] width 29 height 18
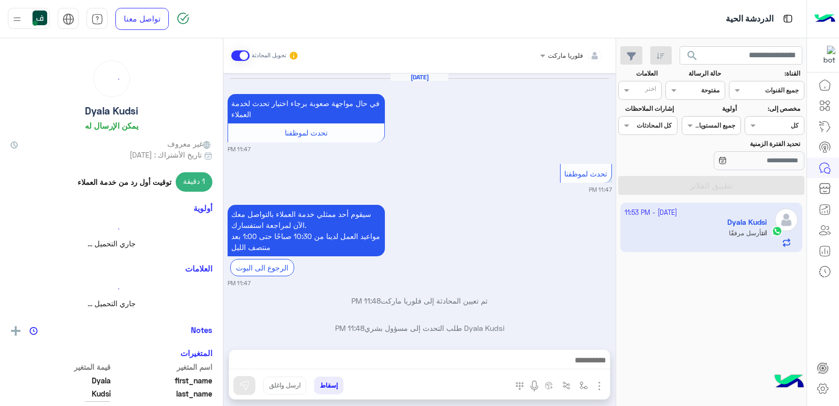
scroll to position [789, 0]
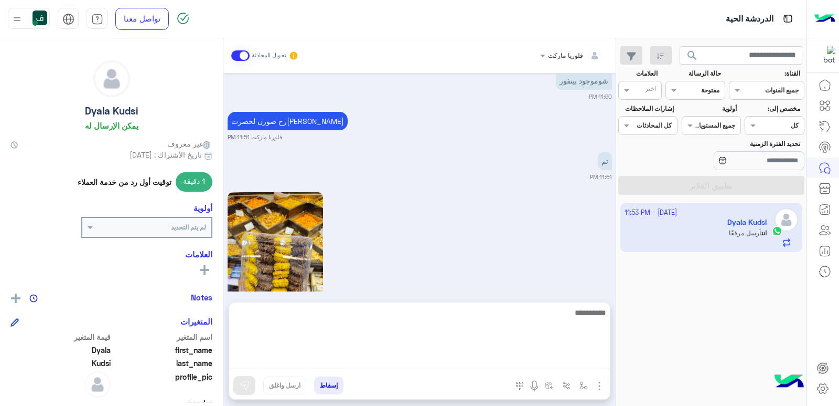
click at [385, 364] on textarea at bounding box center [419, 337] width 381 height 63
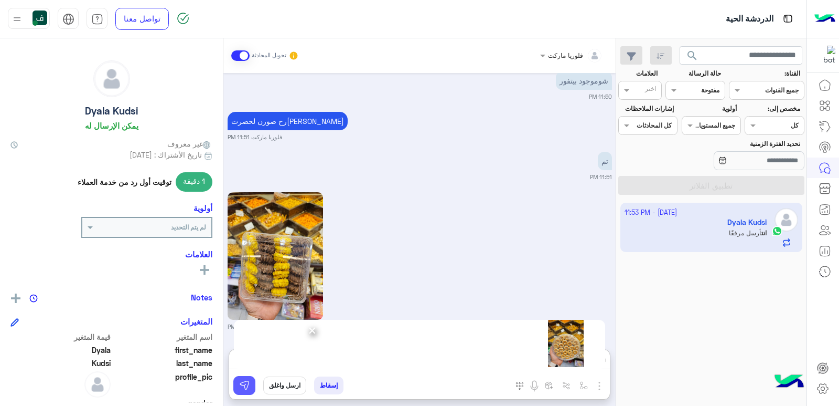
click at [247, 381] on img at bounding box center [244, 385] width 10 height 10
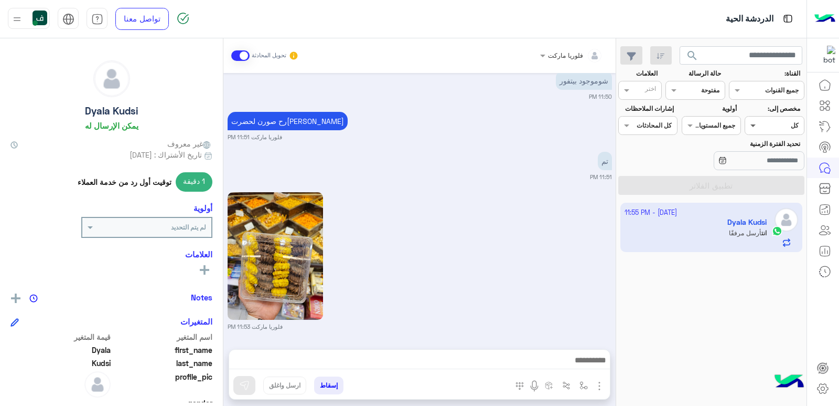
scroll to position [938, 0]
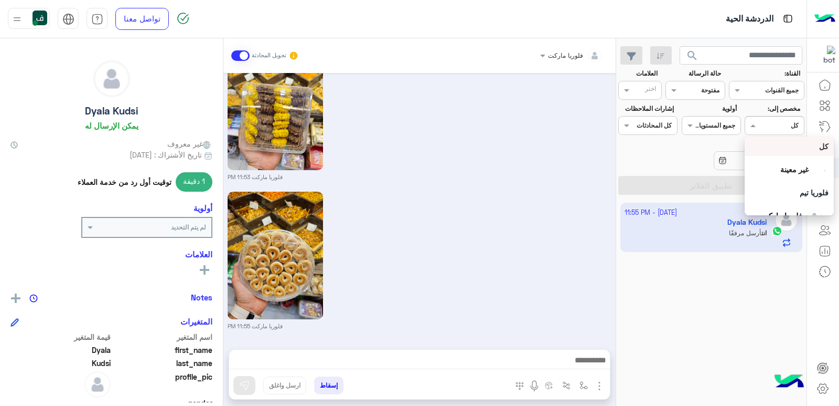
click at [759, 129] on span at bounding box center [752, 125] width 13 height 11
click at [759, 125] on span at bounding box center [752, 125] width 13 height 11
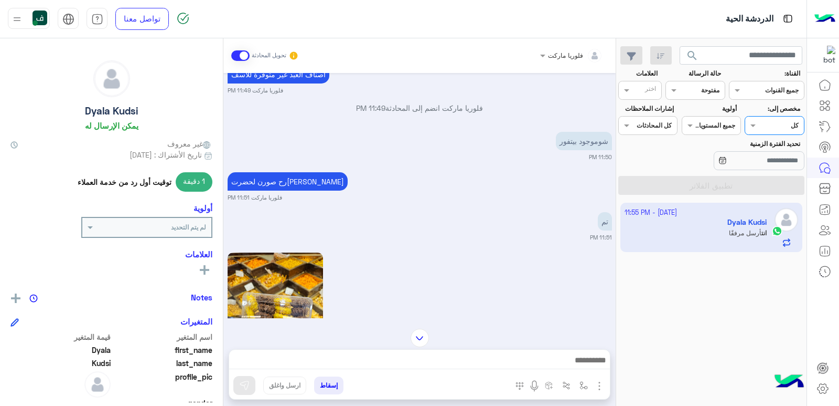
scroll to position [938, 0]
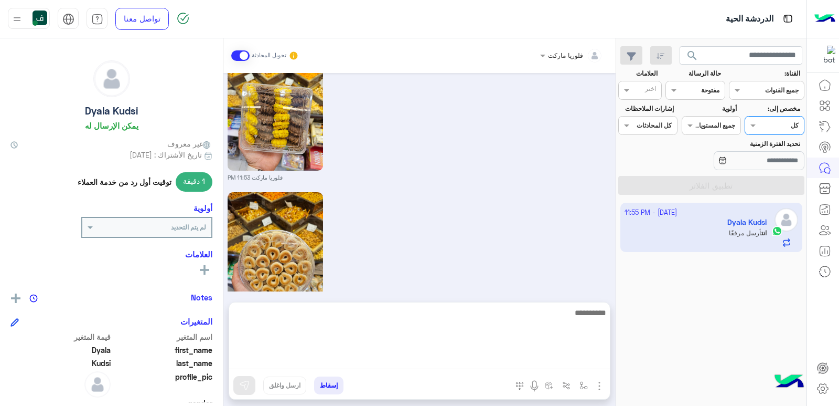
click at [494, 358] on textarea at bounding box center [419, 337] width 381 height 63
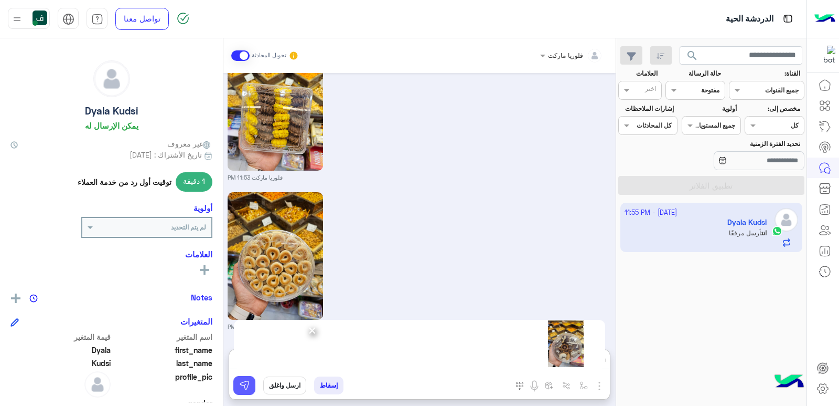
click at [246, 383] on img at bounding box center [244, 385] width 10 height 10
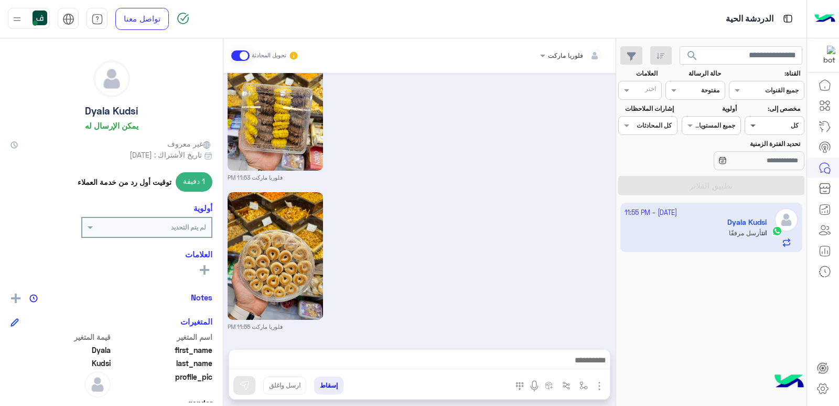
click at [753, 122] on span at bounding box center [752, 125] width 13 height 11
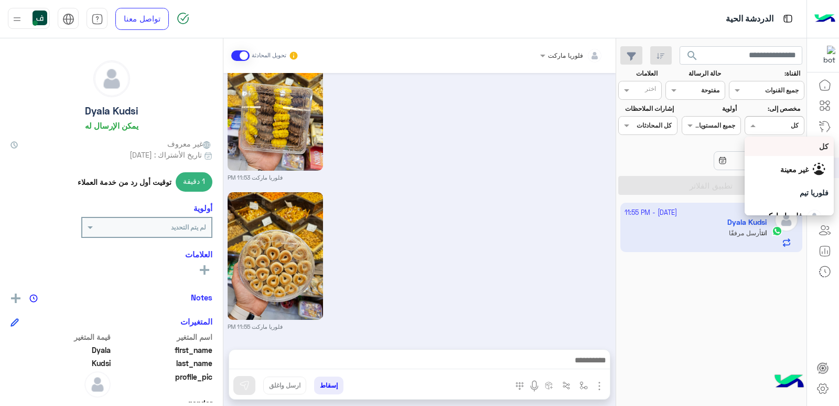
scroll to position [1087, 0]
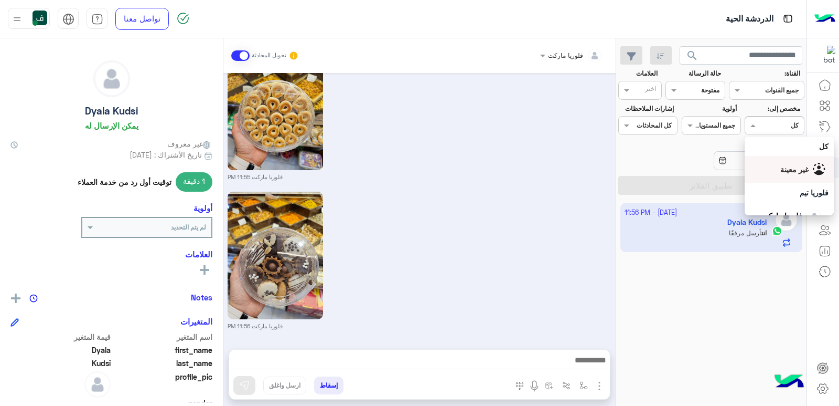
drag, startPoint x: 781, startPoint y: 156, endPoint x: 784, endPoint y: 163, distance: 7.5
click at [783, 161] on div "غير معينة" at bounding box center [789, 169] width 89 height 27
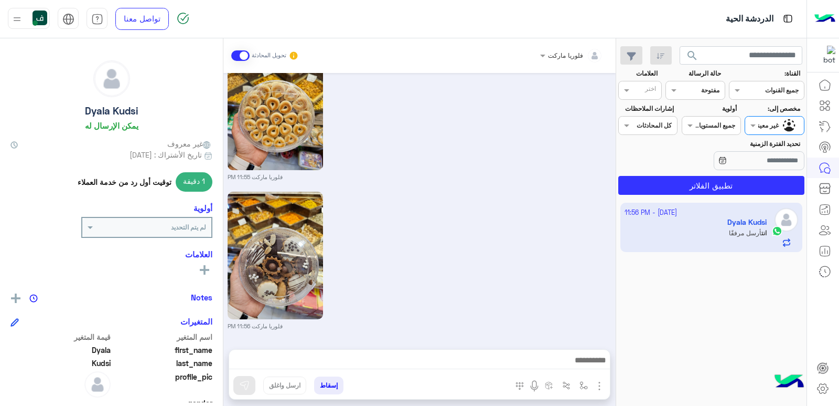
click at [740, 173] on section "القناة: القناه جميع القنوات حالة الرسالة القناه مفتوحة العلامات اختر مخصص إلى: …" at bounding box center [711, 132] width 175 height 126
click at [742, 182] on button "تطبيق الفلاتر" at bounding box center [712, 185] width 186 height 19
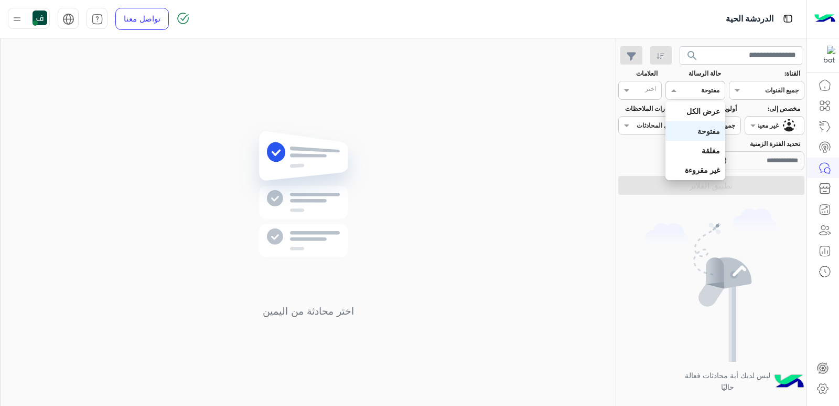
click at [678, 84] on div at bounding box center [695, 89] width 58 height 10
click at [703, 114] on b "عرض الكل" at bounding box center [704, 111] width 34 height 9
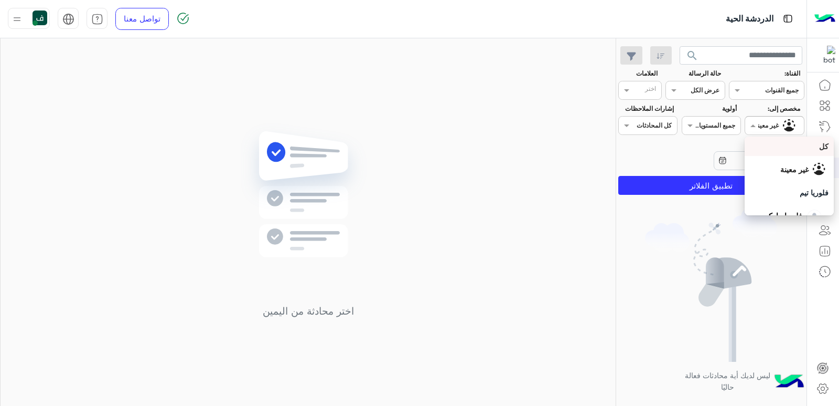
click at [771, 130] on div "غير معينة" at bounding box center [767, 125] width 24 height 9
click at [790, 145] on div "كل" at bounding box center [789, 146] width 79 height 11
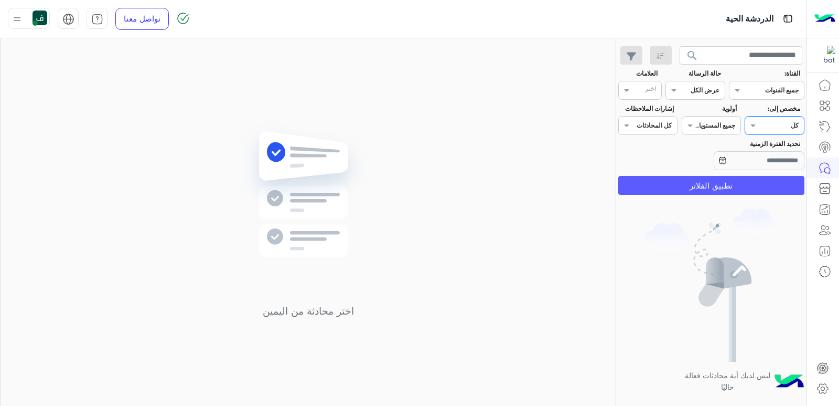
click at [766, 176] on button "تطبيق الفلاتر" at bounding box center [712, 185] width 186 height 19
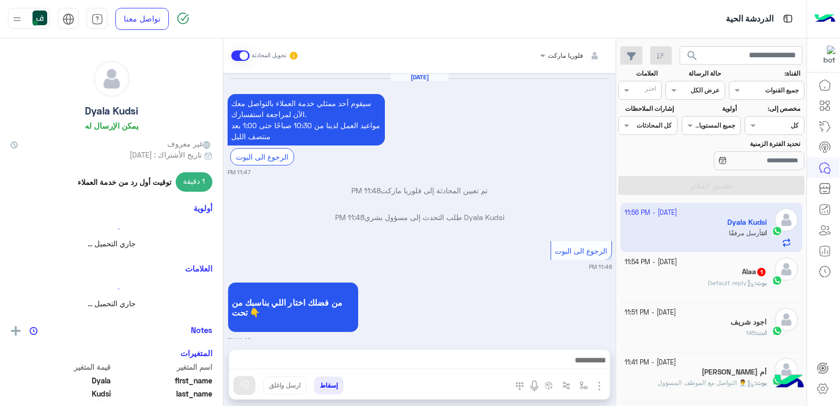
scroll to position [976, 0]
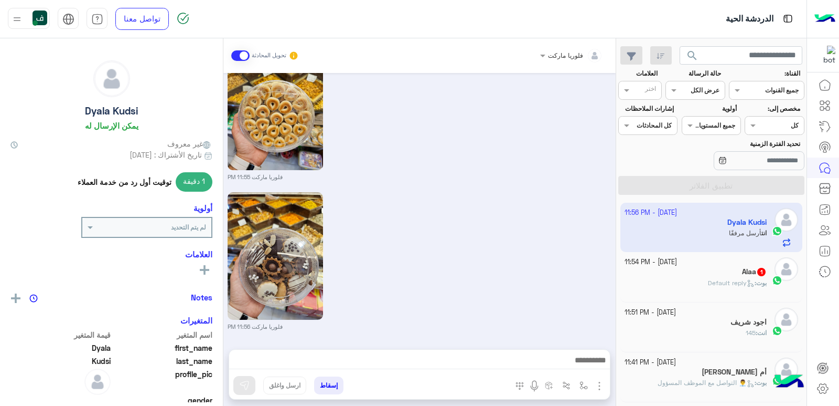
click at [730, 273] on div "Alaa 1" at bounding box center [696, 272] width 143 height 11
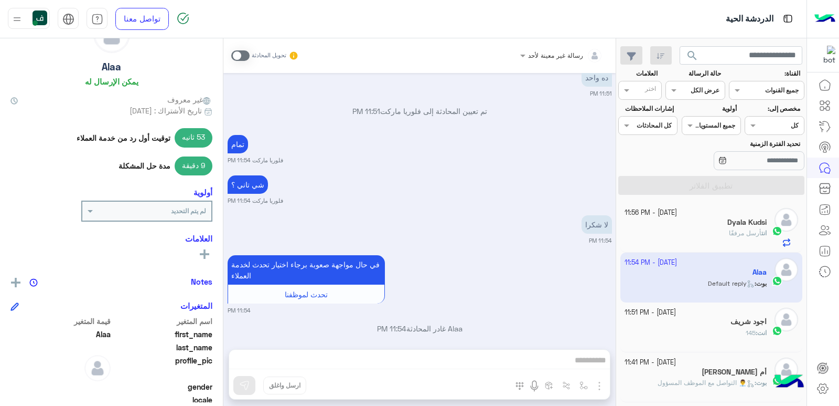
scroll to position [52, 0]
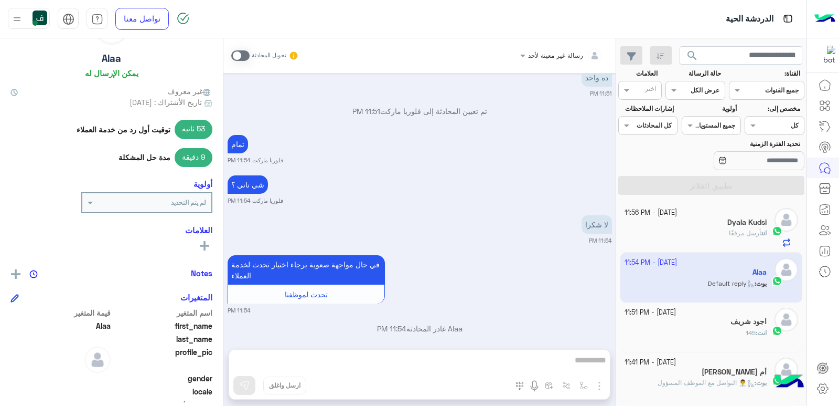
click at [240, 55] on span at bounding box center [240, 55] width 18 height 10
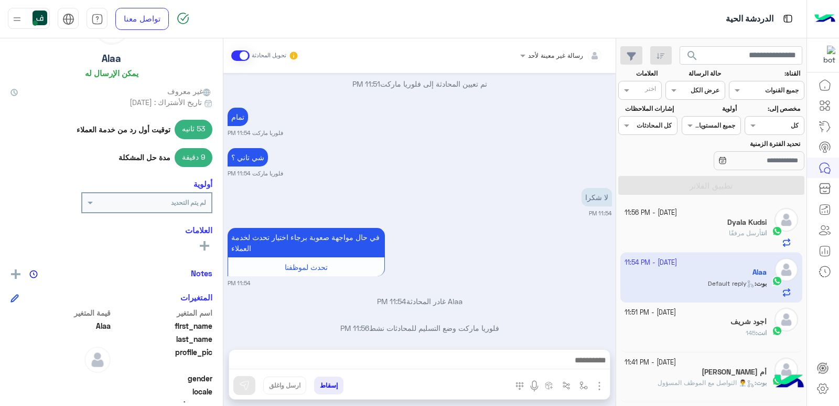
click at [729, 226] on h5 "Dyala Kudsi" at bounding box center [747, 222] width 39 height 9
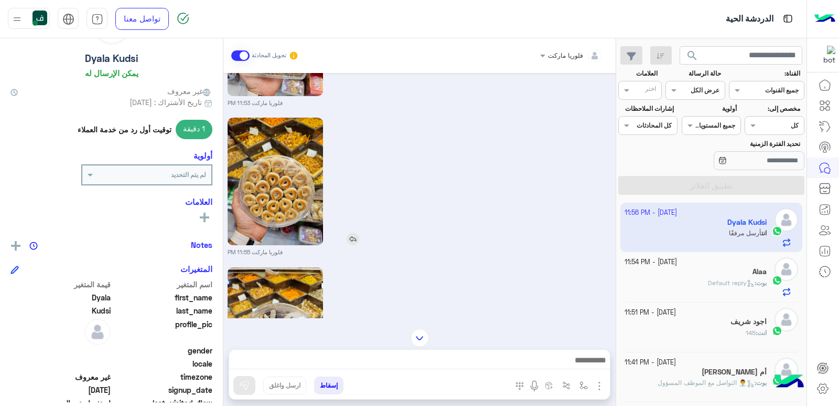
scroll to position [976, 0]
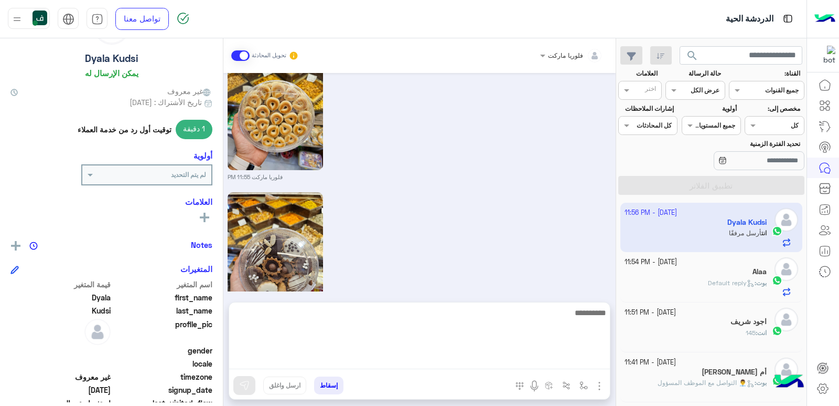
click at [502, 358] on textarea at bounding box center [419, 337] width 381 height 63
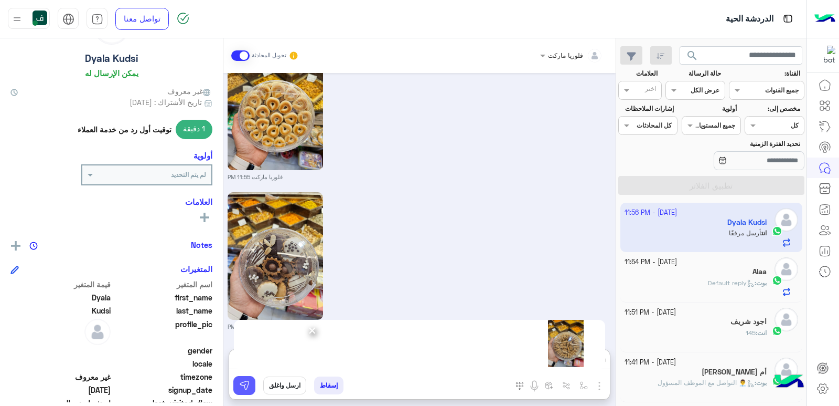
click at [252, 383] on button at bounding box center [244, 385] width 22 height 19
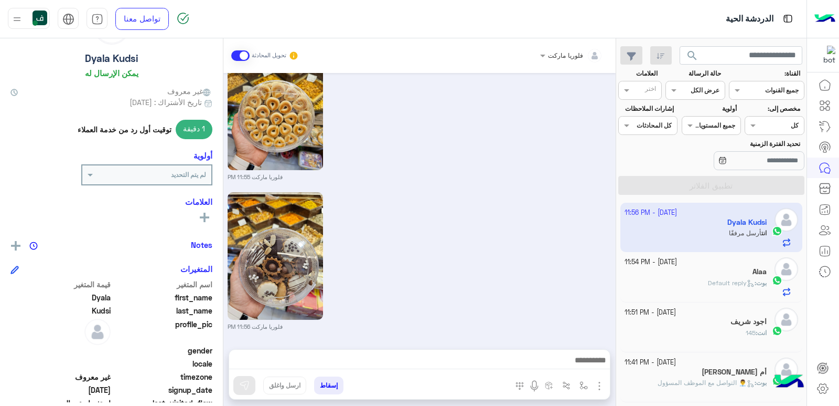
click at [708, 279] on span "Default reply" at bounding box center [731, 283] width 47 height 8
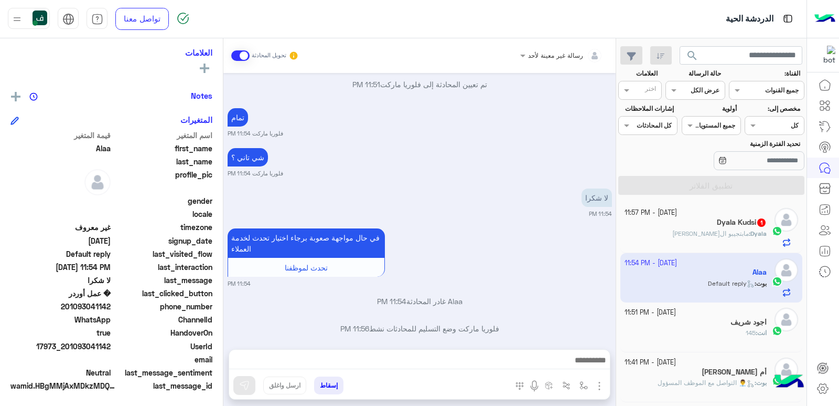
scroll to position [184, 0]
drag, startPoint x: 78, startPoint y: 305, endPoint x: 110, endPoint y: 302, distance: 32.7
click at [110, 302] on span "201093041142" at bounding box center [60, 304] width 100 height 11
click at [720, 240] on div "Dyala : مابتجيبو ال[PERSON_NAME]" at bounding box center [696, 238] width 143 height 18
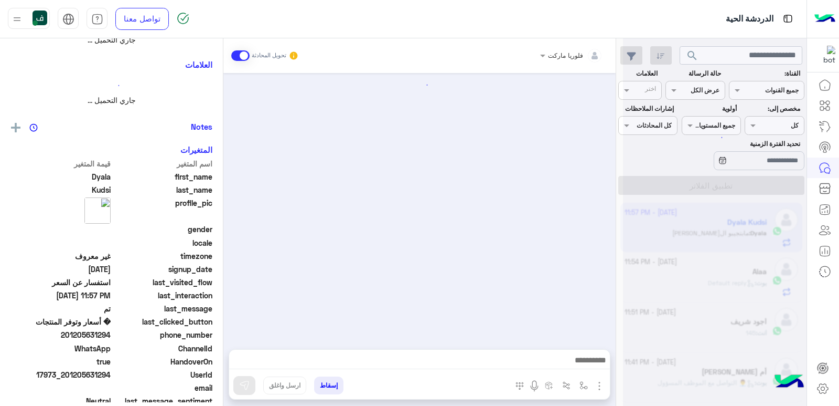
scroll to position [198, 0]
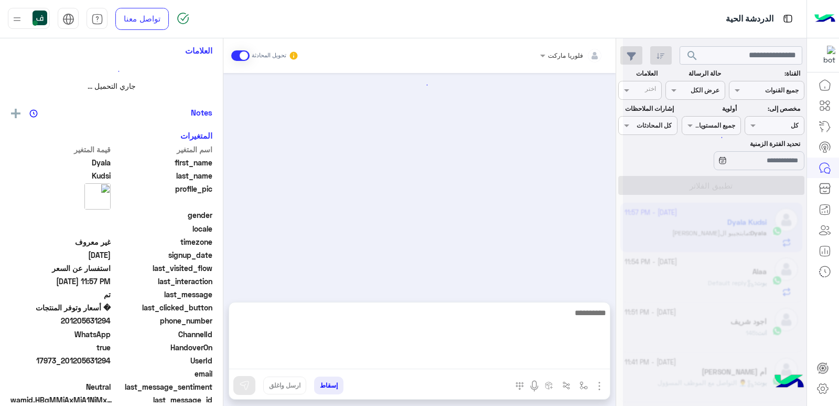
click at [514, 366] on textarea at bounding box center [419, 337] width 381 height 63
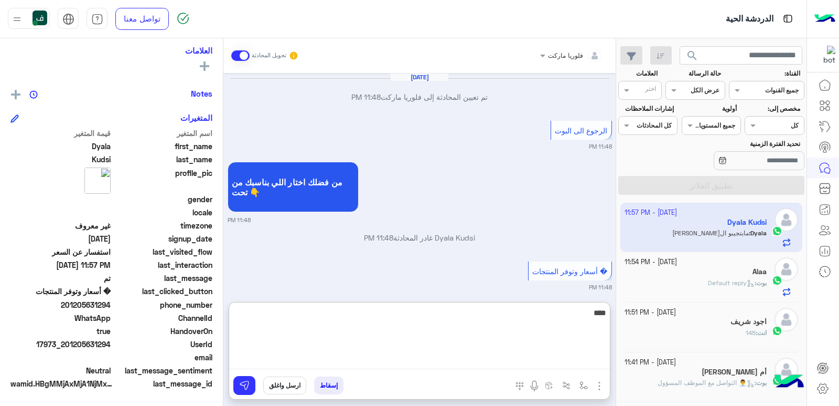
scroll to position [1093, 0]
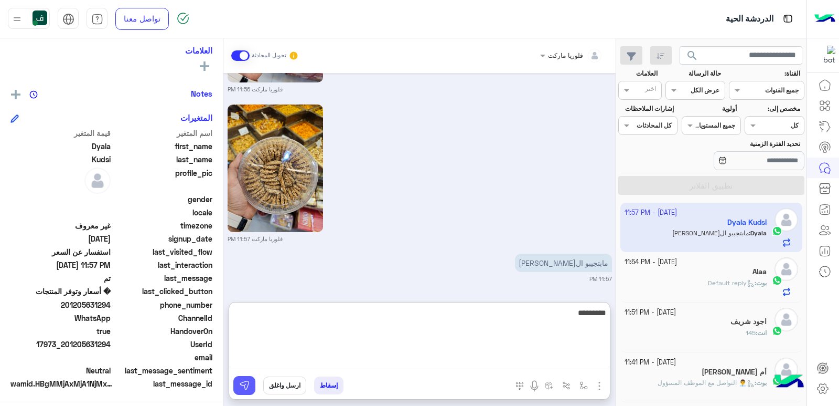
type textarea "********"
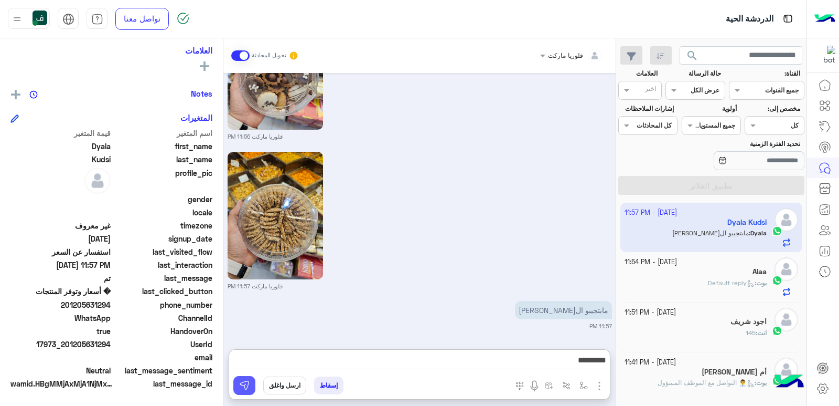
click at [248, 383] on img at bounding box center [244, 385] width 10 height 10
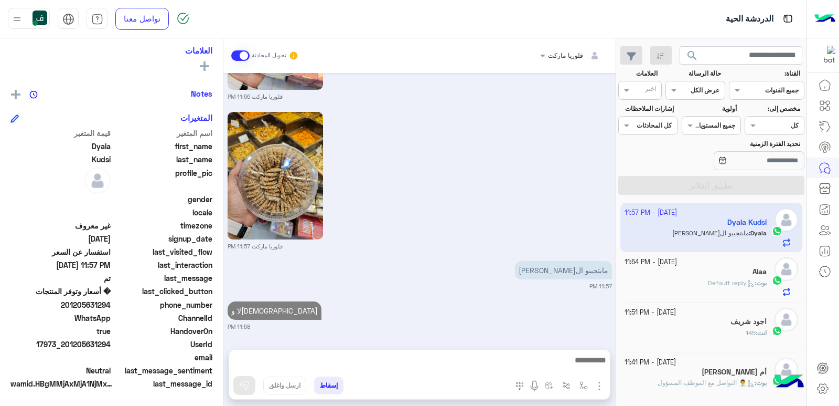
scroll to position [1086, 0]
click at [716, 275] on div "Alaa" at bounding box center [696, 272] width 143 height 11
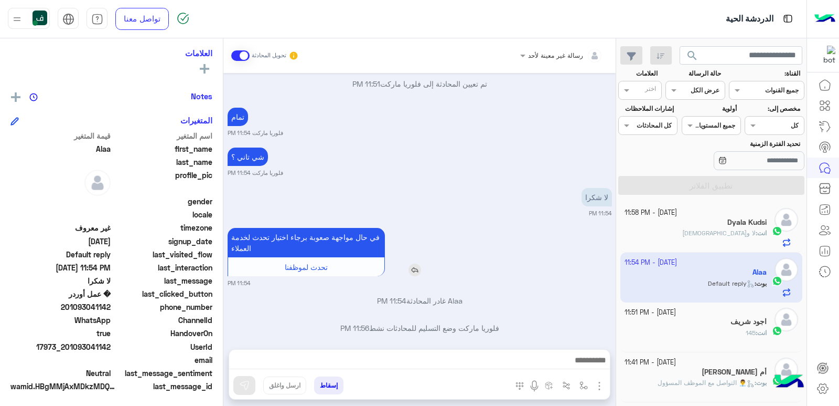
scroll to position [184, 0]
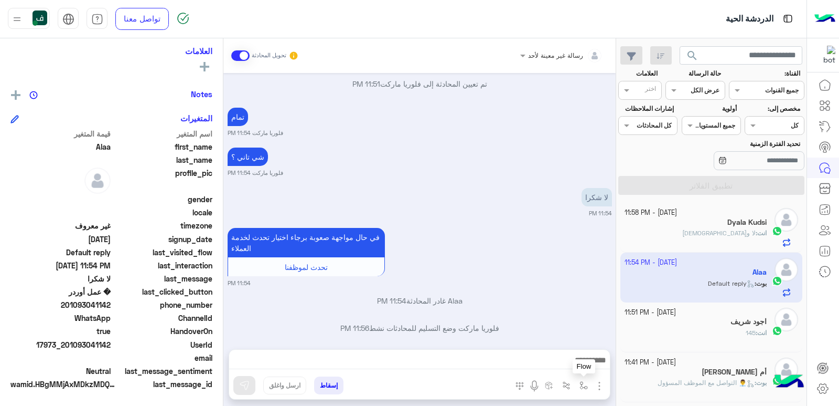
click at [587, 384] on img "button" at bounding box center [584, 385] width 8 height 8
click at [569, 364] on input "text" at bounding box center [560, 360] width 53 height 9
type input "******"
click at [577, 344] on span "تم تجهيز الاوردر" at bounding box center [561, 342] width 52 height 9
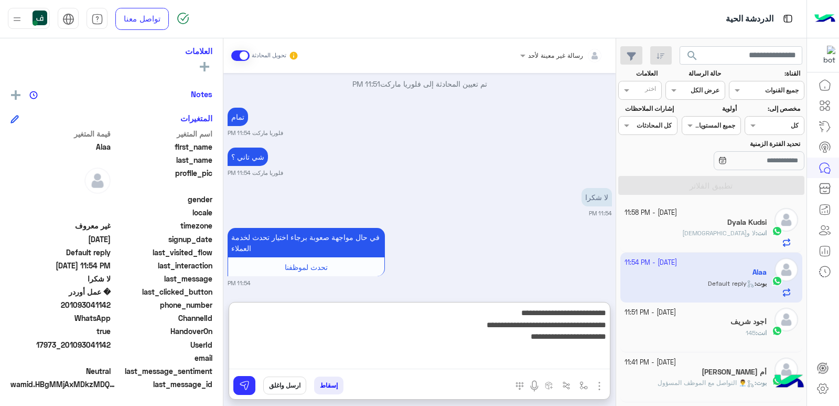
drag, startPoint x: 505, startPoint y: 359, endPoint x: 626, endPoint y: 358, distance: 120.7
click at [626, 358] on mat-drawer-container "search القناة: القناه جميع القنوات حالة الرسالة القناه عرض الكل العلامات اختر م…" at bounding box center [403, 223] width 807 height 371
drag, startPoint x: 524, startPoint y: 341, endPoint x: 548, endPoint y: 335, distance: 24.7
click at [524, 341] on textarea "**********" at bounding box center [419, 337] width 381 height 63
click at [584, 326] on textarea "**********" at bounding box center [419, 337] width 381 height 63
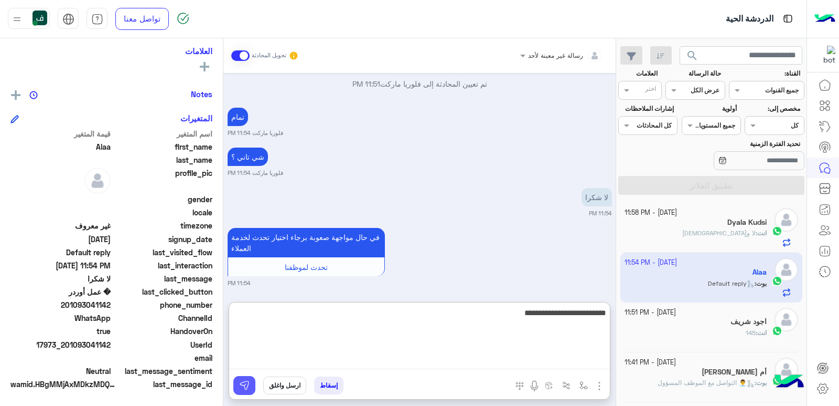
type textarea "**********"
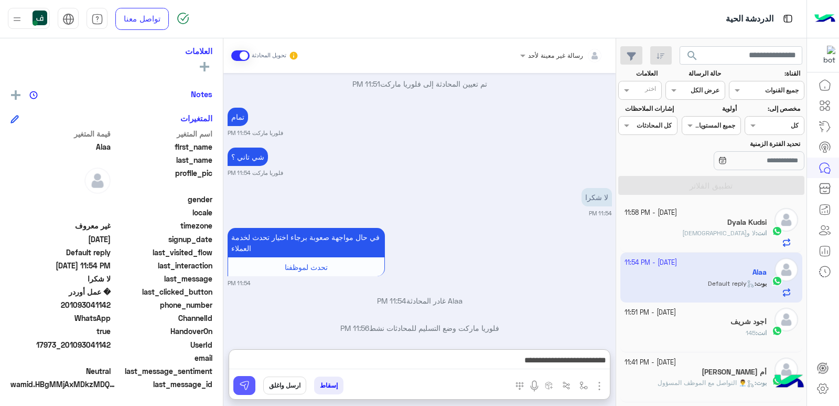
click at [253, 385] on button at bounding box center [244, 385] width 22 height 19
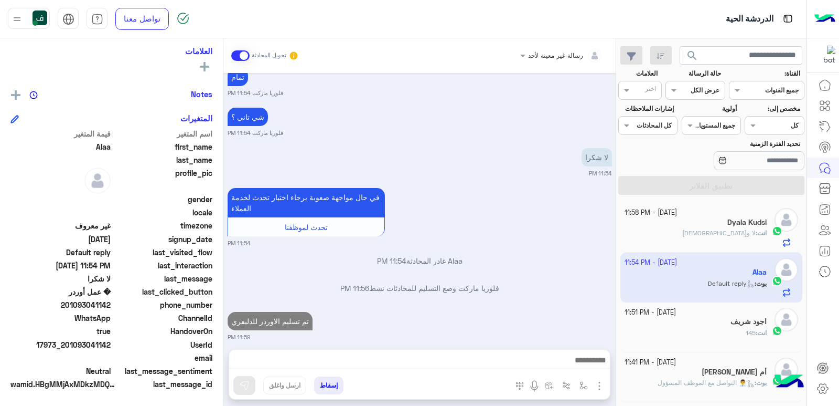
scroll to position [750, 0]
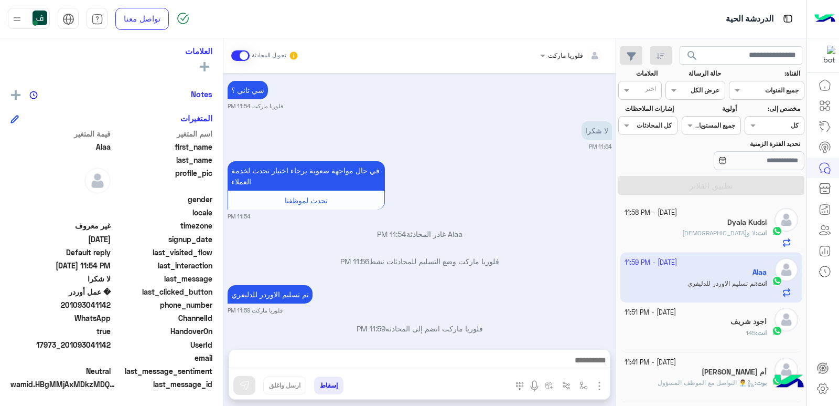
click at [689, 237] on div "انت : لا و[DEMOGRAPHIC_DATA]" at bounding box center [696, 237] width 143 height 18
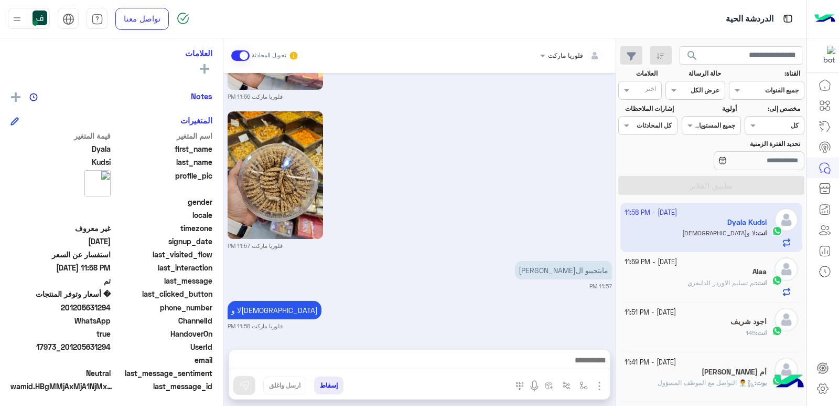
scroll to position [204, 0]
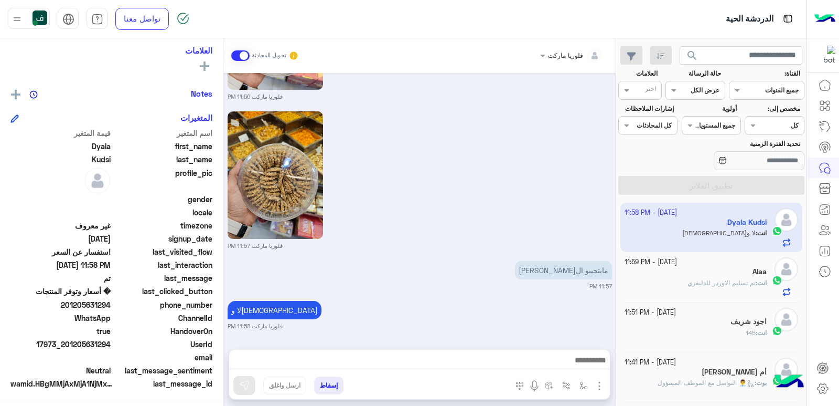
click at [702, 129] on b "جميع المستويات" at bounding box center [715, 125] width 42 height 8
click at [701, 128] on div at bounding box center [712, 124] width 58 height 10
click at [686, 53] on span "search" at bounding box center [692, 55] width 13 height 13
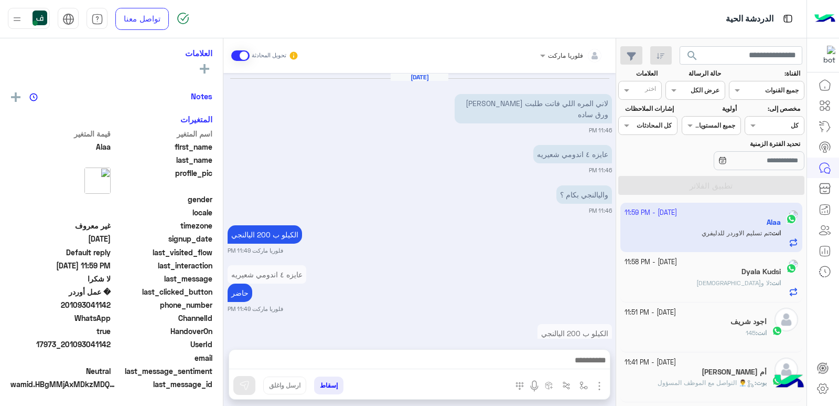
scroll to position [201, 0]
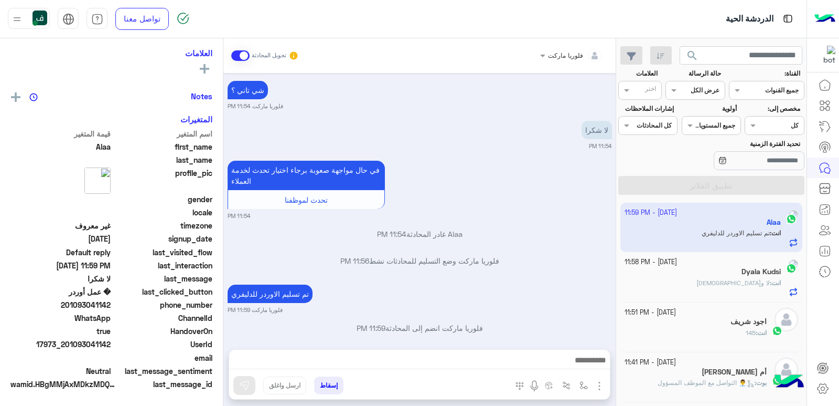
click at [708, 318] on div "اجود شريف" at bounding box center [696, 322] width 143 height 11
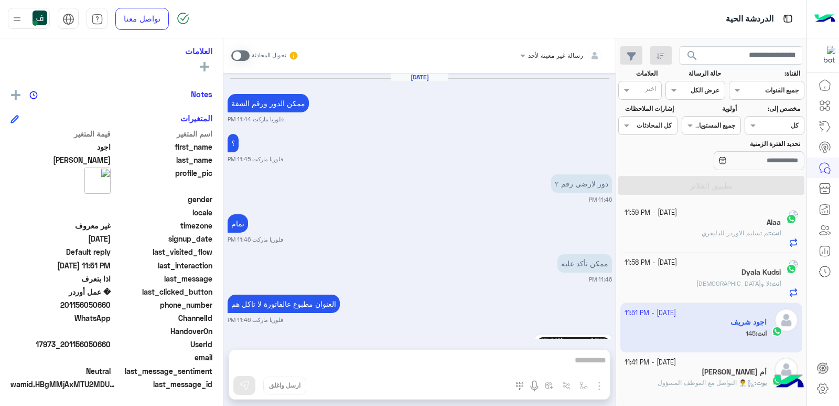
scroll to position [679, 0]
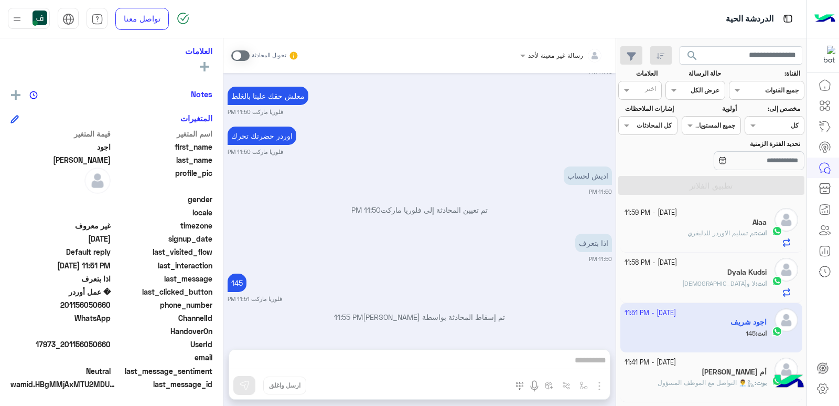
click at [689, 284] on div "انت : لا و[DEMOGRAPHIC_DATA]" at bounding box center [696, 288] width 143 height 18
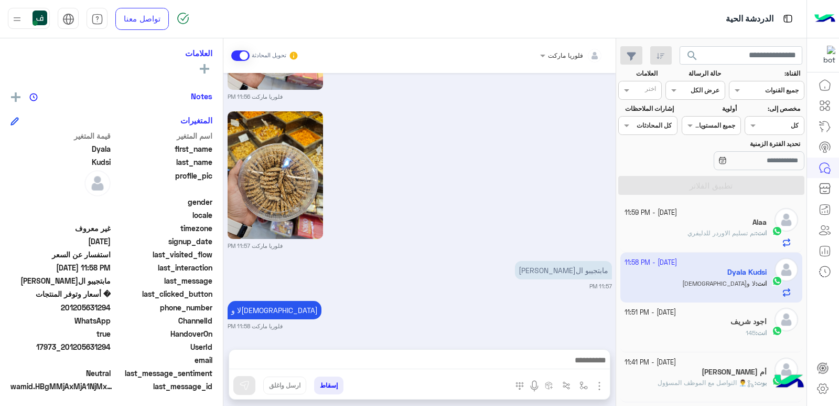
scroll to position [204, 0]
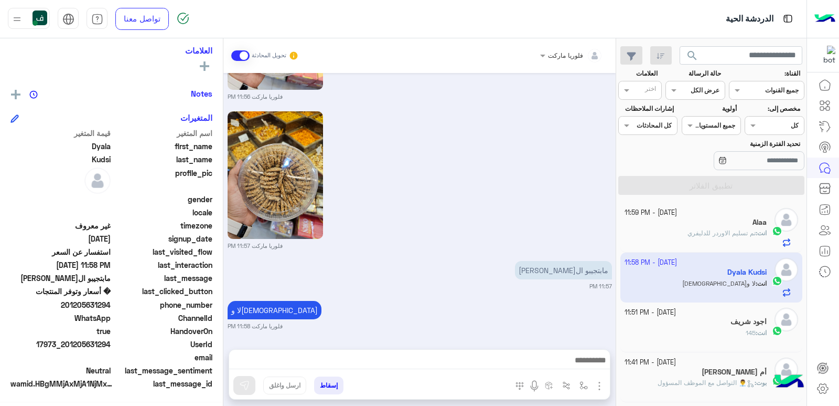
click at [724, 233] on span "تم تسليم الاوردر للدليفري" at bounding box center [722, 233] width 68 height 8
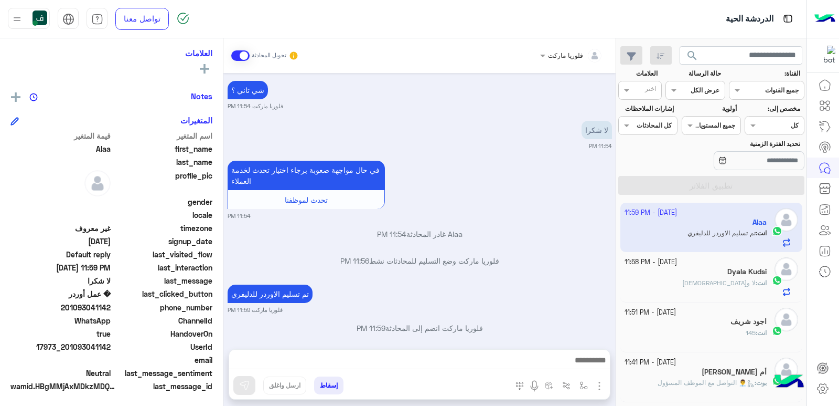
scroll to position [204, 0]
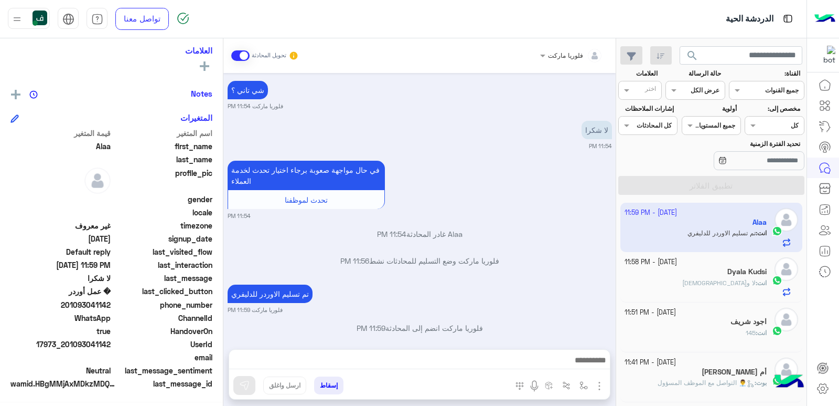
click at [328, 386] on button "إسقاط" at bounding box center [328, 385] width 29 height 18
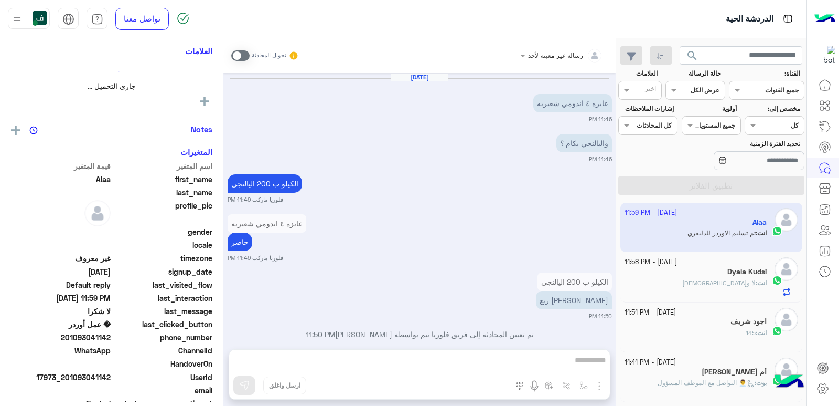
scroll to position [675, 0]
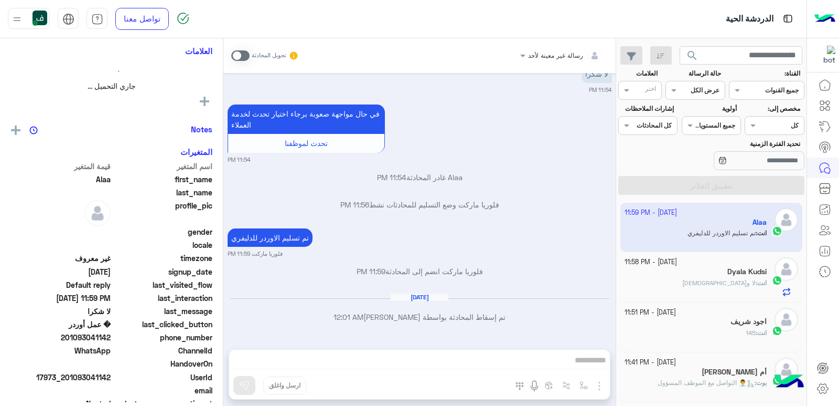
click at [703, 271] on div "Dyala Kudsi" at bounding box center [696, 272] width 143 height 11
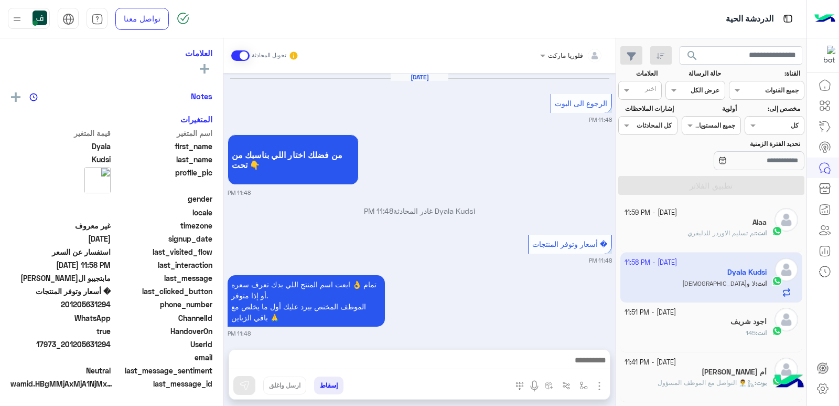
scroll to position [1059, 0]
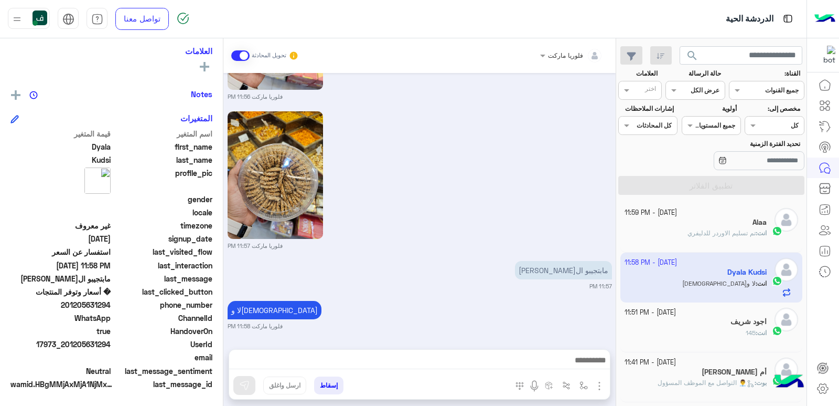
click at [692, 231] on span "تم تسليم الاوردر للدليفري" at bounding box center [722, 233] width 68 height 8
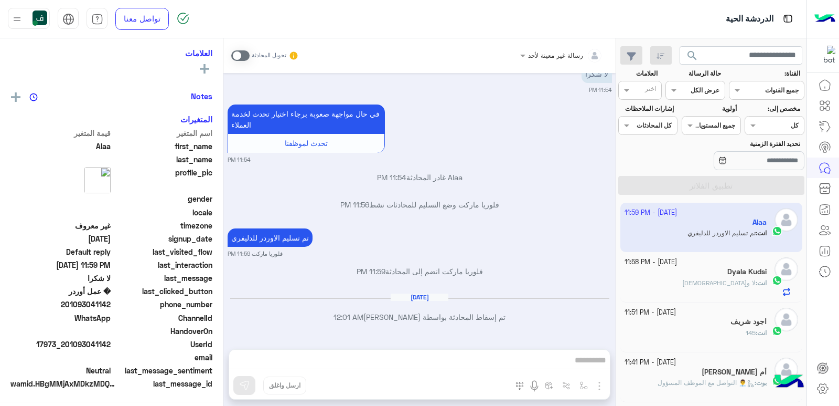
scroll to position [231, 0]
click at [723, 281] on div "انت : لا و[DEMOGRAPHIC_DATA]" at bounding box center [696, 287] width 143 height 18
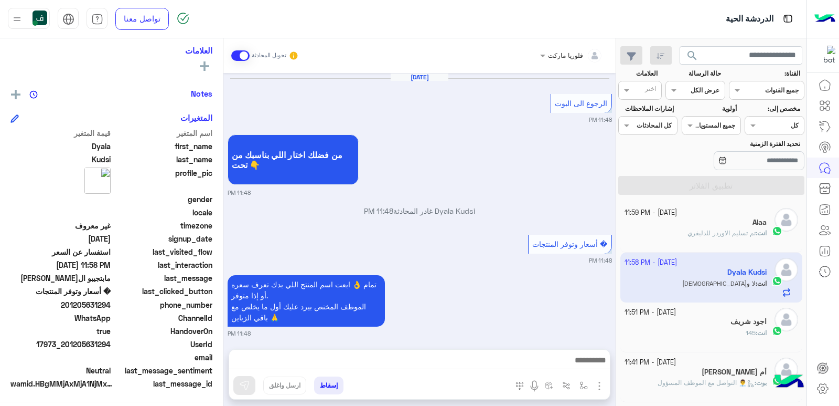
scroll to position [1059, 0]
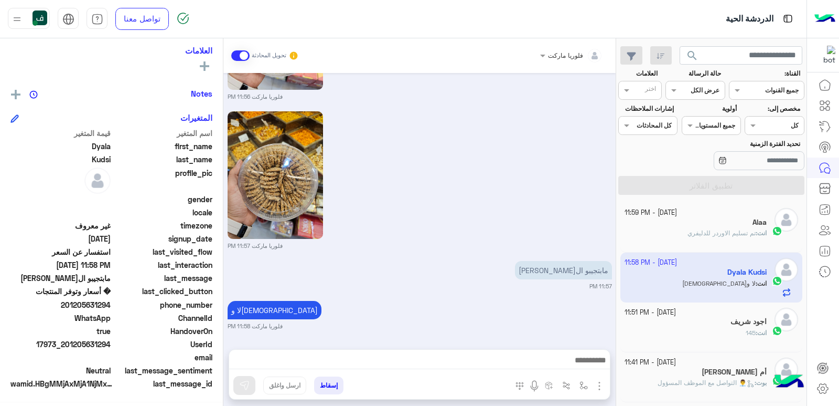
click at [708, 244] on div "انت : تم تسليم الاوردر للدليفري" at bounding box center [696, 237] width 143 height 18
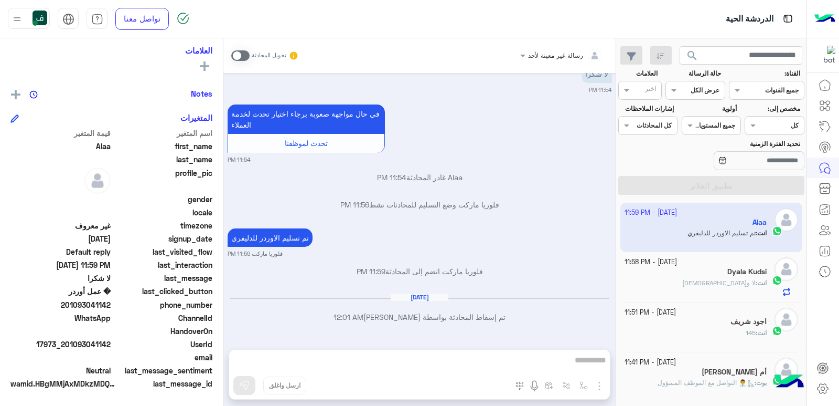
scroll to position [231, 0]
click at [704, 278] on div "انت : لا و[DEMOGRAPHIC_DATA]" at bounding box center [696, 287] width 143 height 18
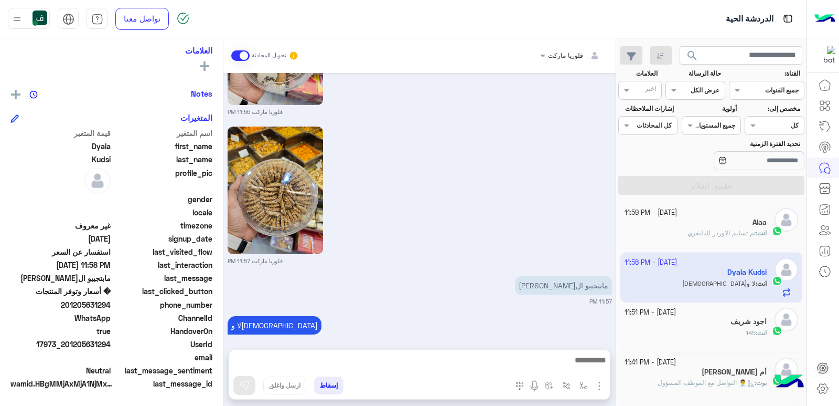
scroll to position [1059, 0]
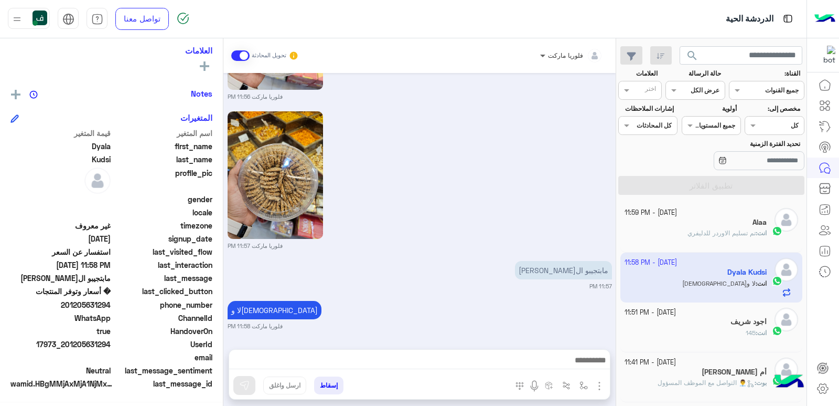
click at [547, 50] on span at bounding box center [541, 55] width 13 height 11
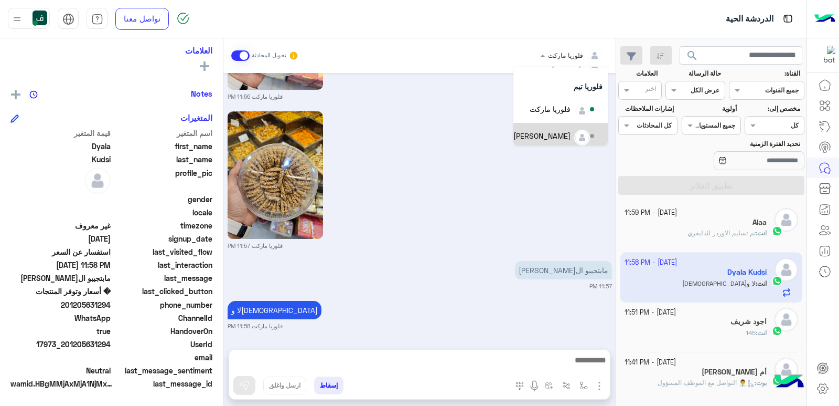
scroll to position [0, 0]
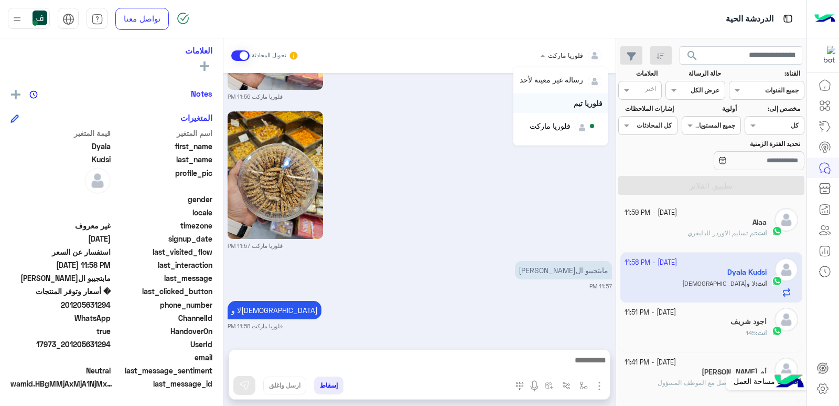
click at [824, 388] on icon at bounding box center [823, 388] width 13 height 13
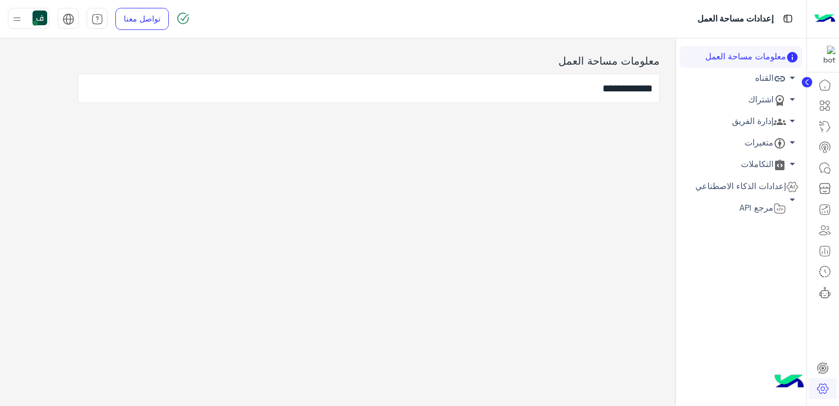
click at [776, 123] on icon at bounding box center [780, 121] width 13 height 13
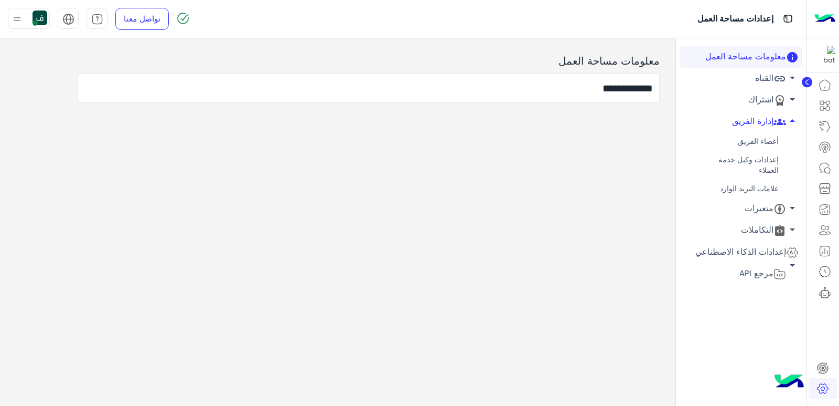
click at [756, 140] on link "أعضاء الفريق" at bounding box center [741, 141] width 123 height 18
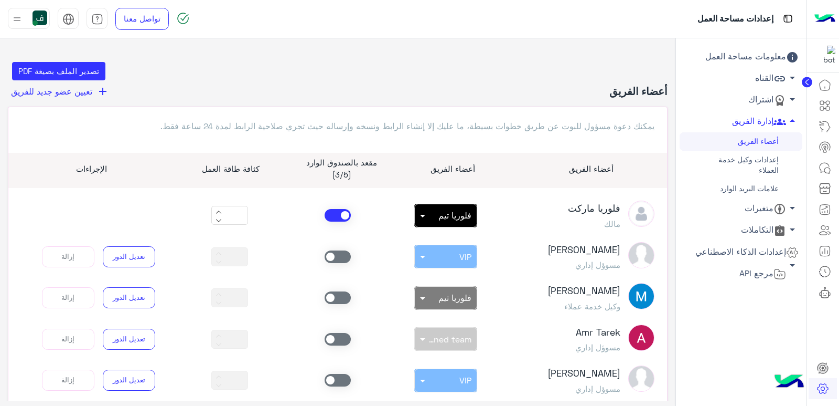
scroll to position [52, 0]
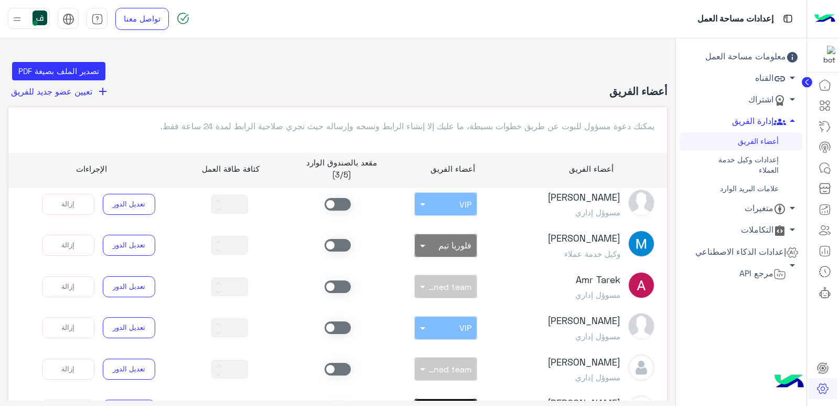
click at [346, 246] on span at bounding box center [338, 245] width 26 height 13
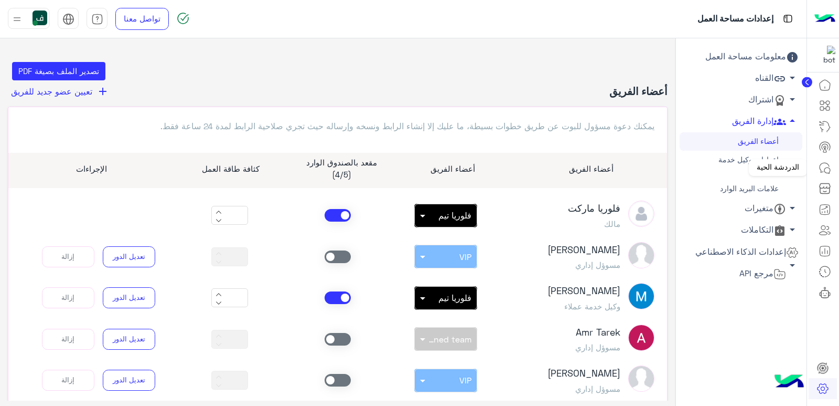
click at [825, 167] on icon at bounding box center [825, 168] width 13 height 13
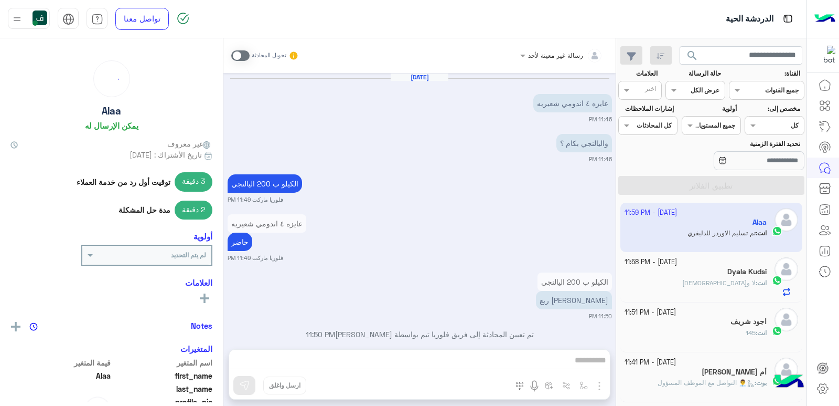
scroll to position [675, 0]
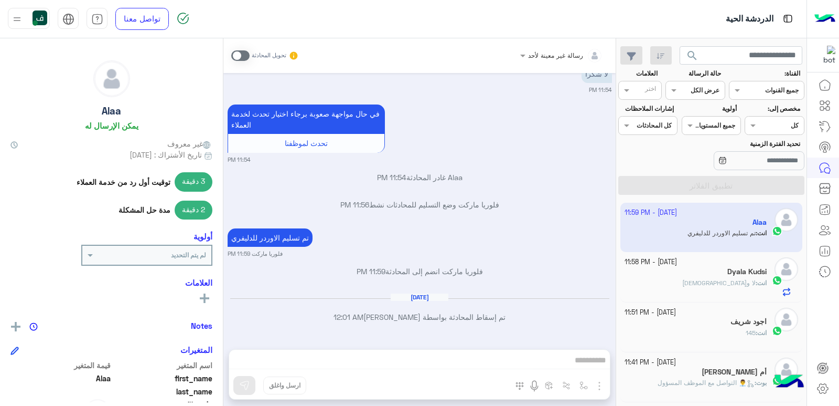
click at [677, 272] on div "Dyala Kudsi" at bounding box center [696, 272] width 143 height 11
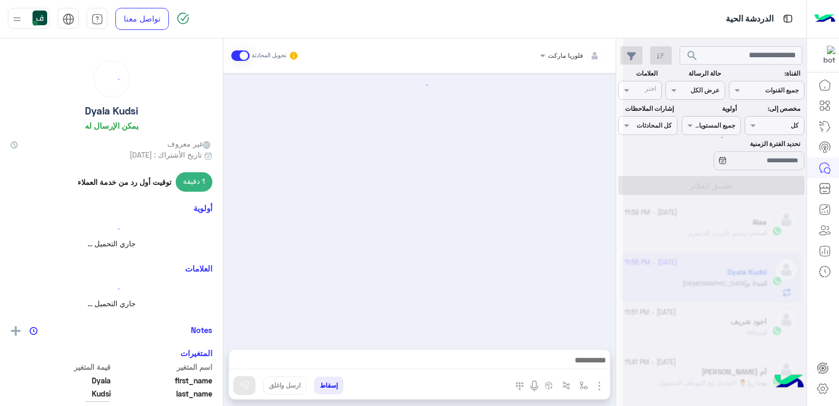
scroll to position [1059, 0]
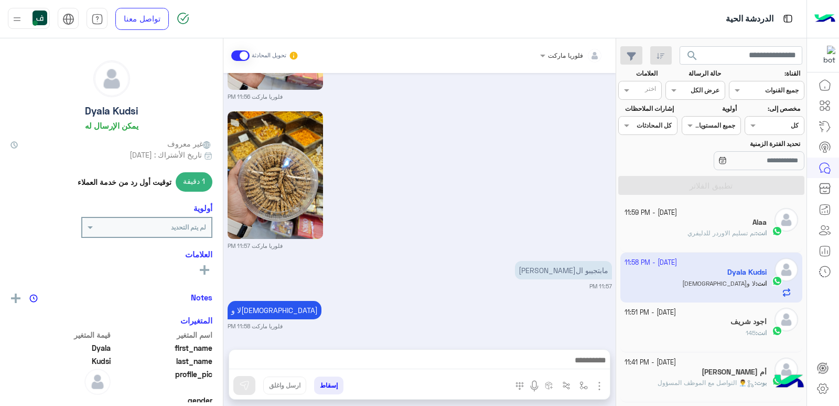
click at [548, 54] on span at bounding box center [541, 55] width 13 height 11
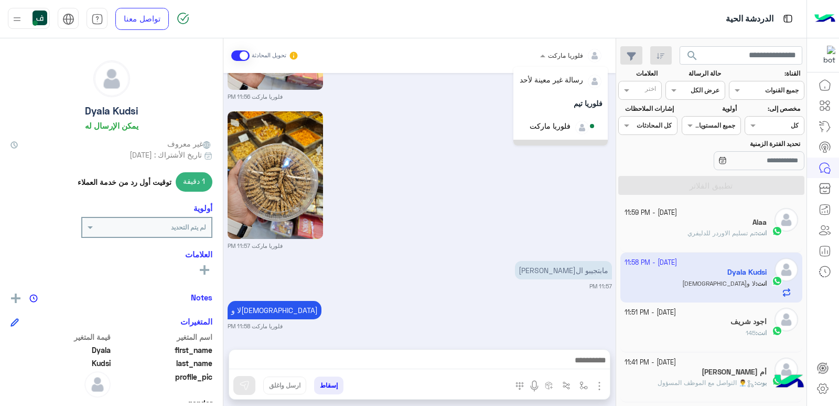
drag, startPoint x: 556, startPoint y: 114, endPoint x: 551, endPoint y: 167, distance: 53.7
click at [551, 167] on div "فلوريا ماركت رسالة غير معينة لأحد فلوريا تيم فلوريا ماركت [PERSON_NAME] [PERSON…" at bounding box center [420, 223] width 392 height 371
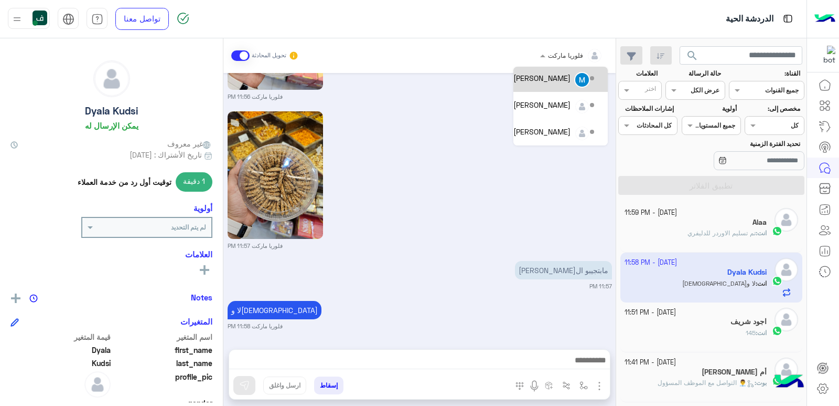
click at [561, 78] on div "[PERSON_NAME]" at bounding box center [542, 77] width 57 height 11
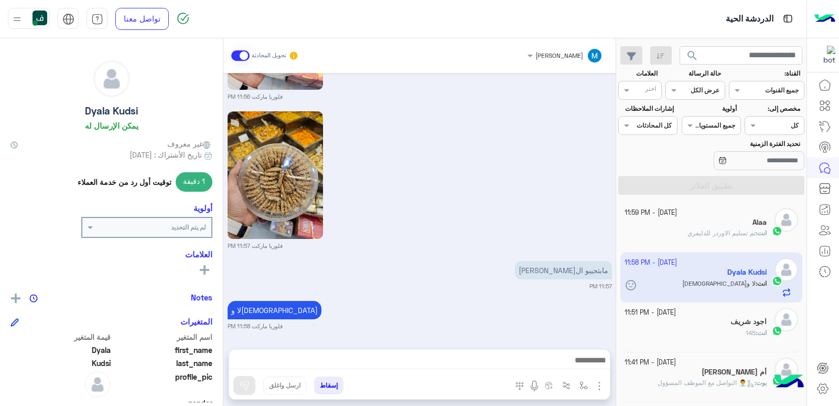
scroll to position [1112, 0]
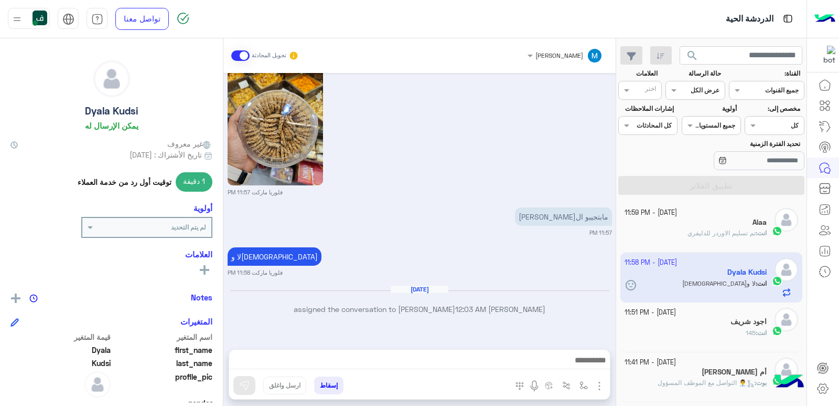
drag, startPoint x: 16, startPoint y: 16, endPoint x: 28, endPoint y: 28, distance: 17.1
click at [16, 16] on img at bounding box center [16, 19] width 13 height 13
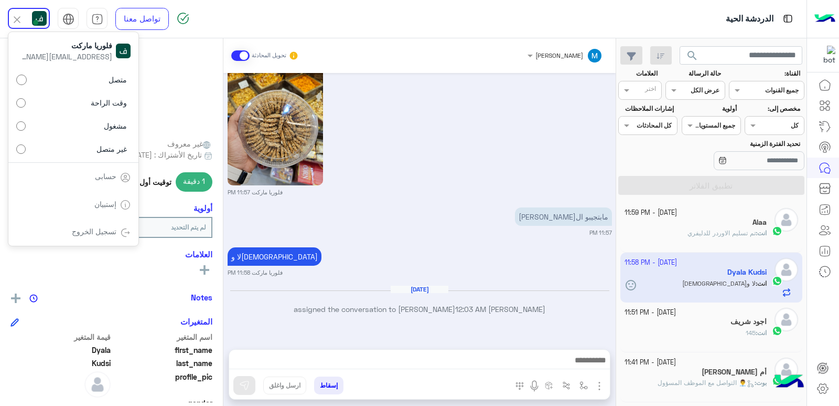
click at [91, 148] on label "غير متصل" at bounding box center [73, 148] width 114 height 19
click at [114, 227] on link "تسجيل الخروج" at bounding box center [94, 231] width 45 height 9
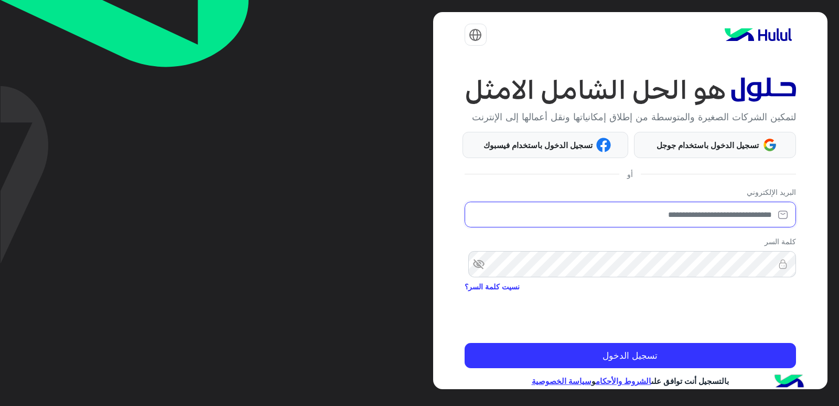
click at [691, 211] on input "email" at bounding box center [631, 214] width 332 height 26
click at [692, 221] on input "email" at bounding box center [631, 214] width 332 height 26
type input "**********"
click at [465, 343] on button "تسجيل الدخول" at bounding box center [631, 355] width 332 height 25
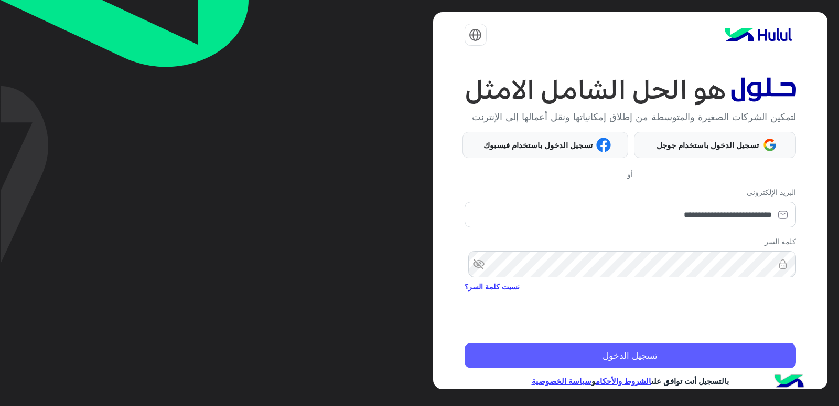
click at [696, 344] on button "تسجيل الدخول" at bounding box center [631, 355] width 332 height 25
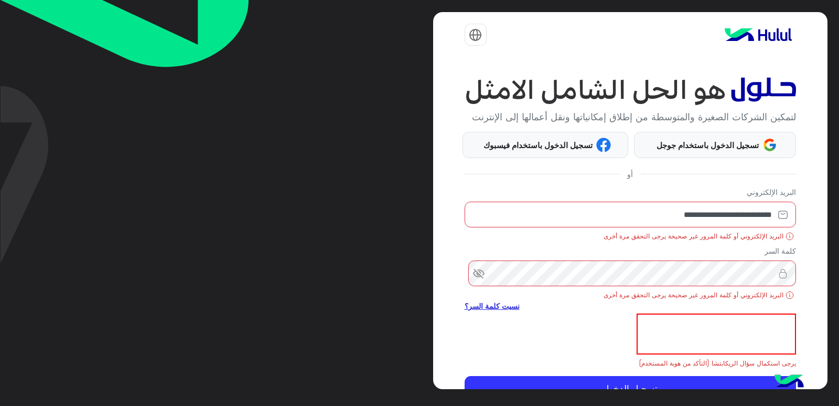
click at [519, 304] on link "نسيت كلمة السر؟" at bounding box center [492, 305] width 55 height 11
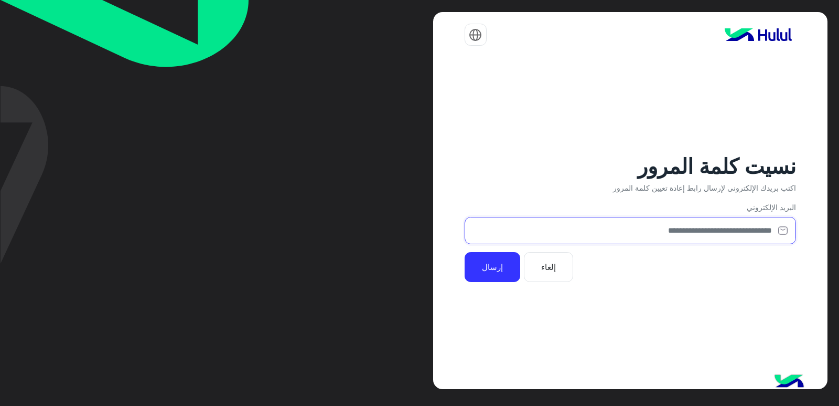
click at [666, 231] on input "email" at bounding box center [631, 231] width 332 height 28
type input "**********"
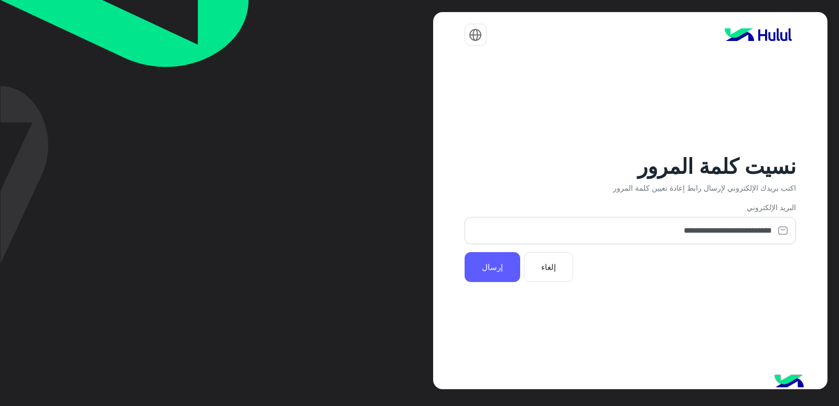
click at [515, 264] on button "إرسال" at bounding box center [493, 267] width 56 height 30
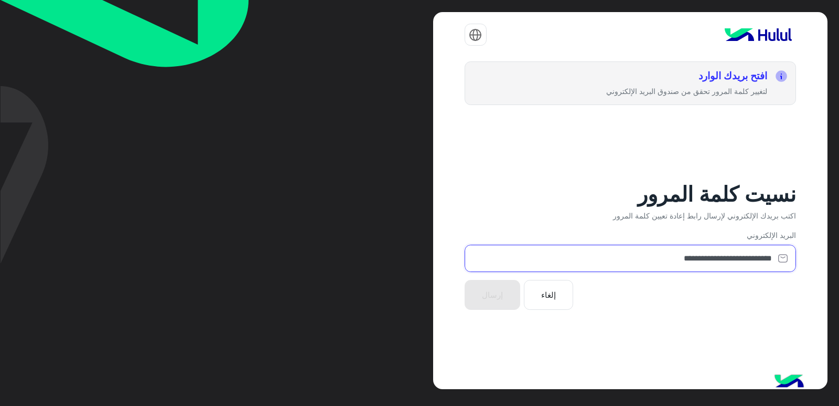
click at [633, 258] on input "**********" at bounding box center [631, 259] width 332 height 28
click at [603, 261] on input "**********" at bounding box center [631, 259] width 332 height 28
click at [641, 266] on input "**********" at bounding box center [631, 259] width 332 height 28
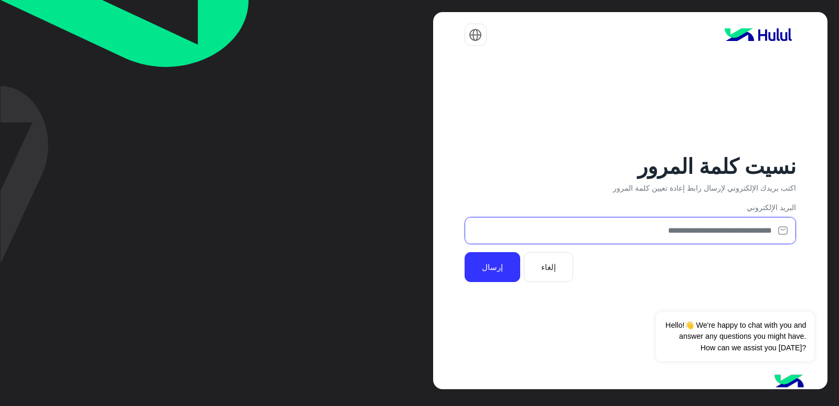
click at [589, 232] on input "email" at bounding box center [631, 231] width 332 height 28
type input "**********"
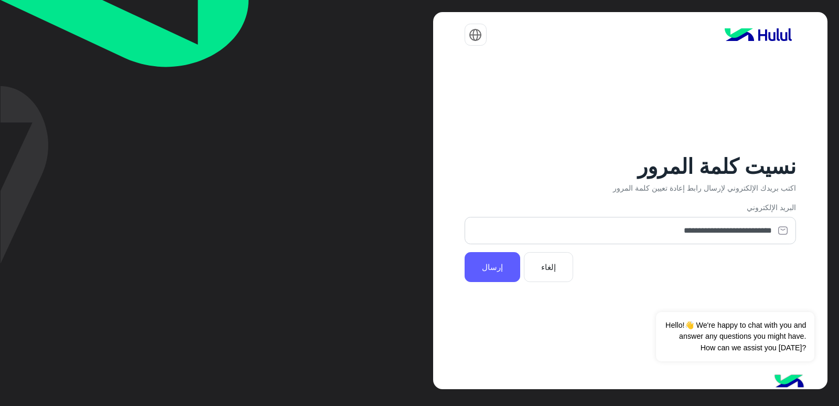
click at [490, 266] on button "إرسال" at bounding box center [493, 267] width 56 height 30
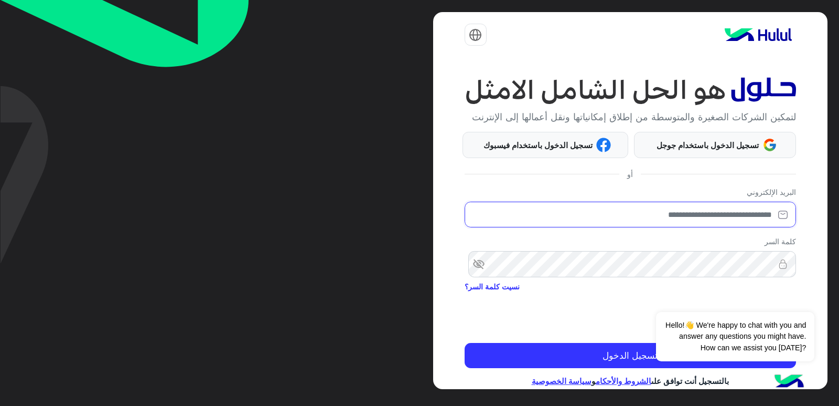
click at [682, 221] on input "email" at bounding box center [631, 214] width 332 height 26
type input "**********"
click at [484, 265] on span "visibility_off" at bounding box center [474, 263] width 19 height 19
click at [792, 300] on button "Dismiss ✕" at bounding box center [783, 298] width 63 height 21
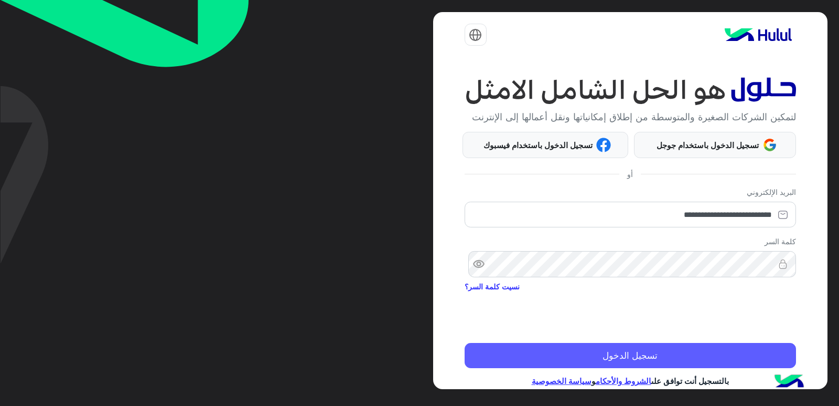
click at [745, 355] on button "تسجيل الدخول" at bounding box center [631, 355] width 332 height 25
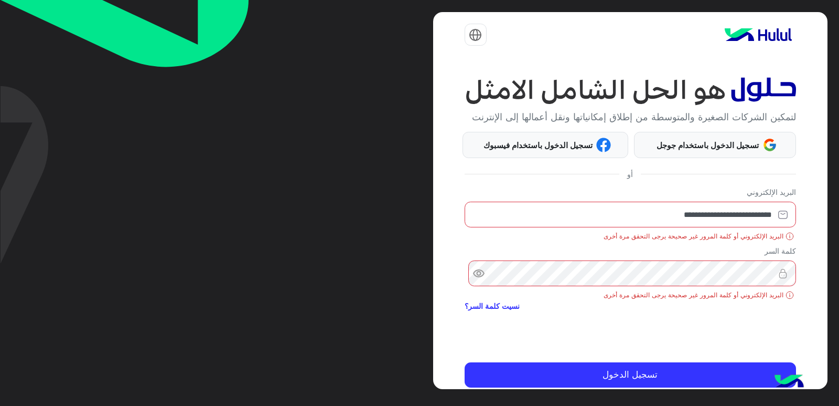
scroll to position [40, 0]
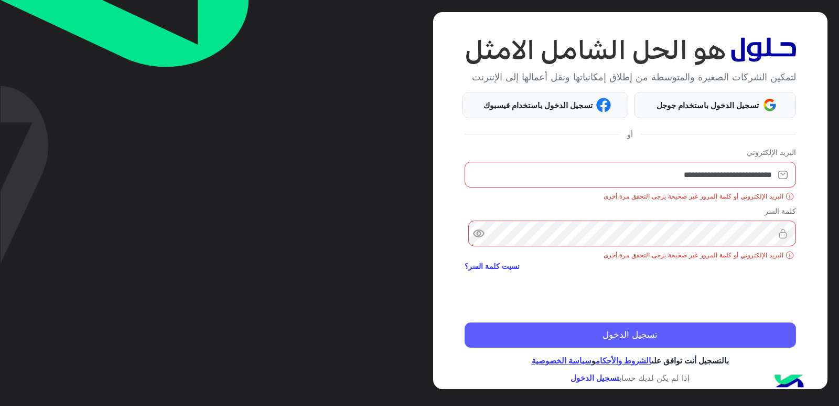
click at [617, 327] on button "تسجيل الدخول" at bounding box center [631, 334] width 332 height 25
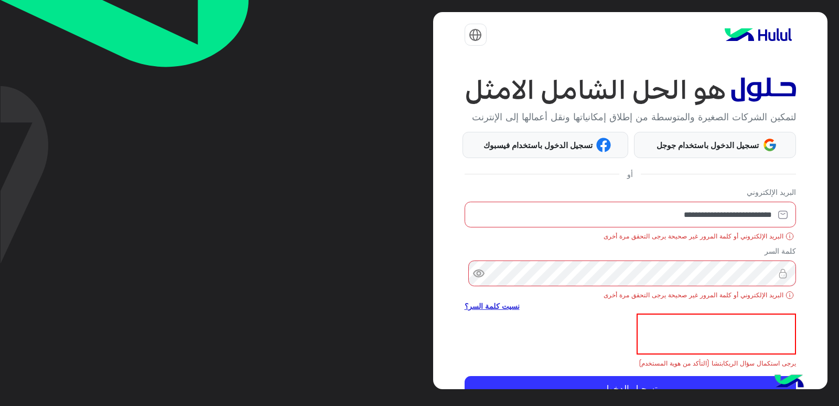
click at [503, 306] on link "نسيت كلمة السر؟" at bounding box center [492, 305] width 55 height 11
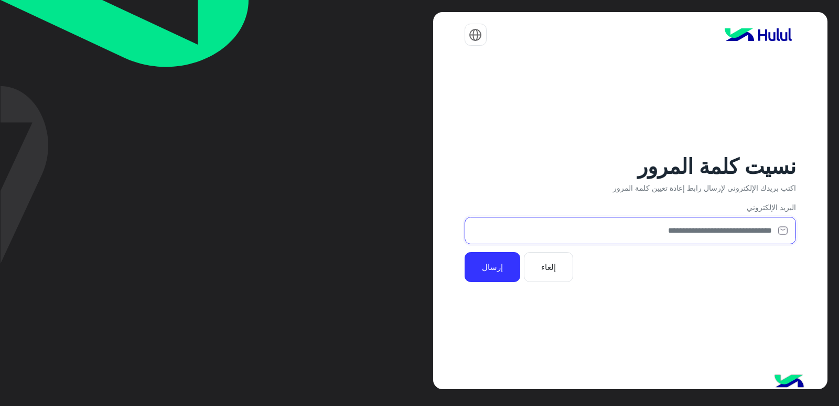
click at [640, 236] on input "email" at bounding box center [631, 231] width 332 height 28
type input "**********"
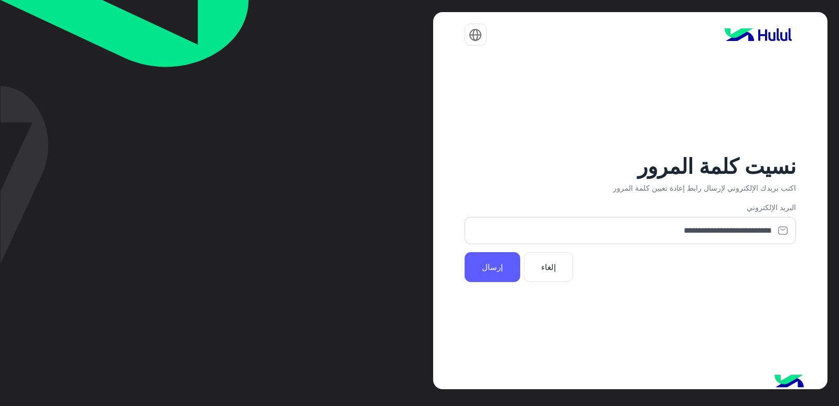
click at [487, 263] on button "إرسال" at bounding box center [493, 267] width 56 height 30
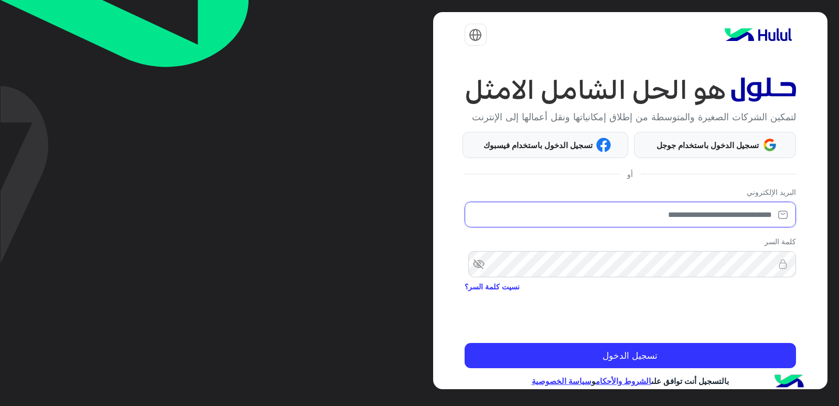
click at [686, 210] on input "email" at bounding box center [631, 214] width 332 height 26
click at [479, 259] on span "visibility_off" at bounding box center [474, 263] width 19 height 19
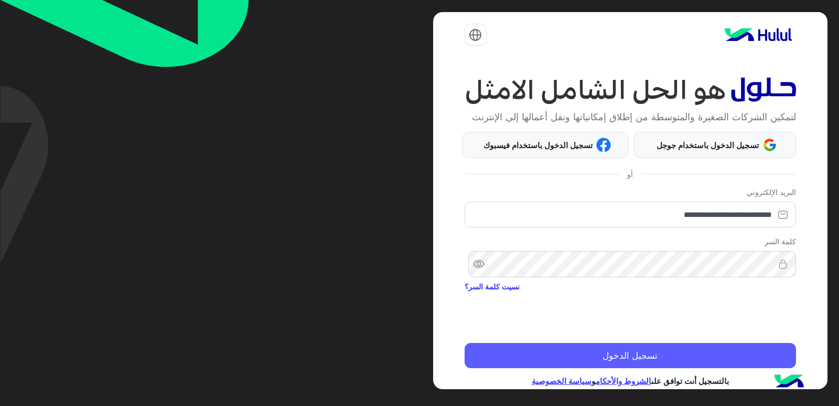
click at [721, 350] on button "تسجيل الدخول" at bounding box center [631, 355] width 332 height 25
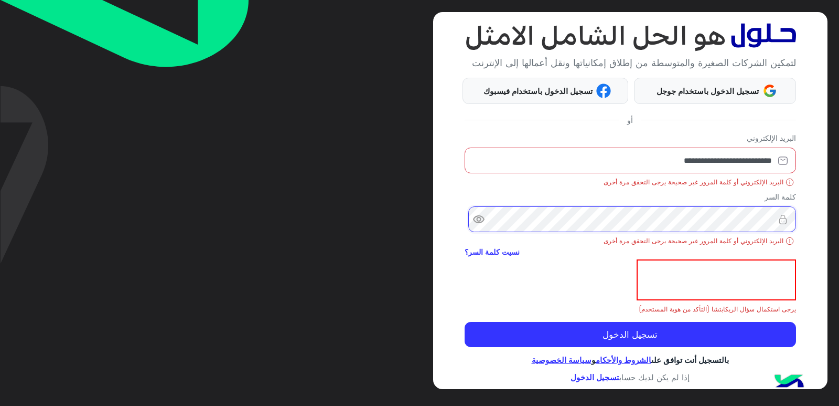
scroll to position [35, 0]
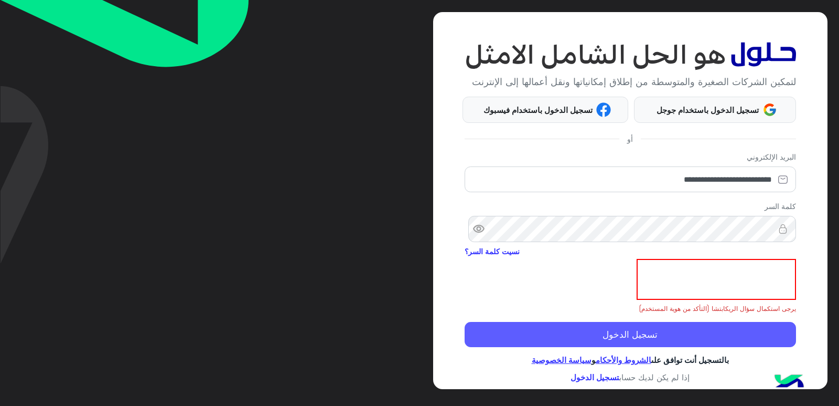
click at [715, 338] on button "تسجيل الدخول" at bounding box center [631, 334] width 332 height 25
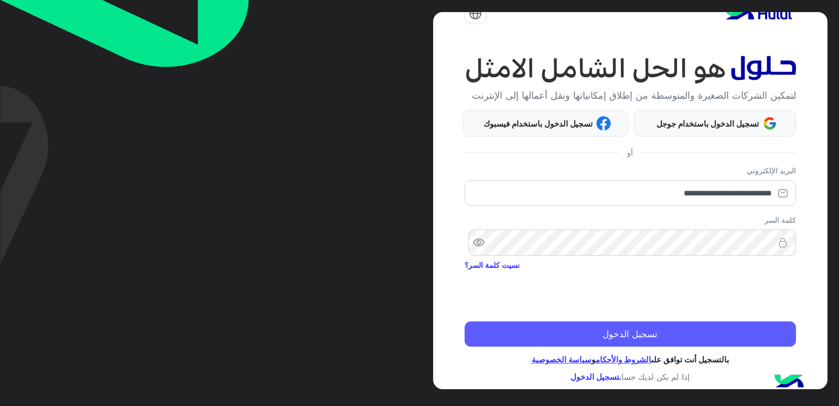
scroll to position [21, 0]
click at [724, 332] on button "تسجيل الدخول" at bounding box center [631, 334] width 332 height 25
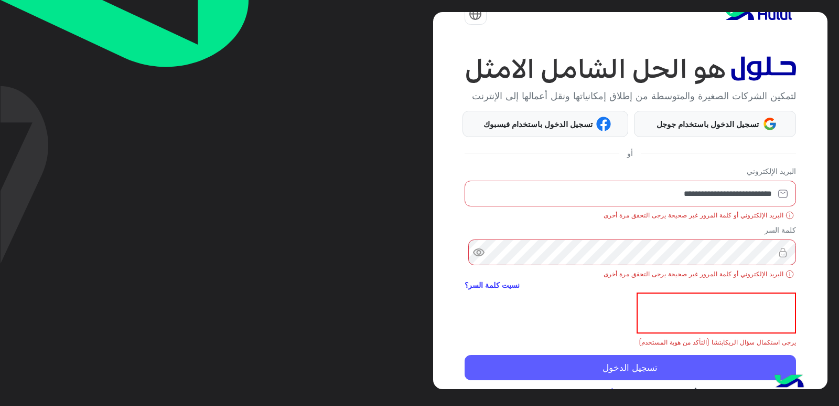
scroll to position [0, 0]
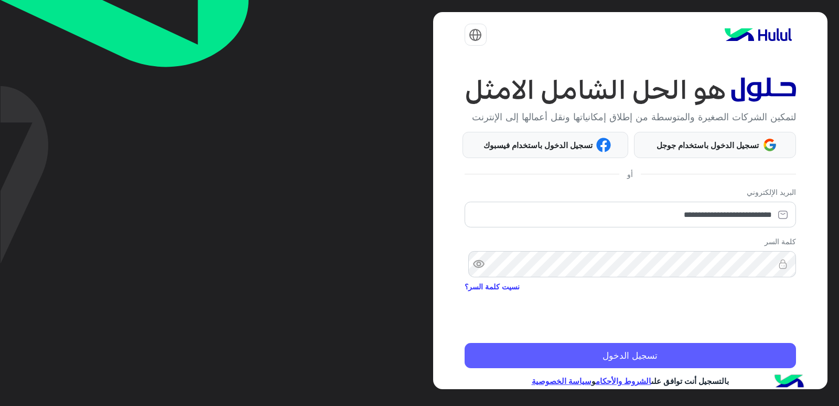
drag, startPoint x: 729, startPoint y: 356, endPoint x: 729, endPoint y: 342, distance: 13.6
click at [729, 356] on button "تسجيل الدخول" at bounding box center [631, 355] width 332 height 25
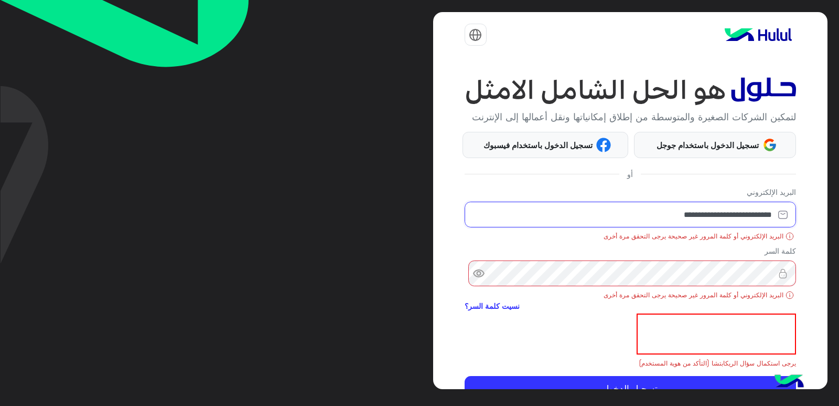
drag, startPoint x: 641, startPoint y: 213, endPoint x: 839, endPoint y: 157, distance: 206.0
click at [839, 157] on div "**********" at bounding box center [419, 203] width 839 height 406
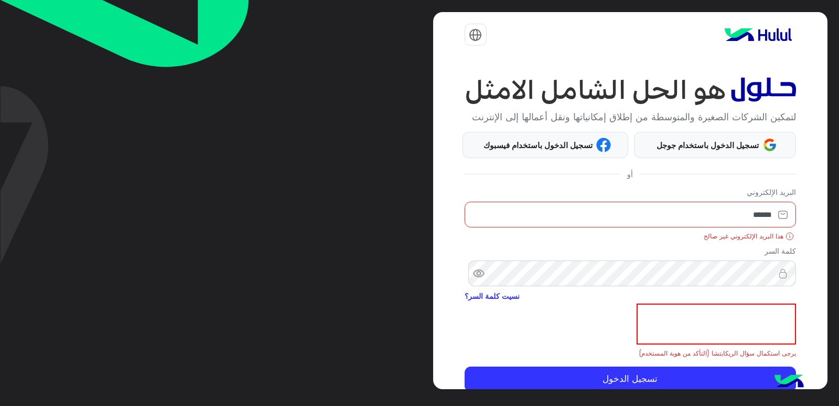
type input "**********"
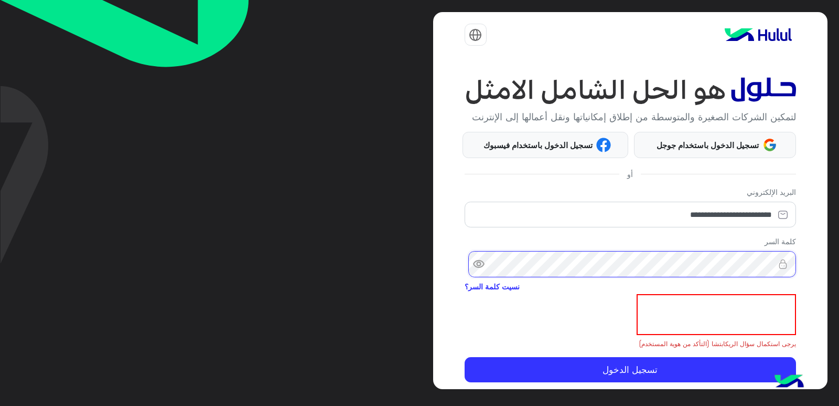
click at [839, 233] on div "**********" at bounding box center [419, 203] width 839 height 406
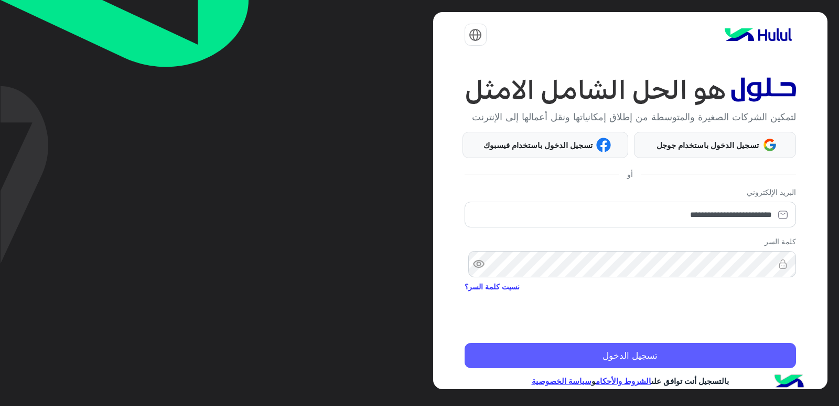
click at [711, 355] on button "تسجيل الدخول" at bounding box center [631, 355] width 332 height 25
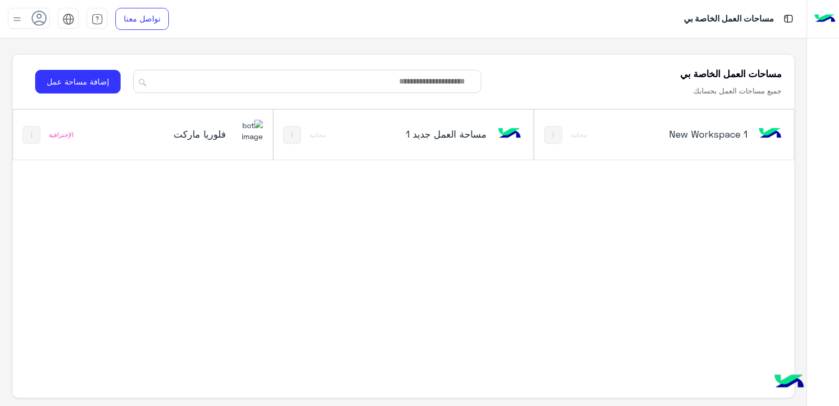
click at [232, 147] on div "فلوريا ماركت" at bounding box center [191, 135] width 144 height 30
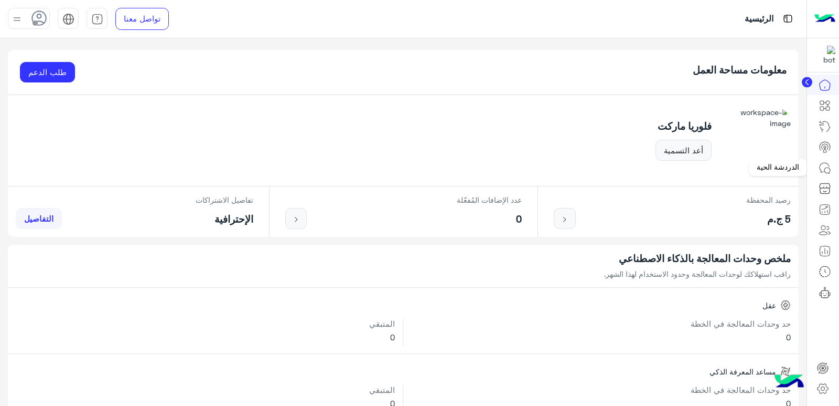
click at [828, 165] on icon at bounding box center [825, 168] width 13 height 13
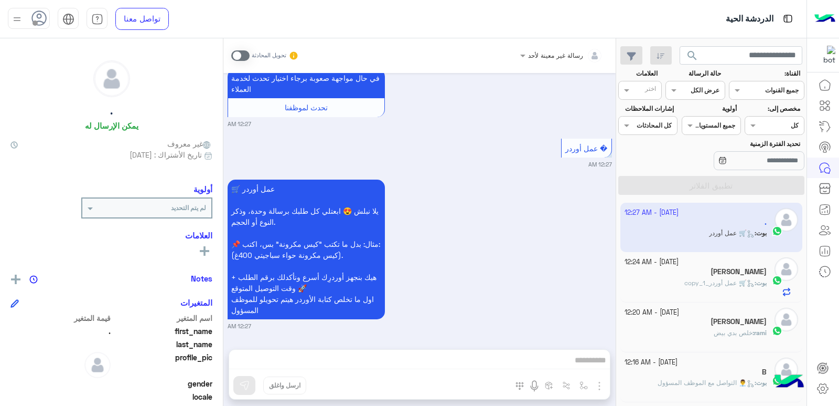
scroll to position [276, 0]
click at [18, 17] on img at bounding box center [16, 19] width 13 height 13
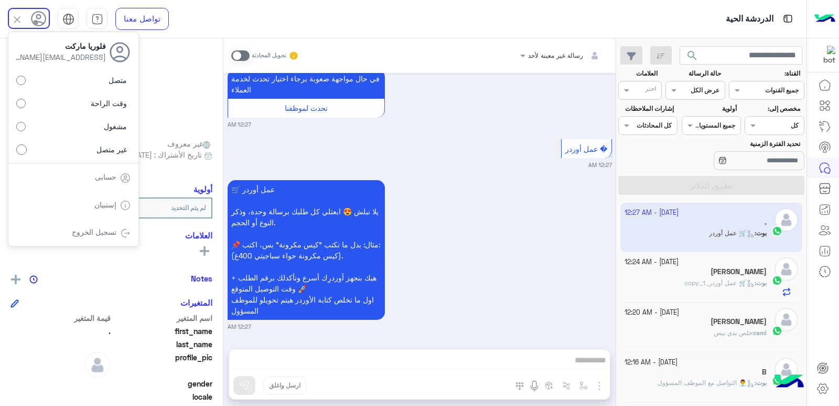
click at [111, 233] on link "تسجيل الخروج" at bounding box center [94, 231] width 45 height 9
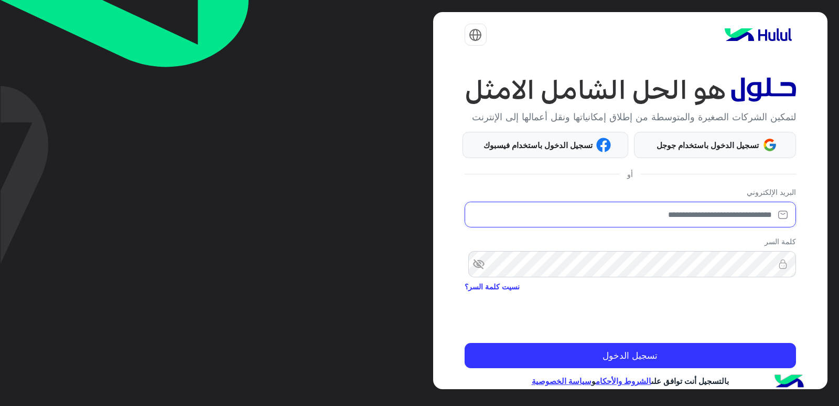
click at [561, 220] on input "email" at bounding box center [631, 214] width 332 height 26
type input "**********"
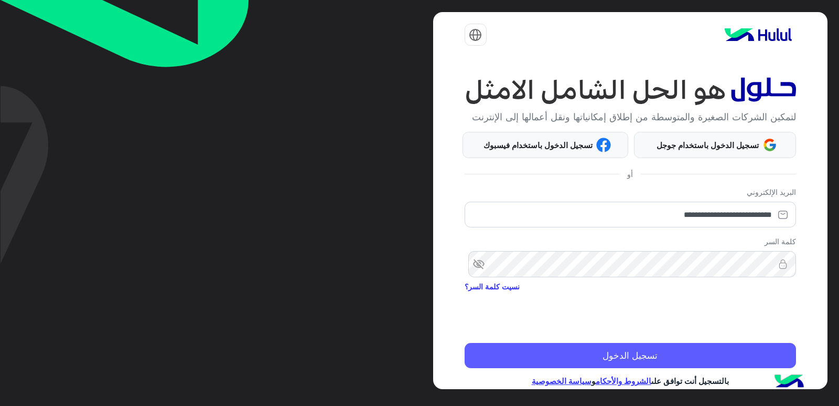
click at [712, 358] on button "تسجيل الدخول" at bounding box center [631, 355] width 332 height 25
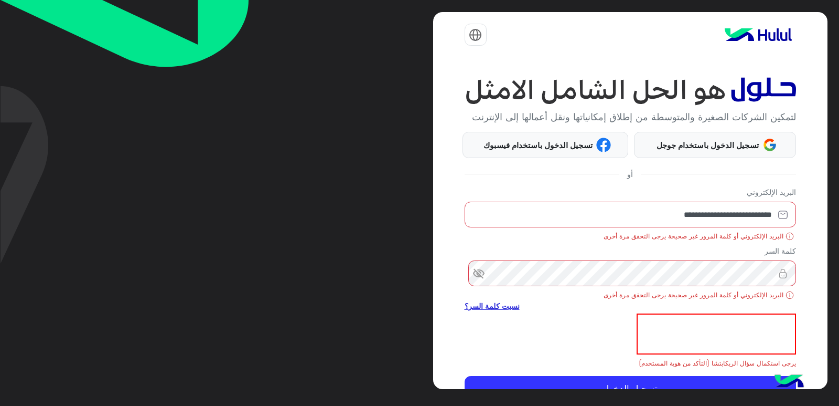
click at [507, 301] on link "نسيت كلمة السر؟" at bounding box center [492, 305] width 55 height 11
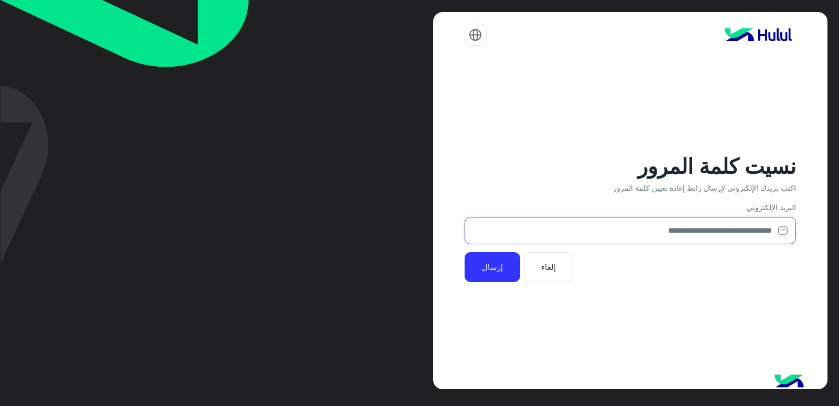
click at [710, 230] on input "email" at bounding box center [631, 231] width 332 height 28
type input "**********"
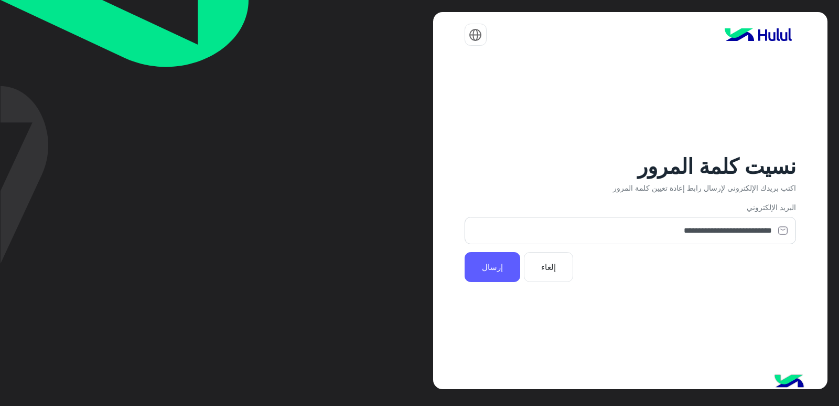
click at [503, 264] on button "إرسال" at bounding box center [493, 267] width 56 height 30
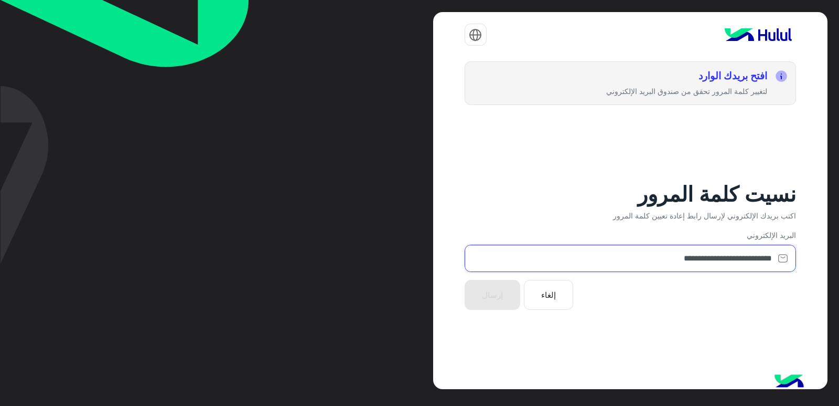
click at [597, 258] on input "**********" at bounding box center [631, 259] width 332 height 28
click at [535, 302] on button "إلغاء" at bounding box center [548, 295] width 49 height 30
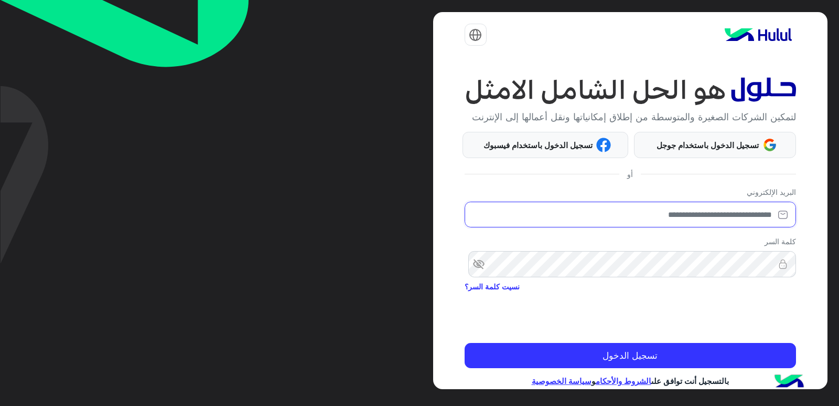
click at [689, 208] on input "email" at bounding box center [631, 214] width 332 height 26
type input "**********"
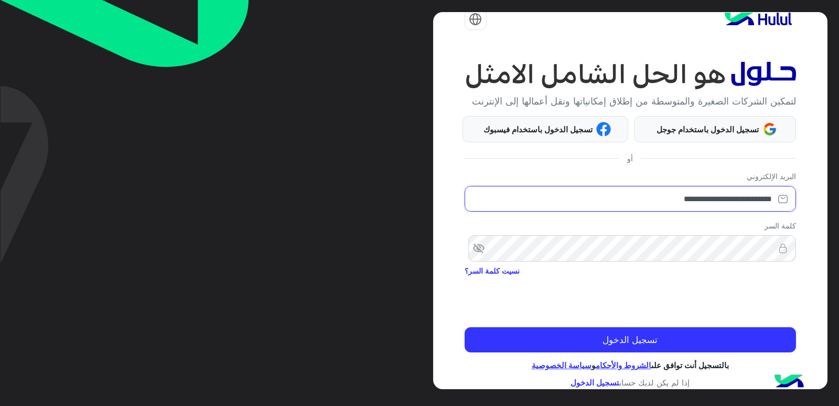
scroll to position [21, 0]
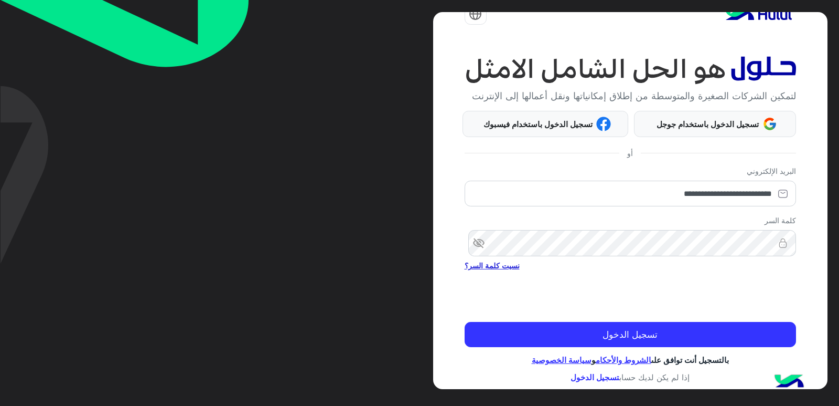
click at [507, 262] on link "نسيت كلمة السر؟" at bounding box center [492, 265] width 55 height 11
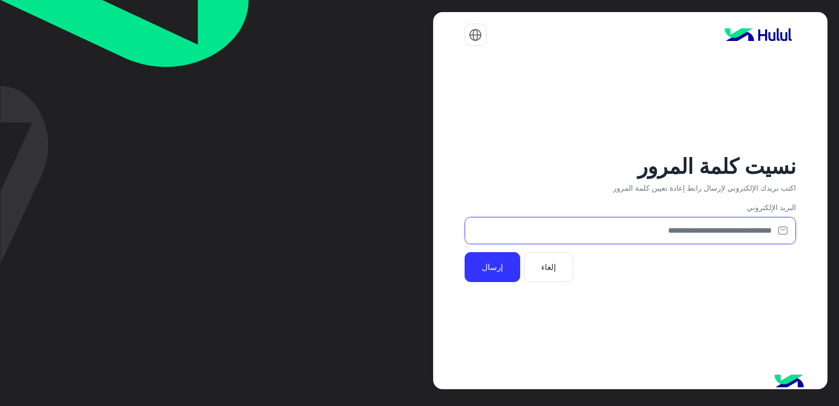
click at [633, 231] on input "email" at bounding box center [631, 231] width 332 height 28
type input "**********"
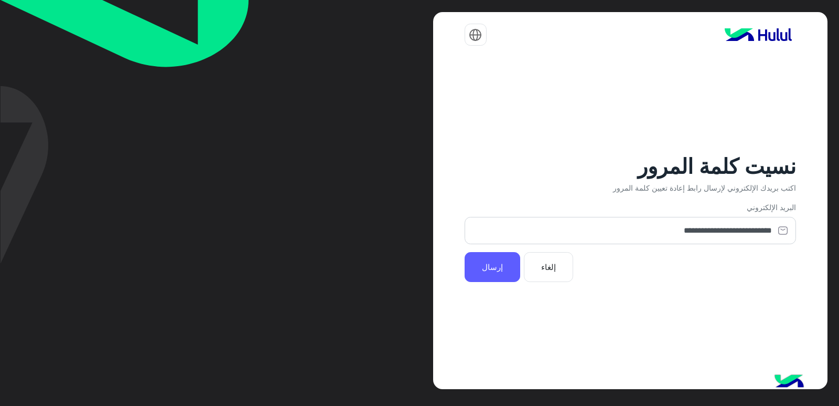
click at [495, 272] on button "إرسال" at bounding box center [493, 267] width 56 height 30
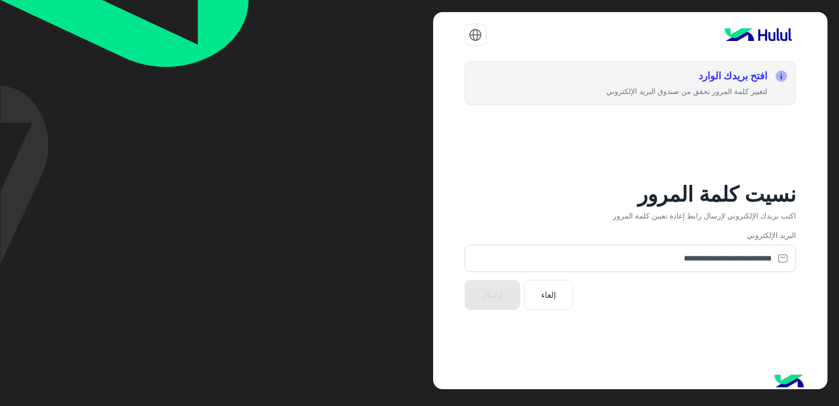
click at [758, 33] on img at bounding box center [759, 34] width 76 height 21
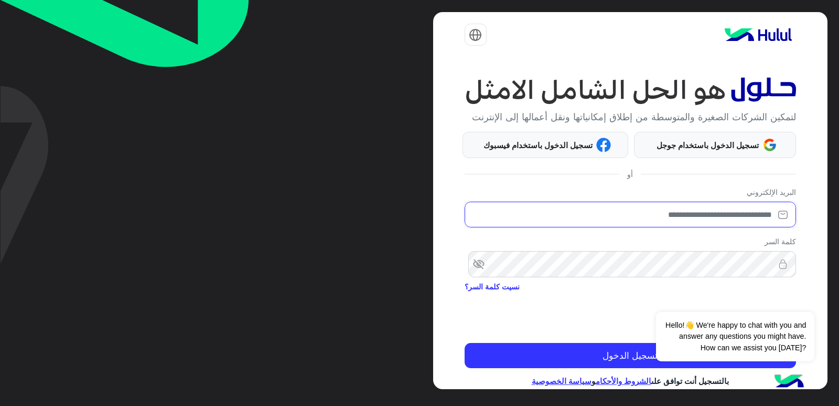
click at [719, 220] on input "email" at bounding box center [631, 214] width 332 height 26
type input "**********"
click at [783, 305] on button "Dismiss ✕" at bounding box center [783, 298] width 63 height 21
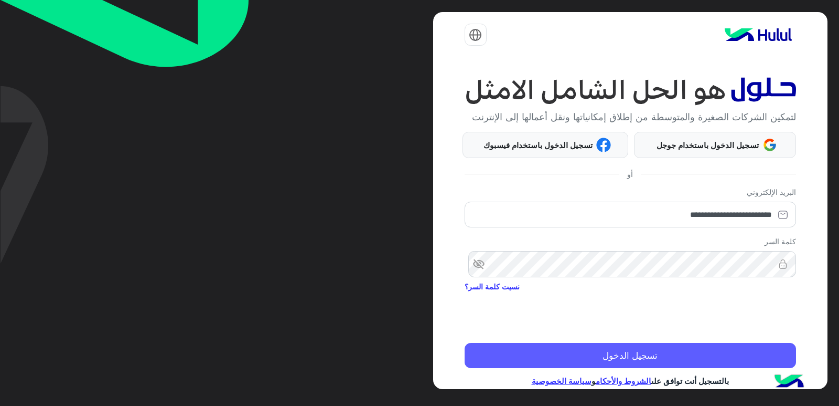
click at [759, 353] on button "تسجيل الدخول" at bounding box center [631, 355] width 332 height 25
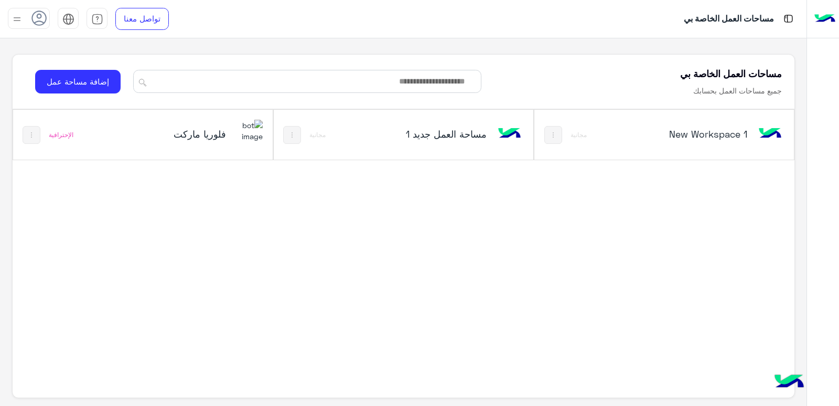
click at [258, 141] on img at bounding box center [249, 131] width 28 height 23
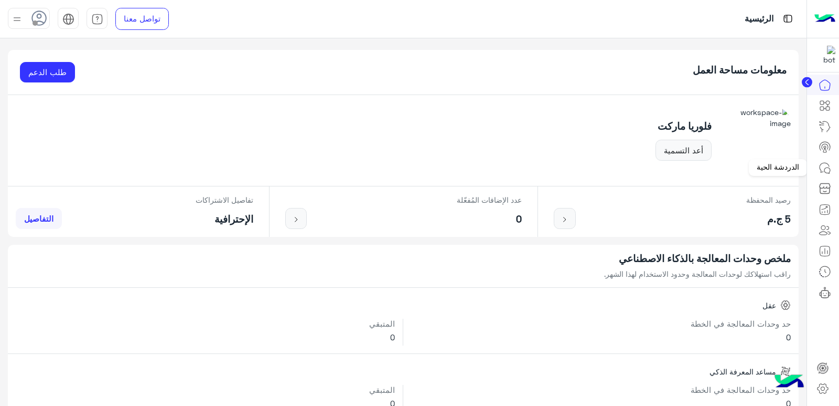
click at [832, 170] on link at bounding box center [825, 167] width 28 height 21
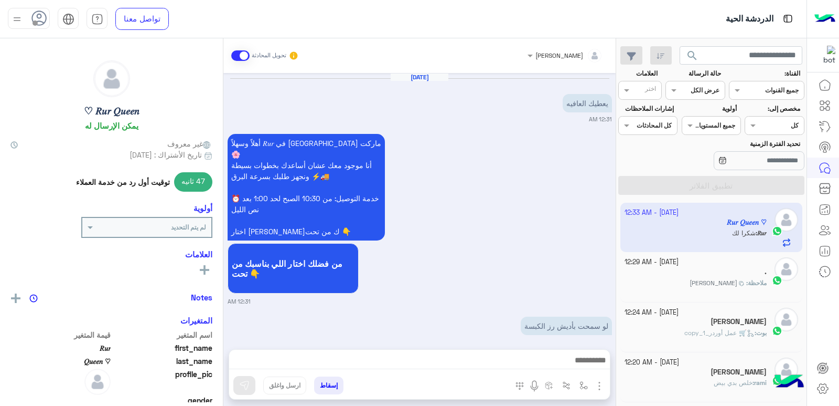
scroll to position [1080, 0]
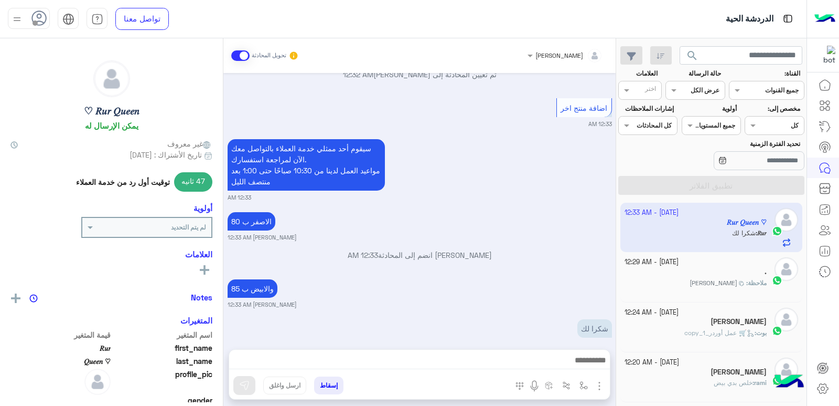
click at [38, 22] on use at bounding box center [39, 17] width 15 height 15
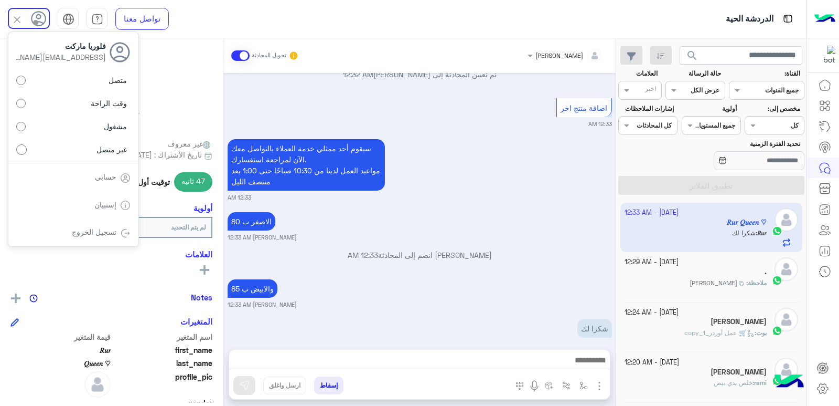
click at [98, 82] on label "متصل" at bounding box center [73, 80] width 114 height 19
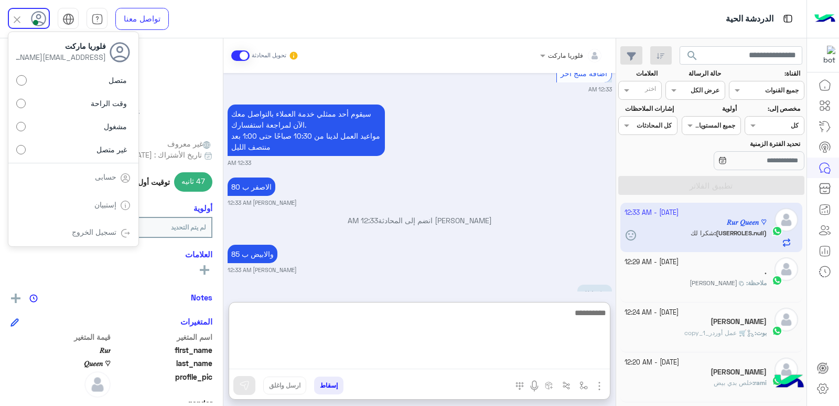
click at [514, 360] on textarea at bounding box center [419, 337] width 381 height 63
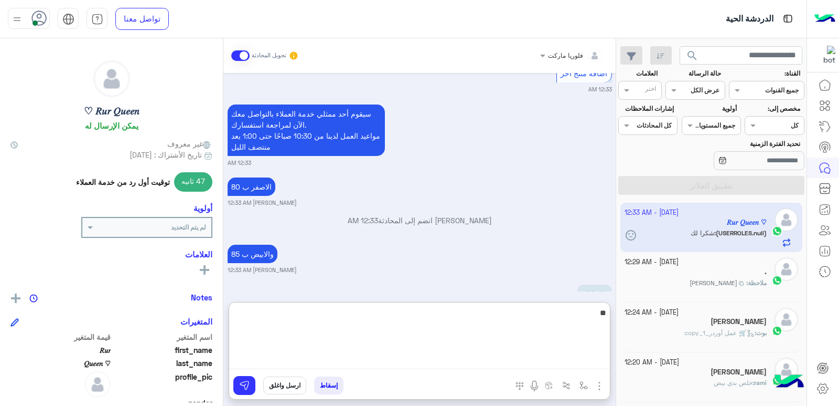
type textarea "*"
type textarea "******"
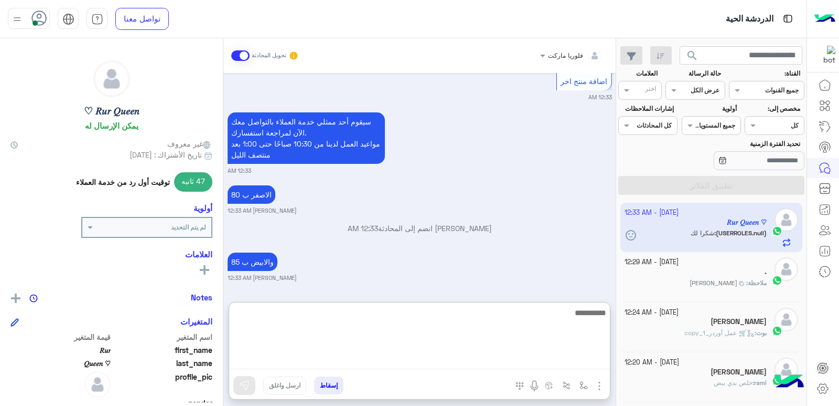
scroll to position [1203, 0]
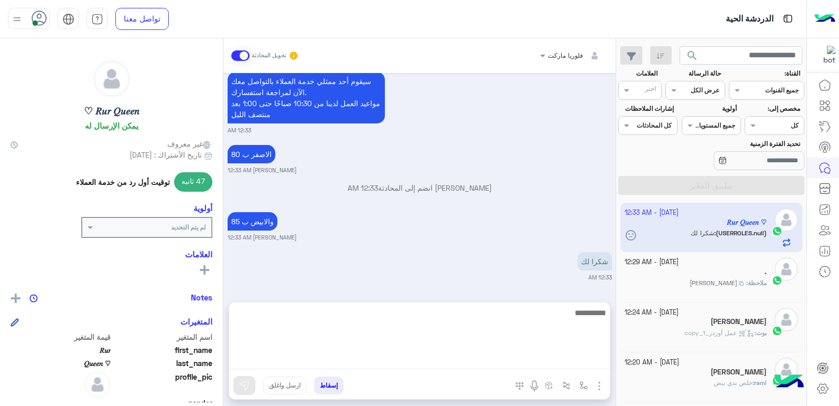
drag, startPoint x: 246, startPoint y: 262, endPoint x: 417, endPoint y: 351, distance: 192.7
click at [368, 360] on textarea at bounding box center [419, 337] width 381 height 63
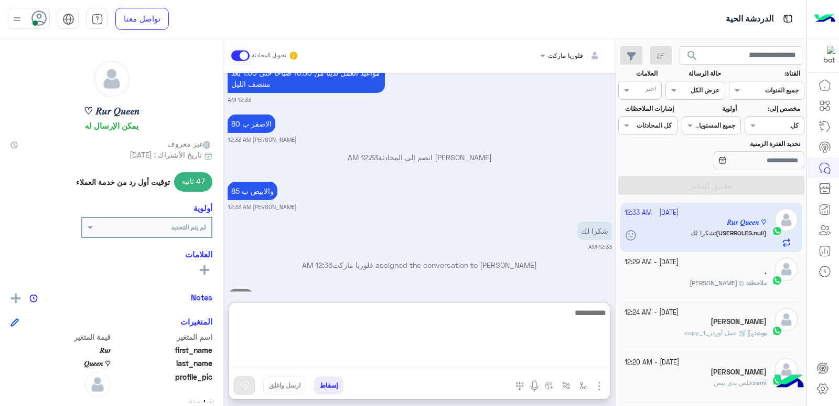
scroll to position [1198, 0]
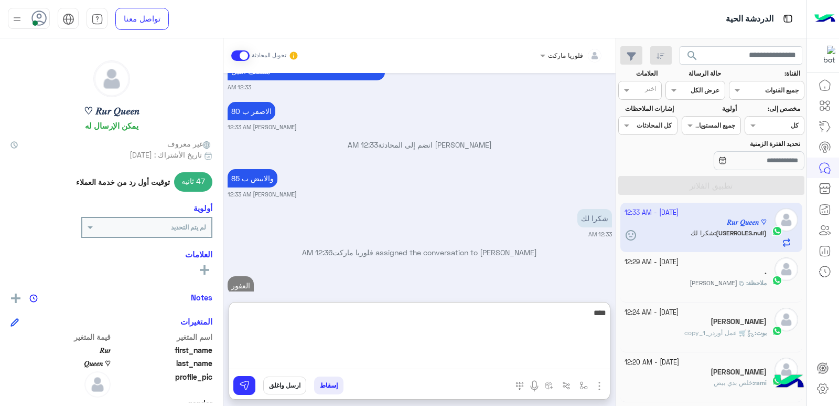
type textarea "*****"
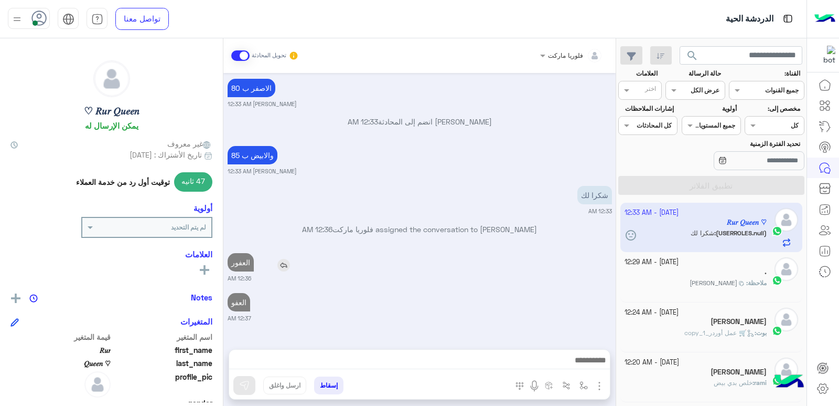
scroll to position [1195, 0]
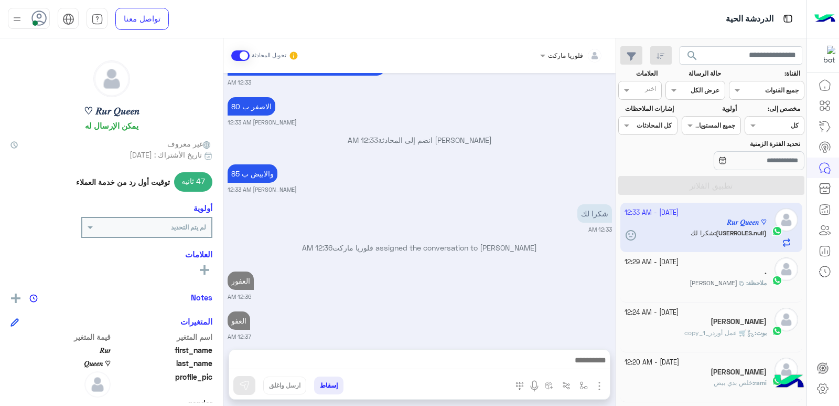
drag, startPoint x: 252, startPoint y: 217, endPoint x: 369, endPoint y: 266, distance: 126.8
click at [367, 269] on div "العفور 12:36 AM" at bounding box center [420, 285] width 385 height 32
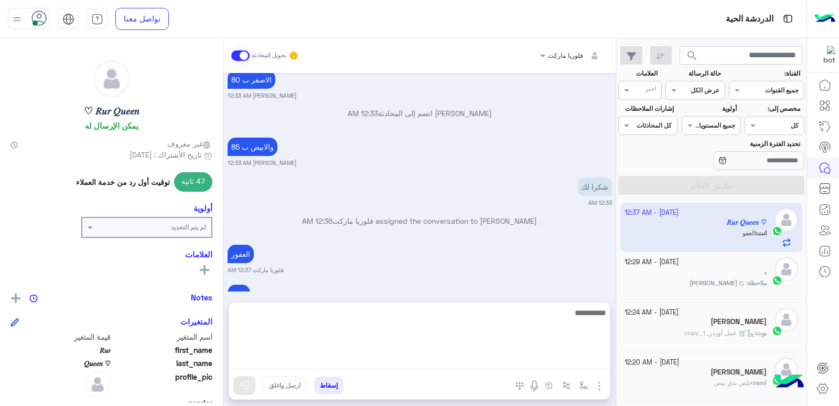
click at [560, 358] on textarea at bounding box center [419, 337] width 381 height 63
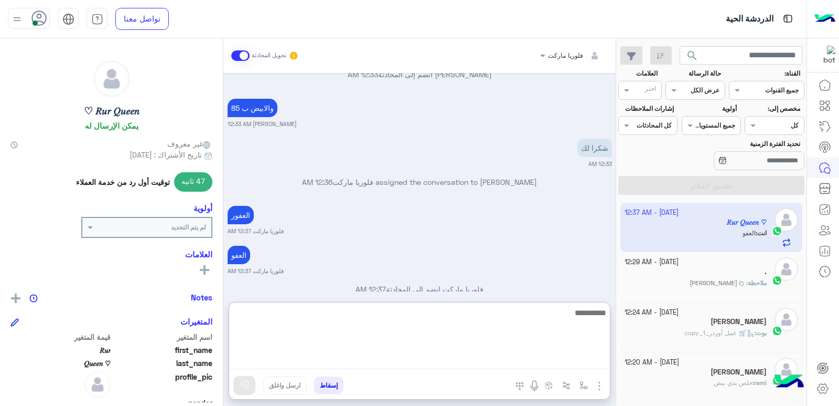
scroll to position [1269, 0]
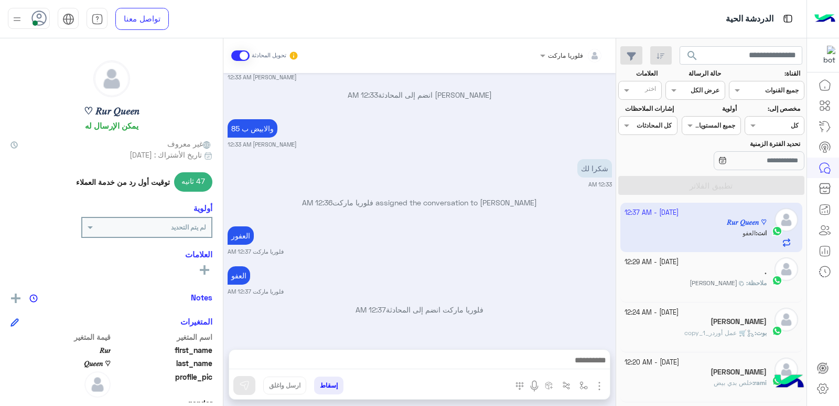
click at [321, 385] on button "إسقاط" at bounding box center [328, 385] width 29 height 18
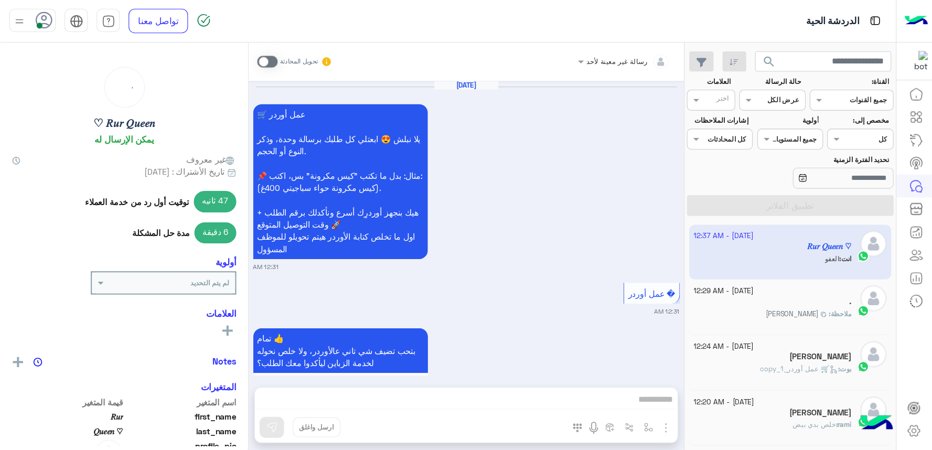
scroll to position [778, 0]
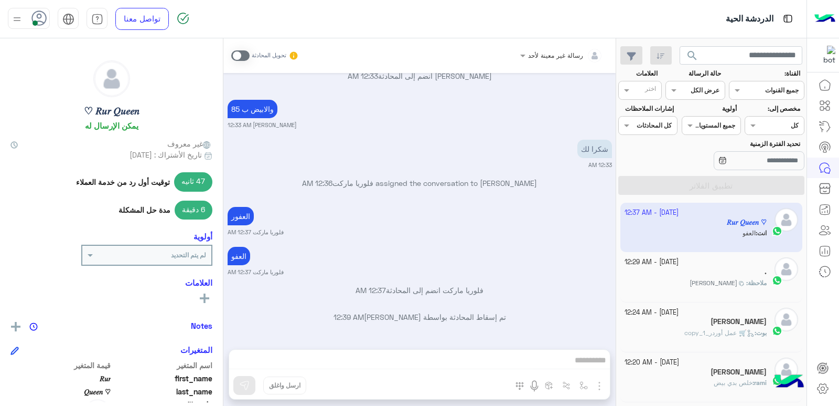
click at [769, 123] on div at bounding box center [775, 124] width 58 height 10
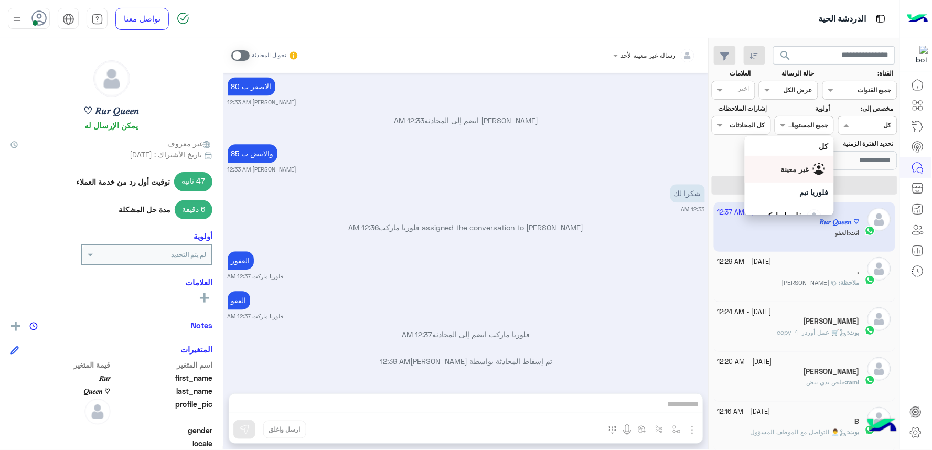
scroll to position [58, 0]
click at [803, 156] on span "فلوريا ماركت" at bounding box center [782, 157] width 41 height 9
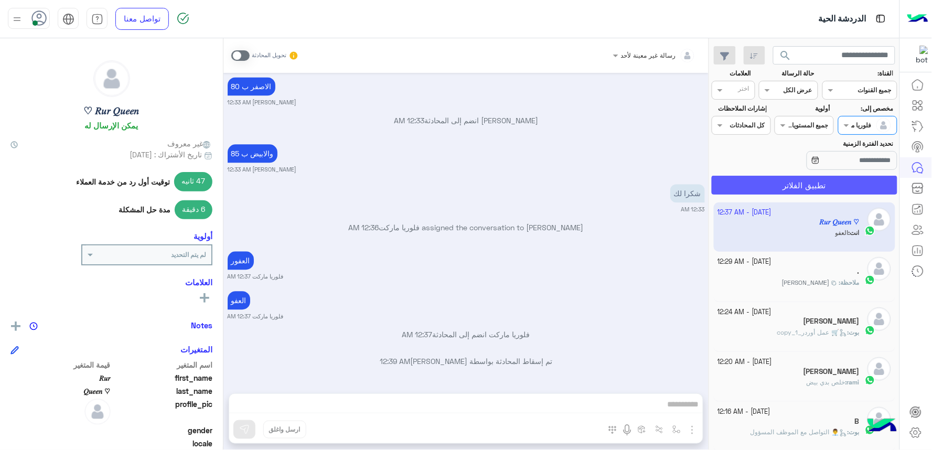
click at [808, 185] on button "تطبيق الفلاتر" at bounding box center [805, 185] width 186 height 19
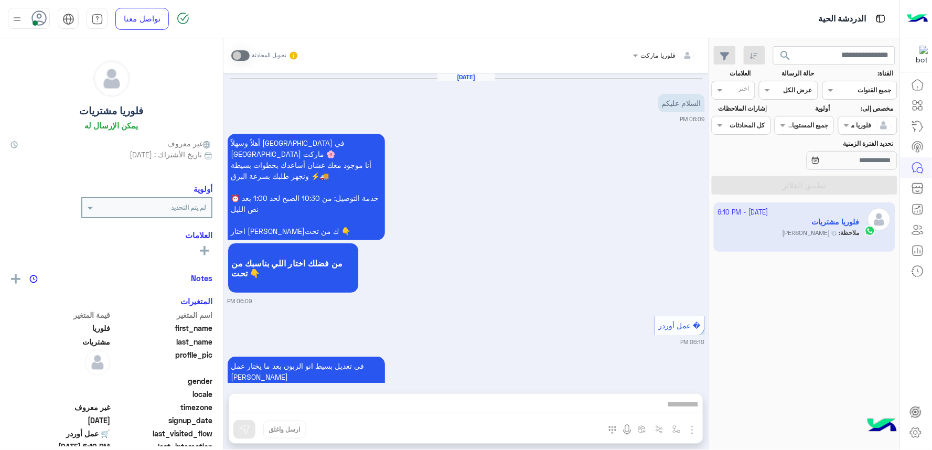
scroll to position [258, 0]
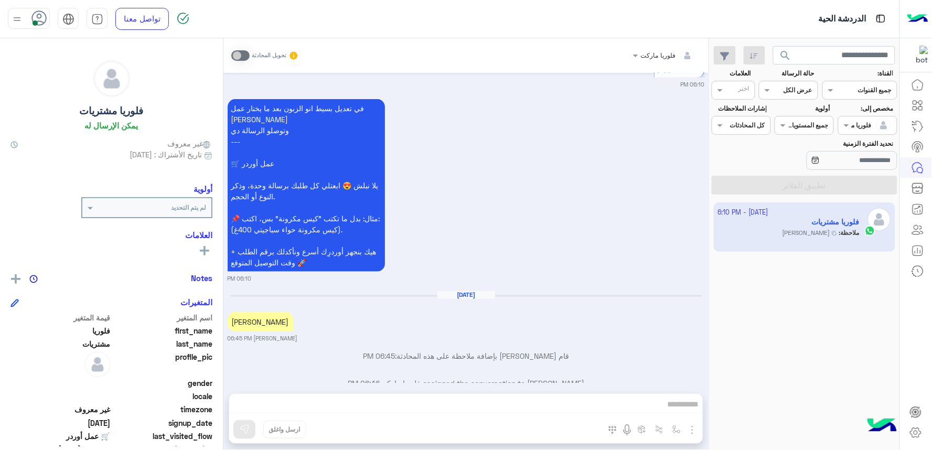
drag, startPoint x: 784, startPoint y: 218, endPoint x: 664, endPoint y: 242, distance: 122.6
click at [664, 242] on div "في تعديل بسيط انو الزبون بعد ما يختار عمل اوردر وتوصلو الرسالة دي --- 🛒 عمل أور…" at bounding box center [466, 190] width 477 height 186
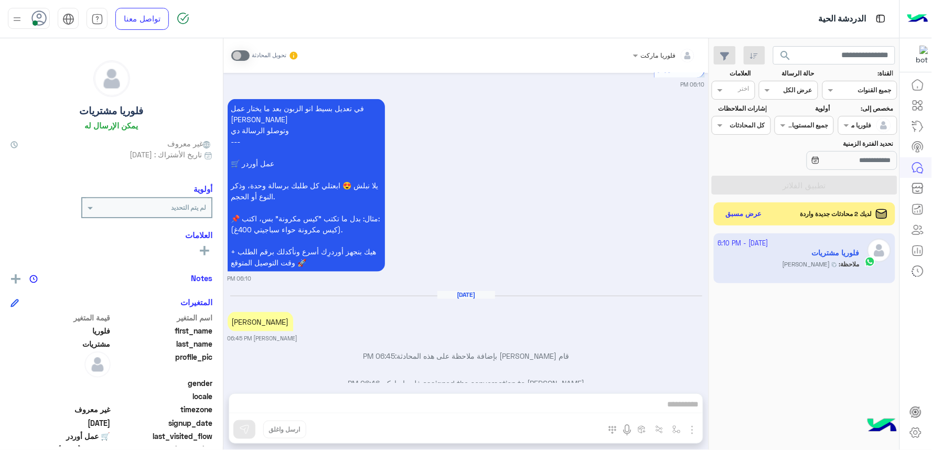
click at [778, 58] on button "search" at bounding box center [786, 57] width 26 height 23
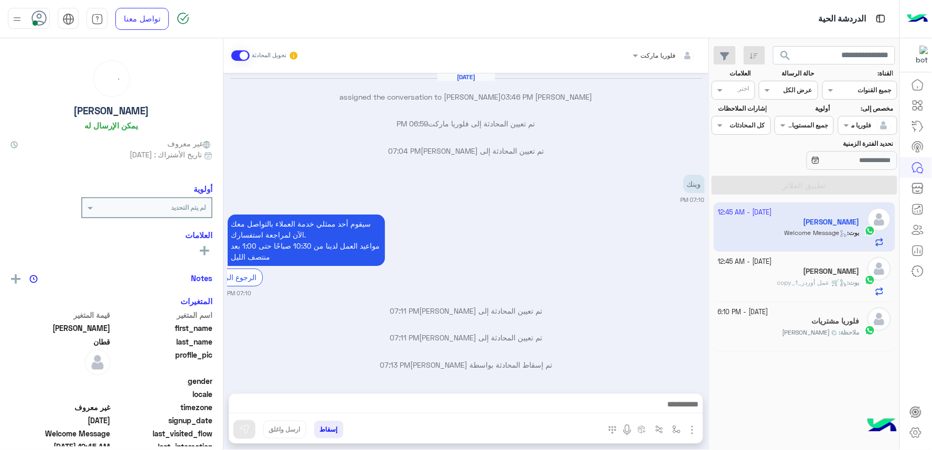
scroll to position [1145, 0]
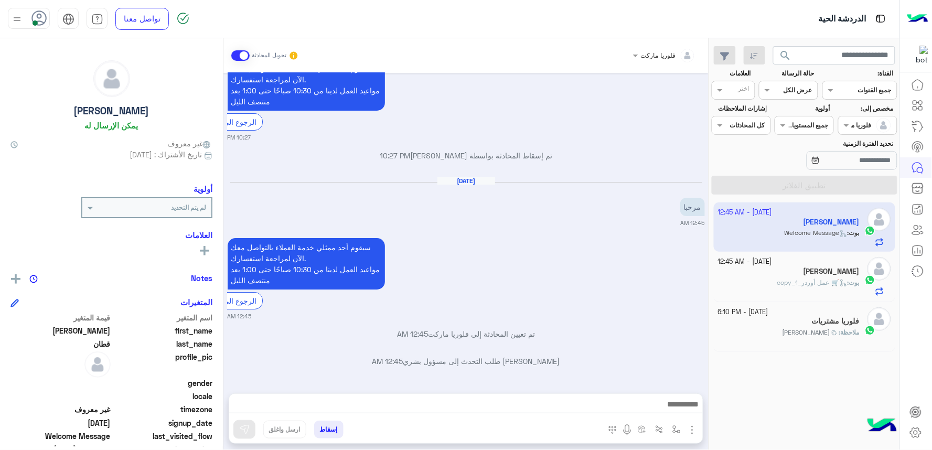
click at [341, 405] on button "إسقاط" at bounding box center [328, 430] width 29 height 18
click at [323, 405] on button "إسقاط" at bounding box center [328, 430] width 29 height 18
click at [786, 286] on span "بوت : 🛒 عمل أوردر_copy_1" at bounding box center [819, 283] width 82 height 8
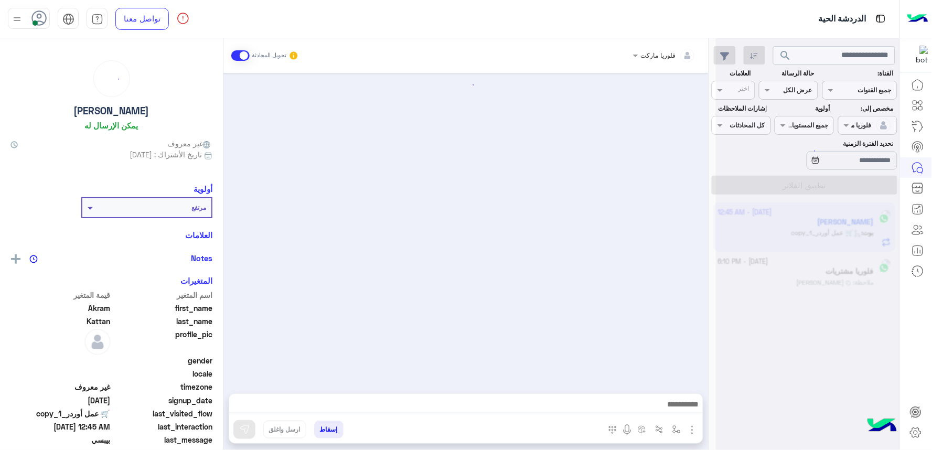
scroll to position [1083, 0]
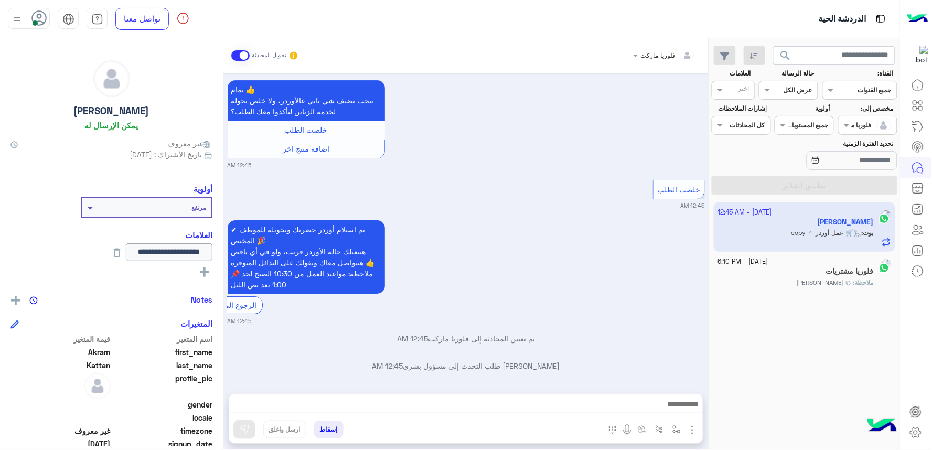
click at [327, 405] on button "إسقاط" at bounding box center [328, 430] width 29 height 18
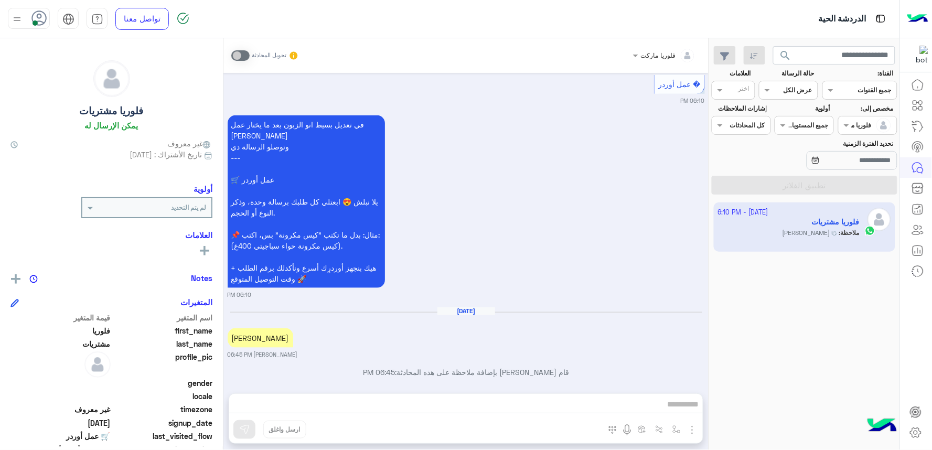
scroll to position [258, 0]
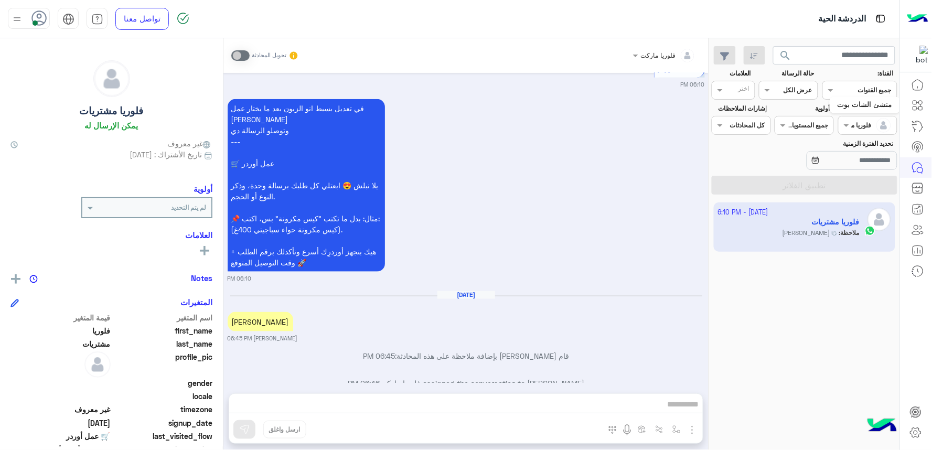
click at [839, 102] on icon at bounding box center [918, 105] width 13 height 13
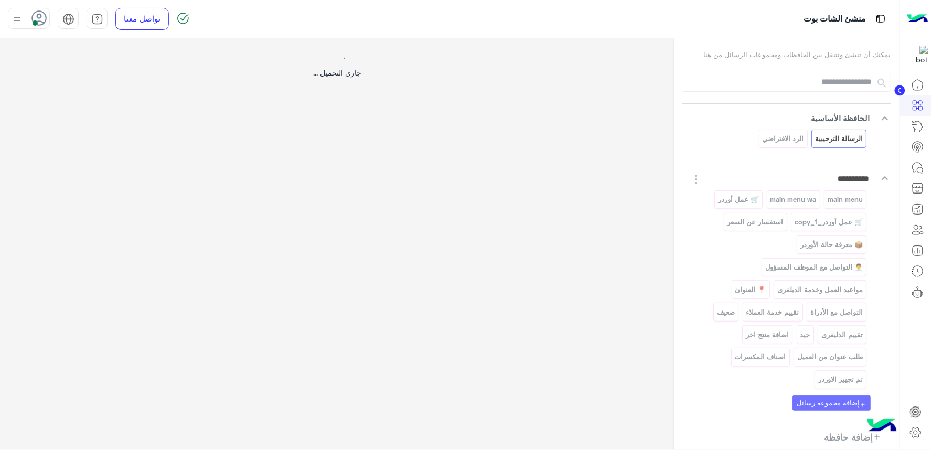
select select "*"
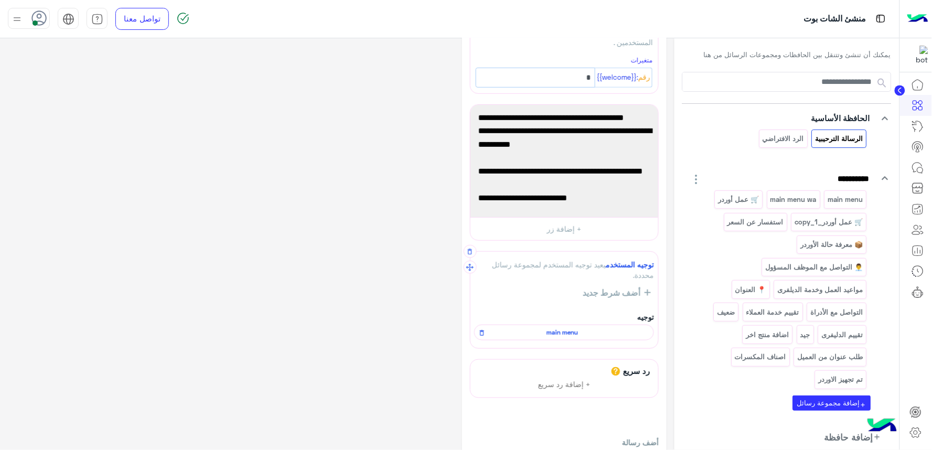
scroll to position [140, 0]
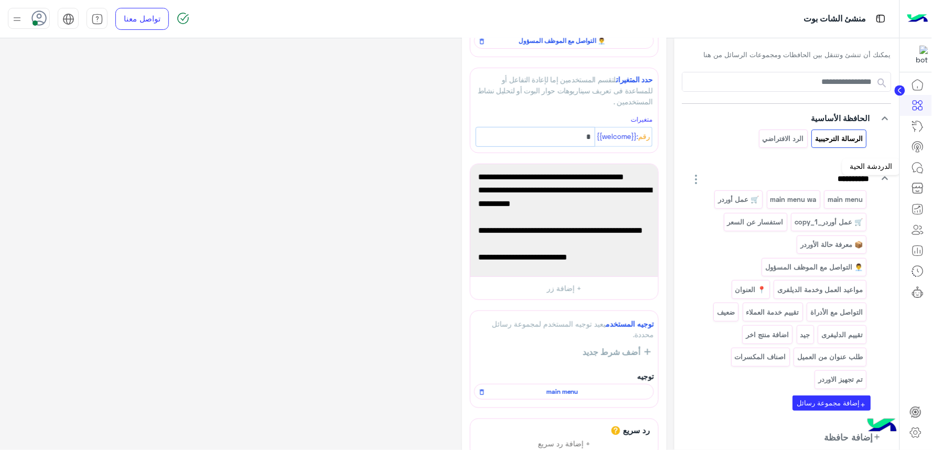
click at [839, 164] on link at bounding box center [918, 167] width 28 height 21
click at [839, 163] on icon at bounding box center [918, 168] width 13 height 13
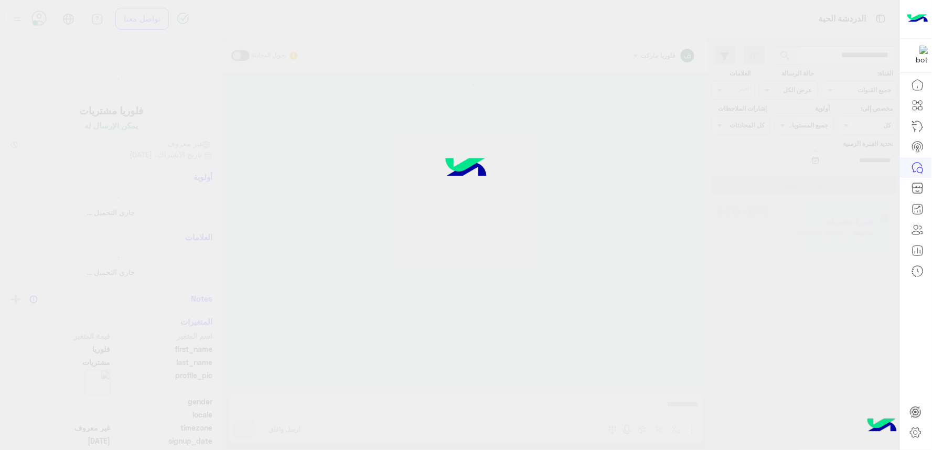
scroll to position [258, 0]
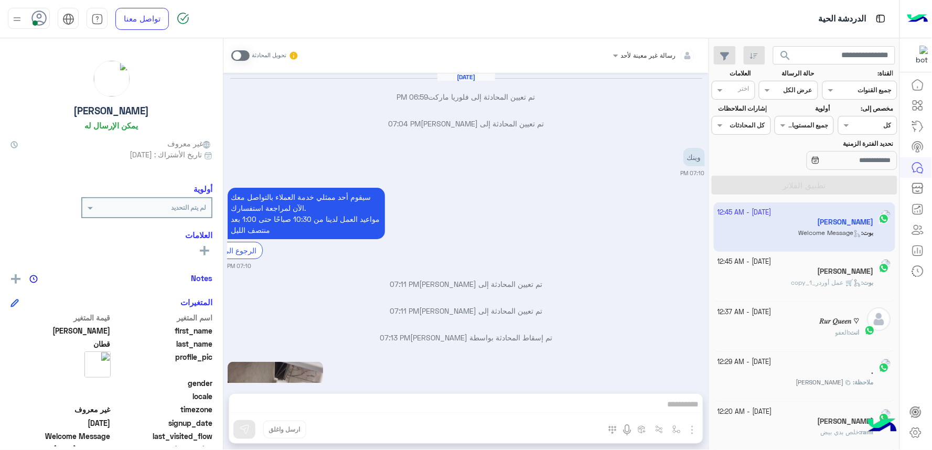
scroll to position [1145, 0]
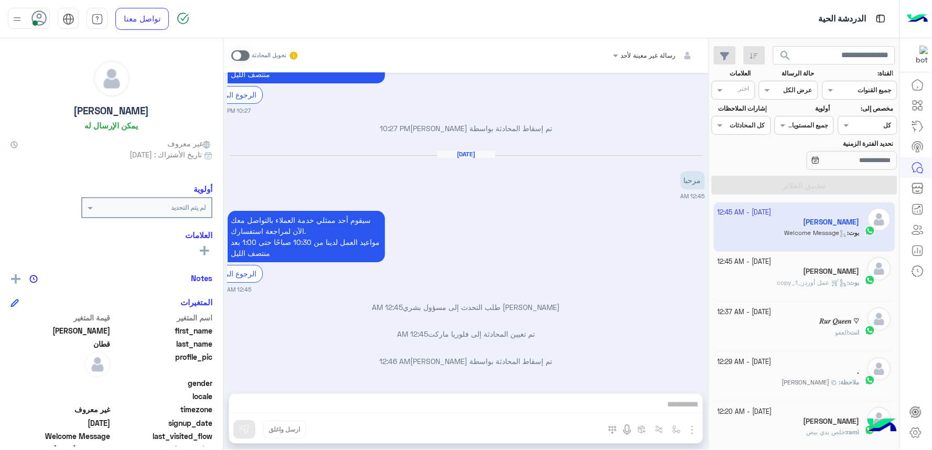
click at [786, 54] on span "search" at bounding box center [786, 55] width 13 height 13
click at [243, 54] on span at bounding box center [240, 55] width 18 height 10
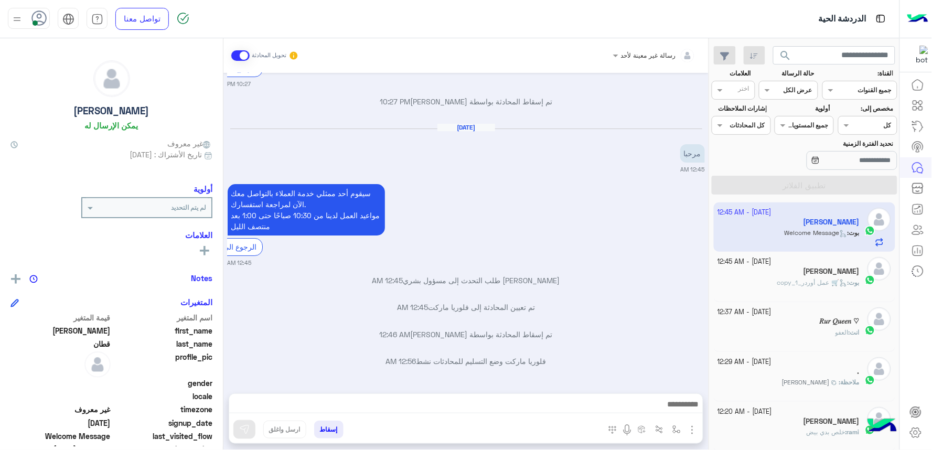
click at [326, 405] on button "إسقاط" at bounding box center [328, 430] width 29 height 18
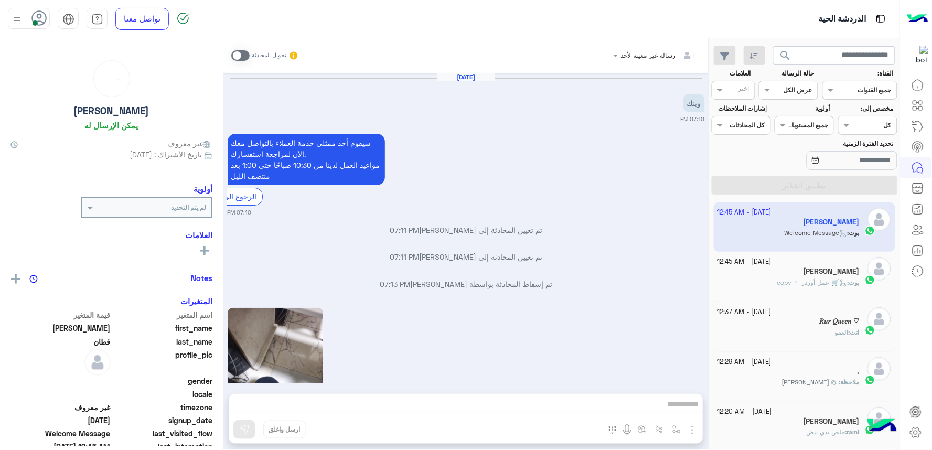
scroll to position [1145, 0]
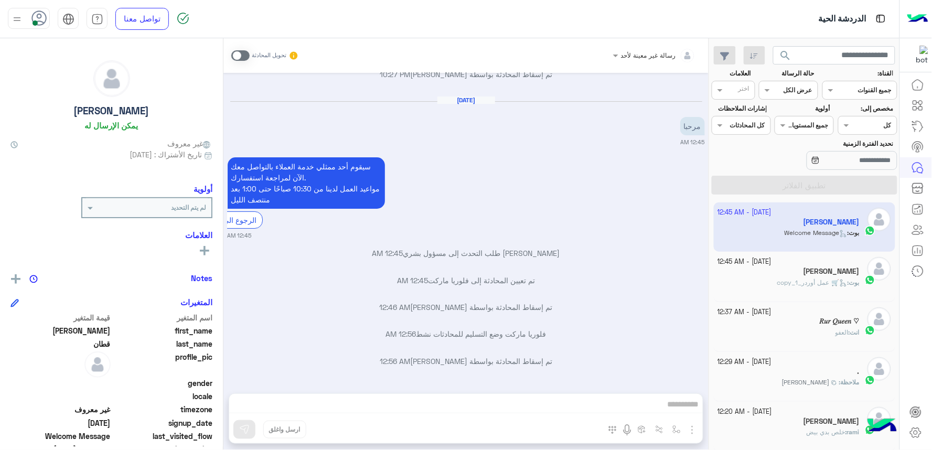
click at [694, 237] on small "12:45 AM" at bounding box center [466, 235] width 477 height 8
click at [46, 19] on use at bounding box center [39, 17] width 15 height 15
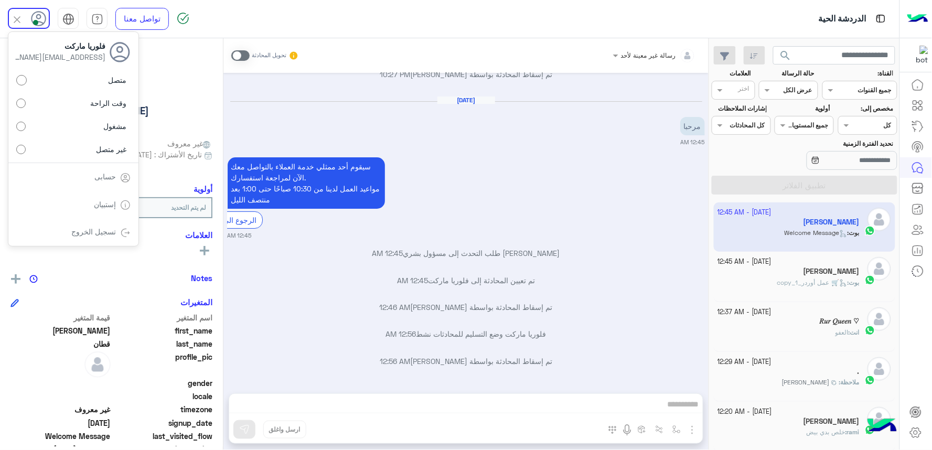
click at [90, 147] on label "غير متصل" at bounding box center [73, 149] width 114 height 19
click at [112, 229] on link "تسجيل الخروج" at bounding box center [94, 231] width 45 height 9
